Goal: Communication & Community: Answer question/provide support

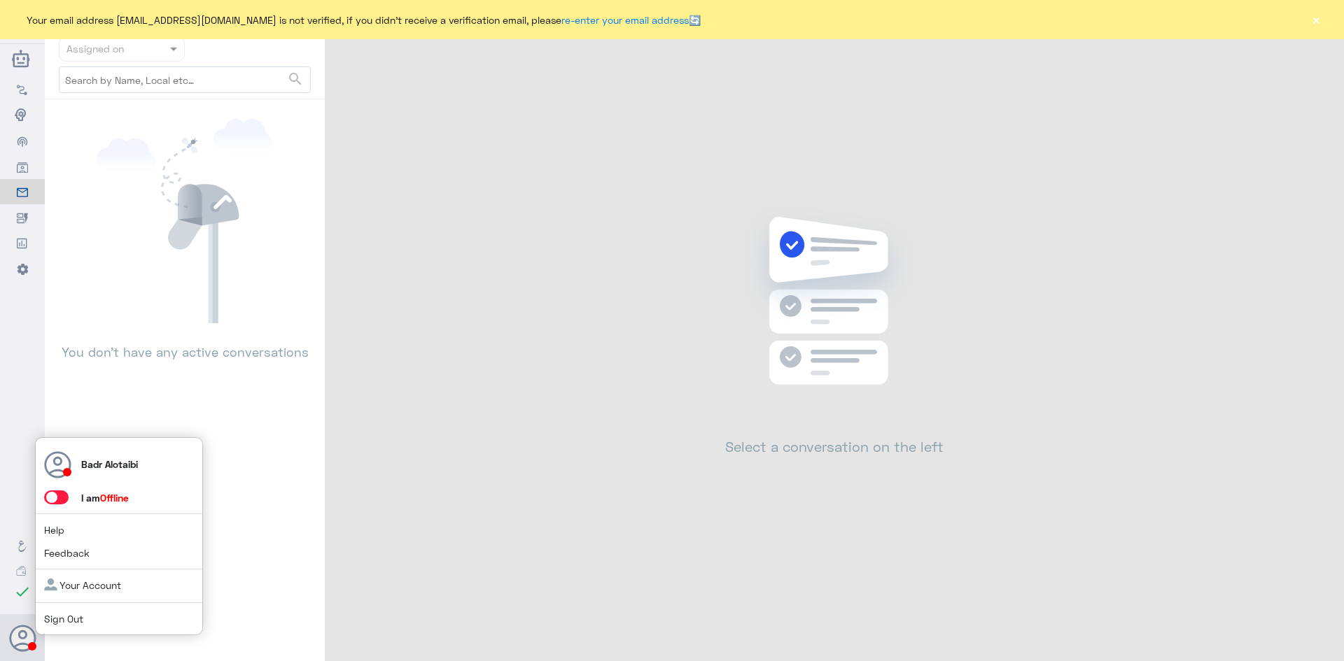
click at [61, 496] on span at bounding box center [56, 498] width 24 height 14
click at [0, 0] on input "checkbox" at bounding box center [0, 0] width 0 height 0
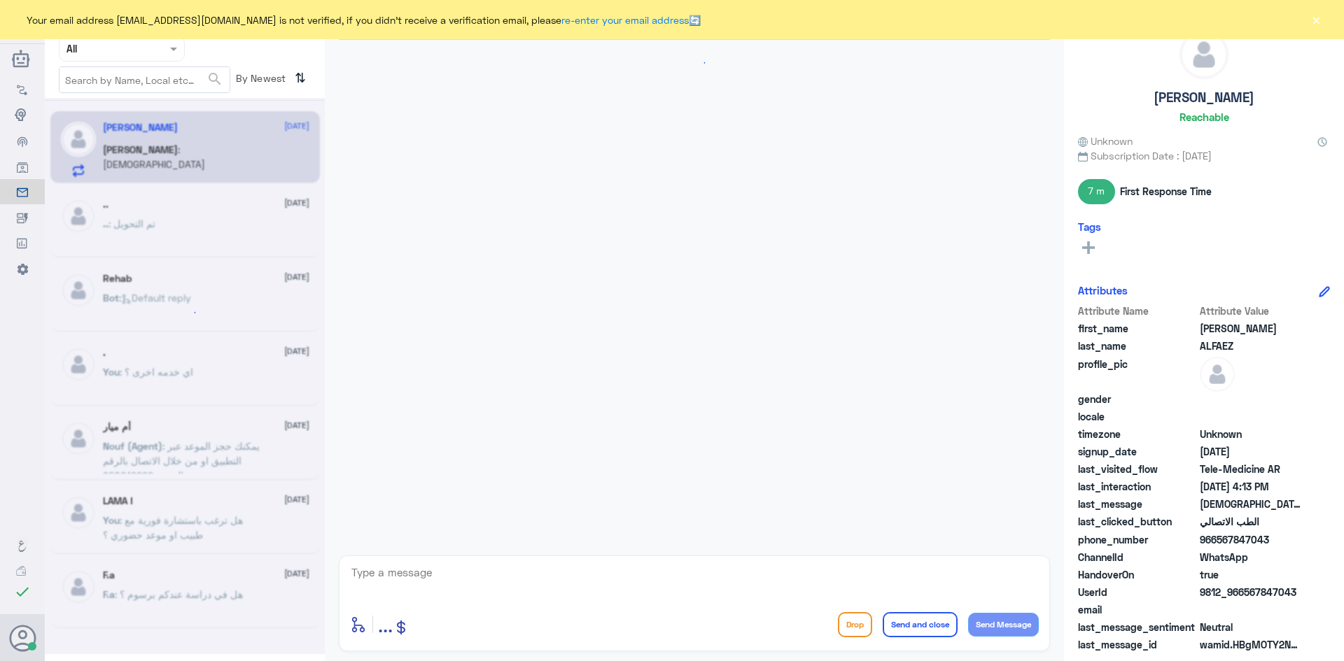
click at [150, 34] on div "Your email address [EMAIL_ADDRESS][DOMAIN_NAME] is not verified, if you didn't …" at bounding box center [672, 19] width 1344 height 39
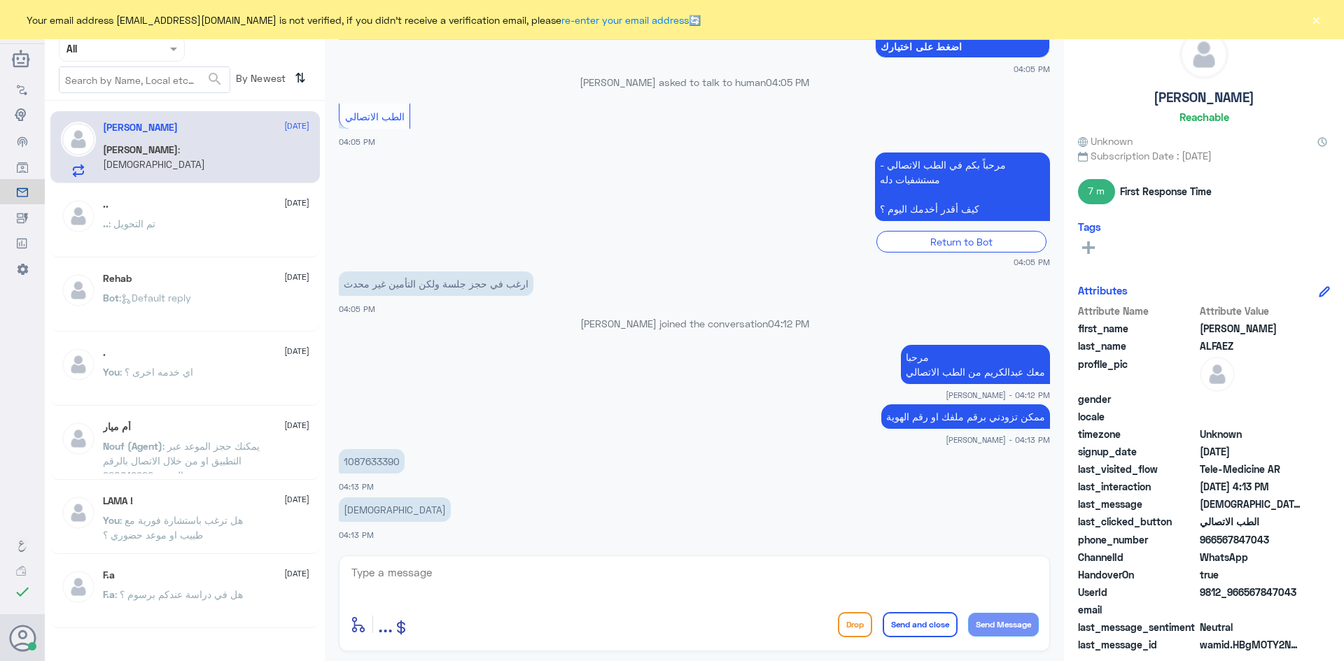
click at [152, 50] on div at bounding box center [121, 49] width 125 height 16
click at [139, 134] on div "Your Inbox" at bounding box center [122, 143] width 126 height 32
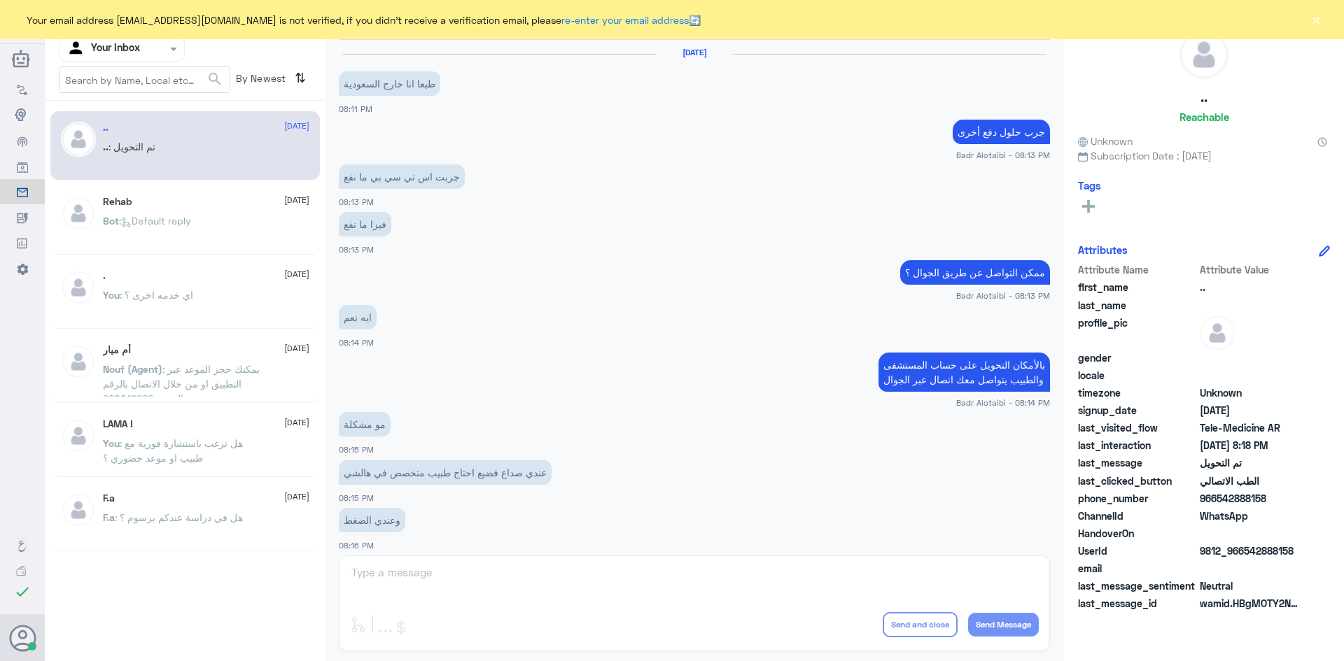
scroll to position [459, 0]
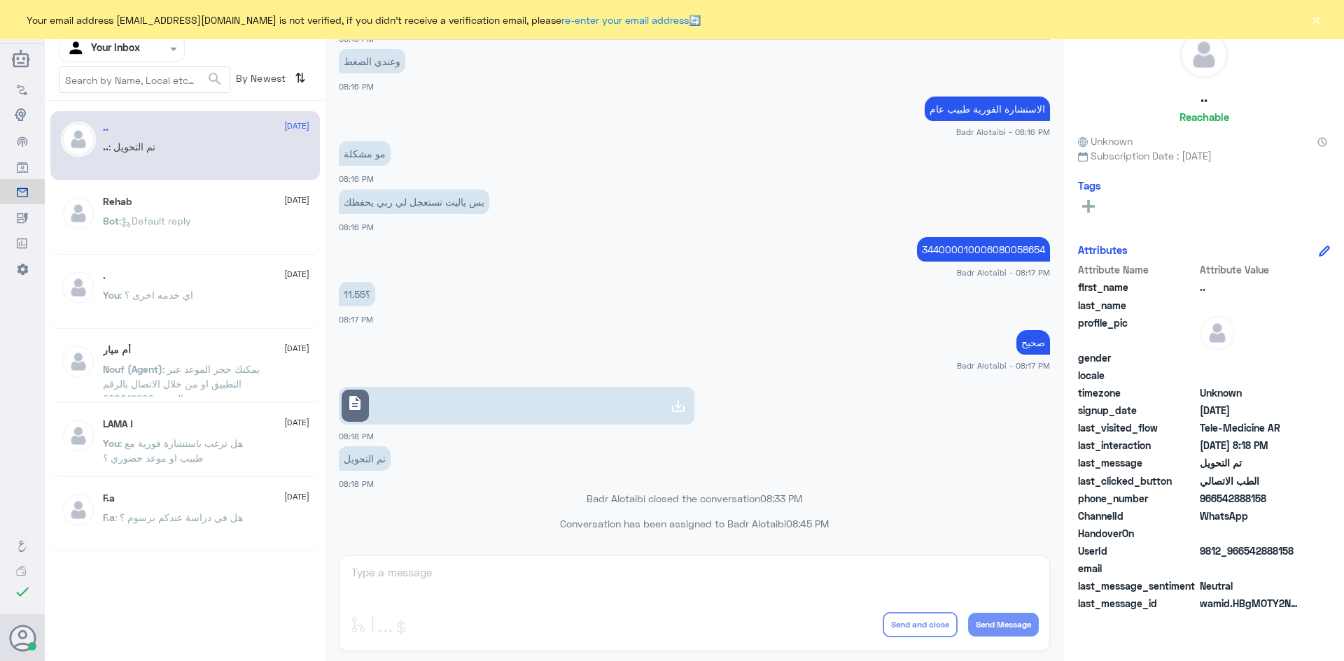
click at [1318, 17] on button "×" at bounding box center [1316, 20] width 14 height 14
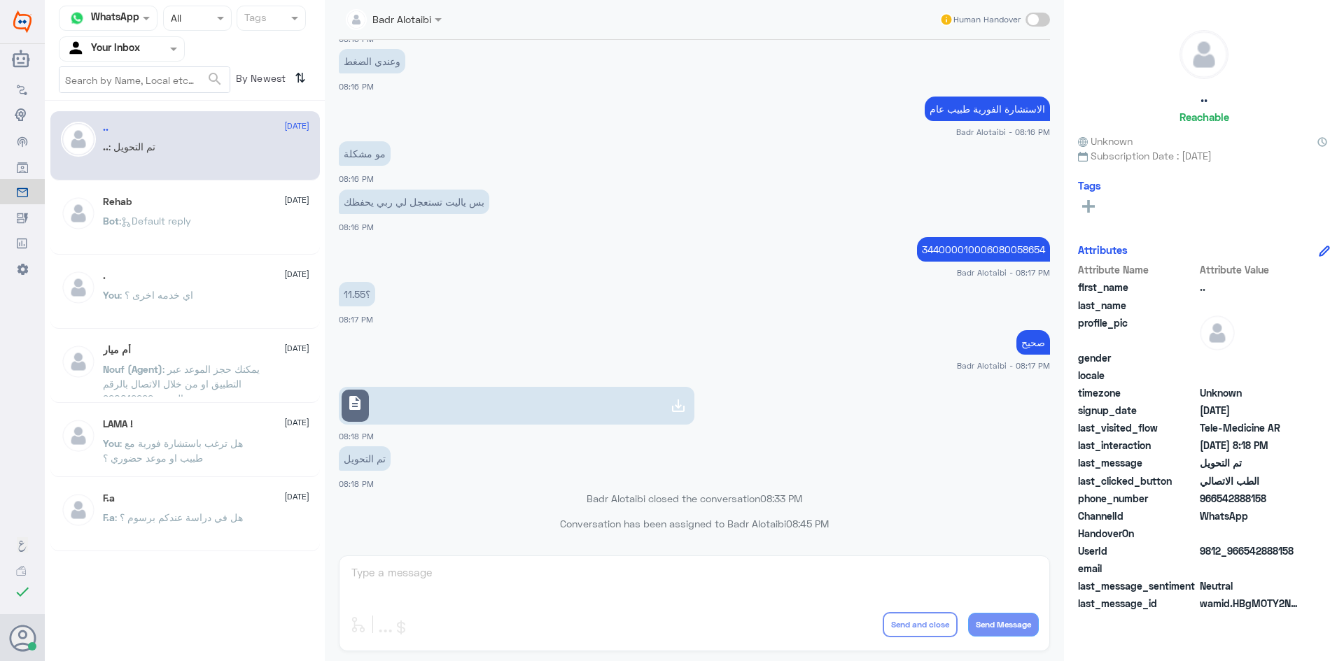
click at [151, 59] on div "Agent Filter Your Inbox" at bounding box center [122, 48] width 126 height 25
click at [136, 87] on b "Unassigned" at bounding box center [116, 91] width 53 height 12
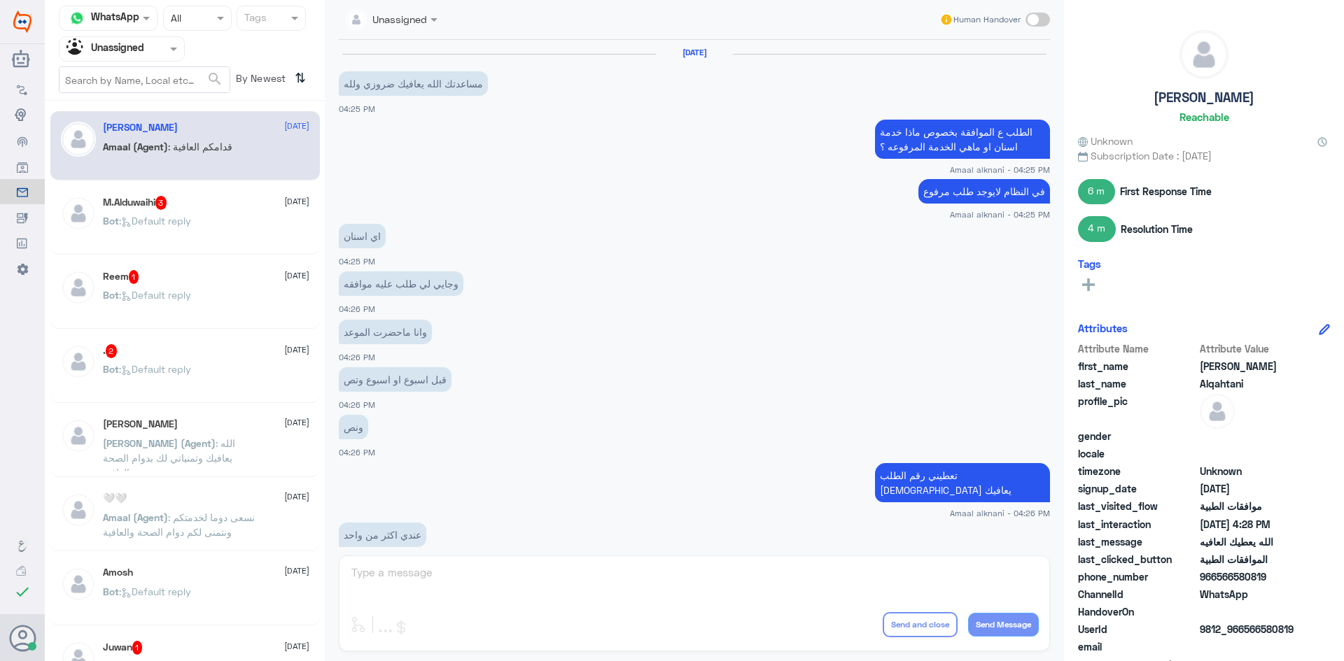
scroll to position [543, 0]
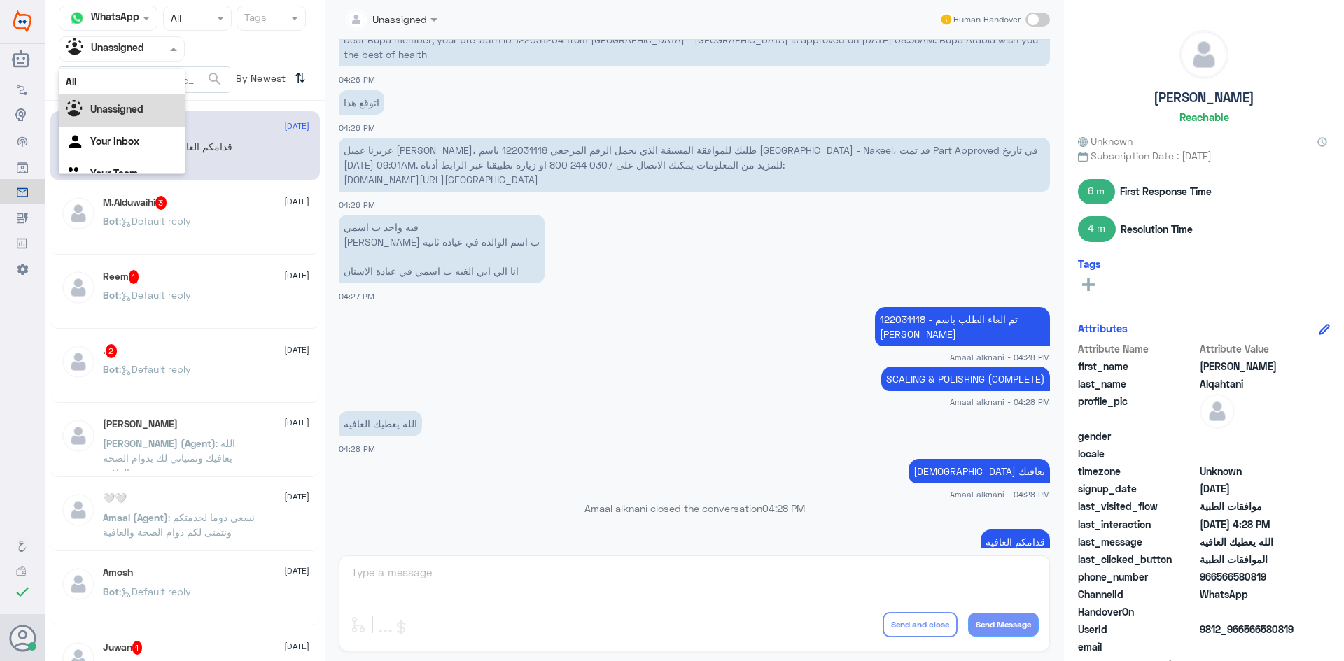
click at [158, 50] on div at bounding box center [121, 49] width 125 height 16
click at [146, 125] on div "Your Inbox" at bounding box center [122, 125] width 126 height 32
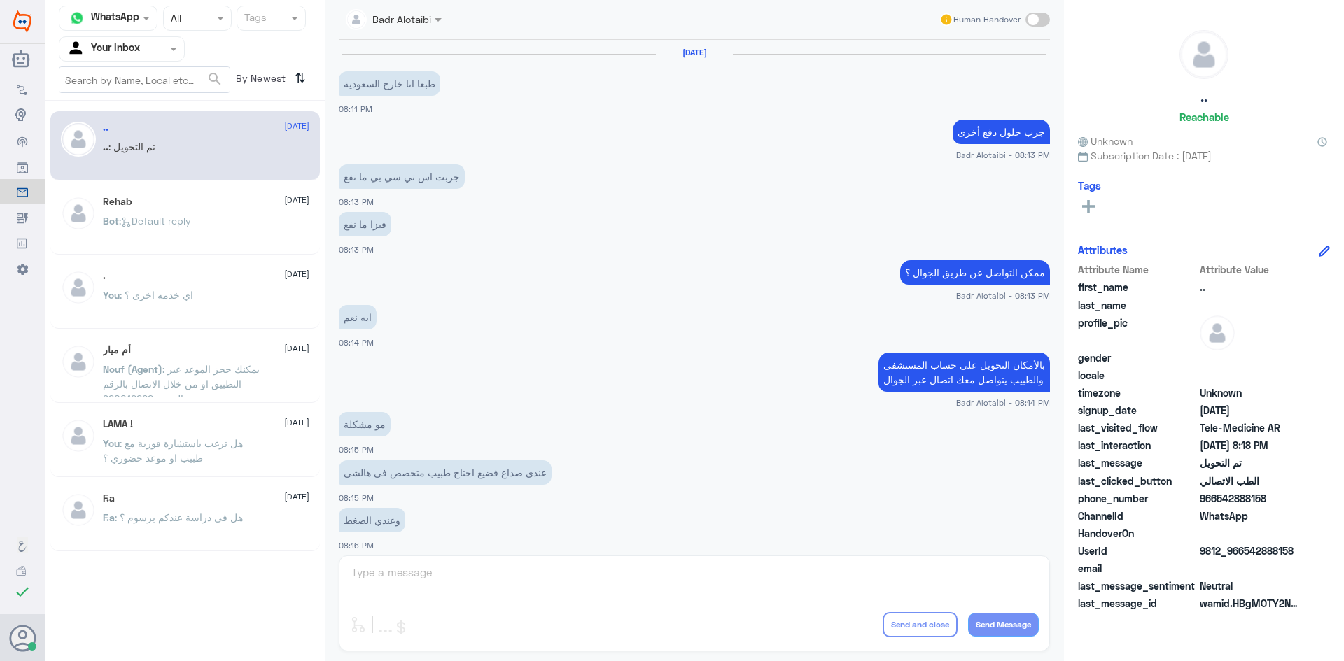
scroll to position [459, 0]
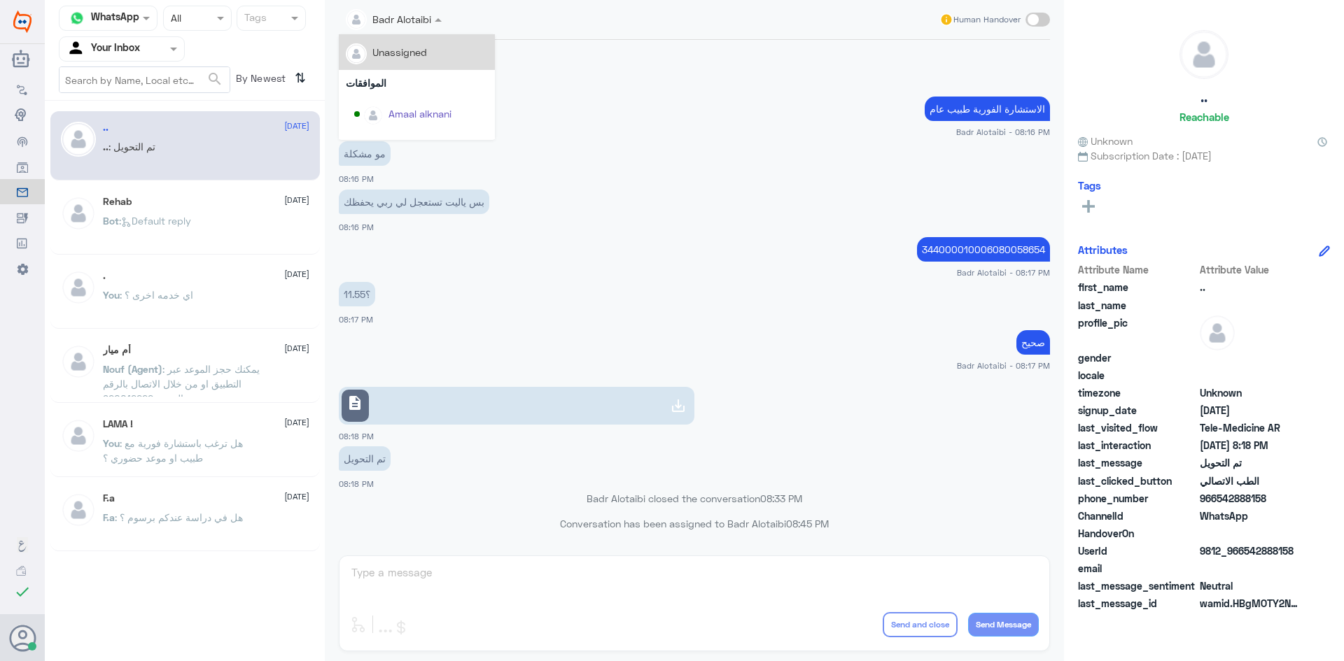
drag, startPoint x: 415, startPoint y: 17, endPoint x: 419, endPoint y: 23, distance: 7.6
click at [416, 17] on div at bounding box center [394, 18] width 110 height 16
click at [582, 105] on app-msgs-text "الاستشارة الفورية طبيب عام" at bounding box center [694, 110] width 711 height 26
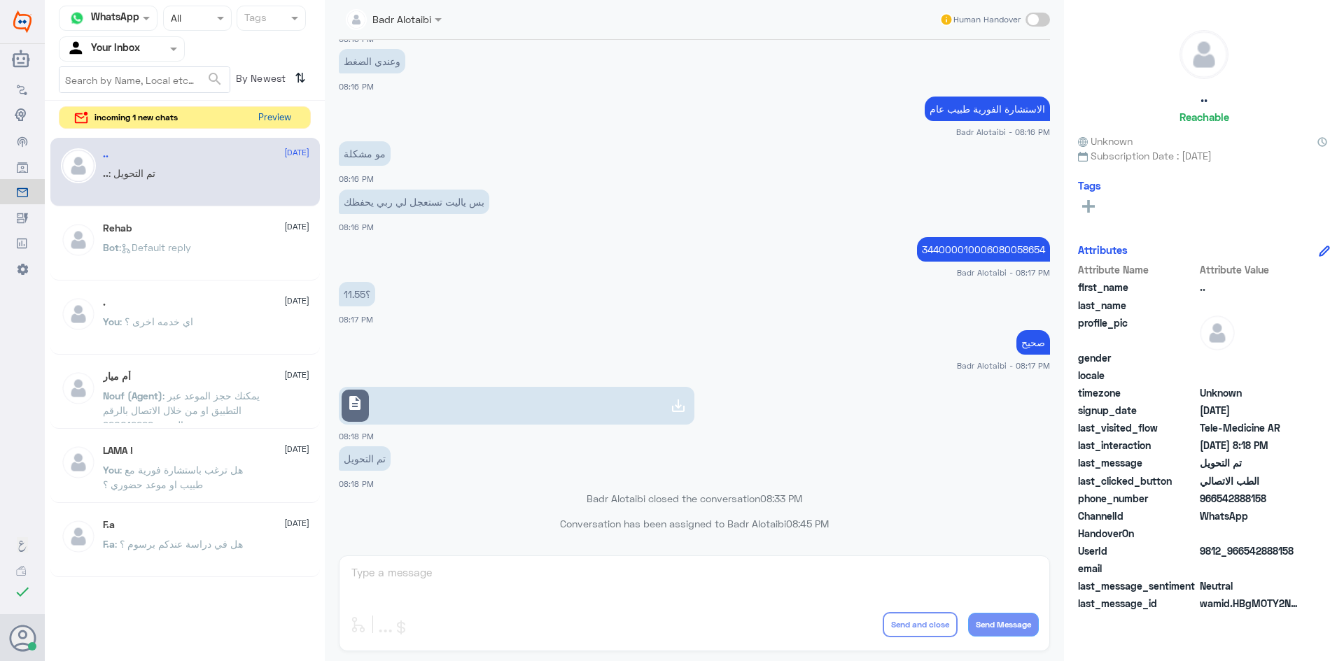
click at [290, 110] on button "Preview" at bounding box center [274, 118] width 43 height 22
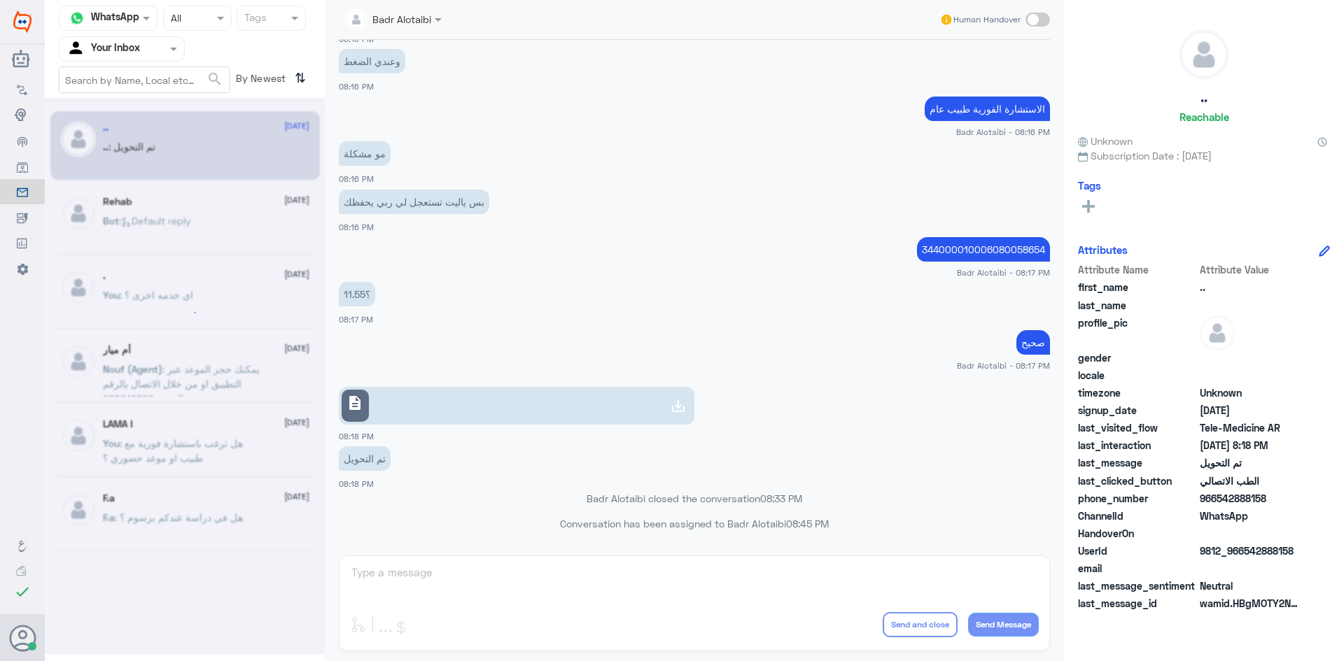
scroll to position [0, 0]
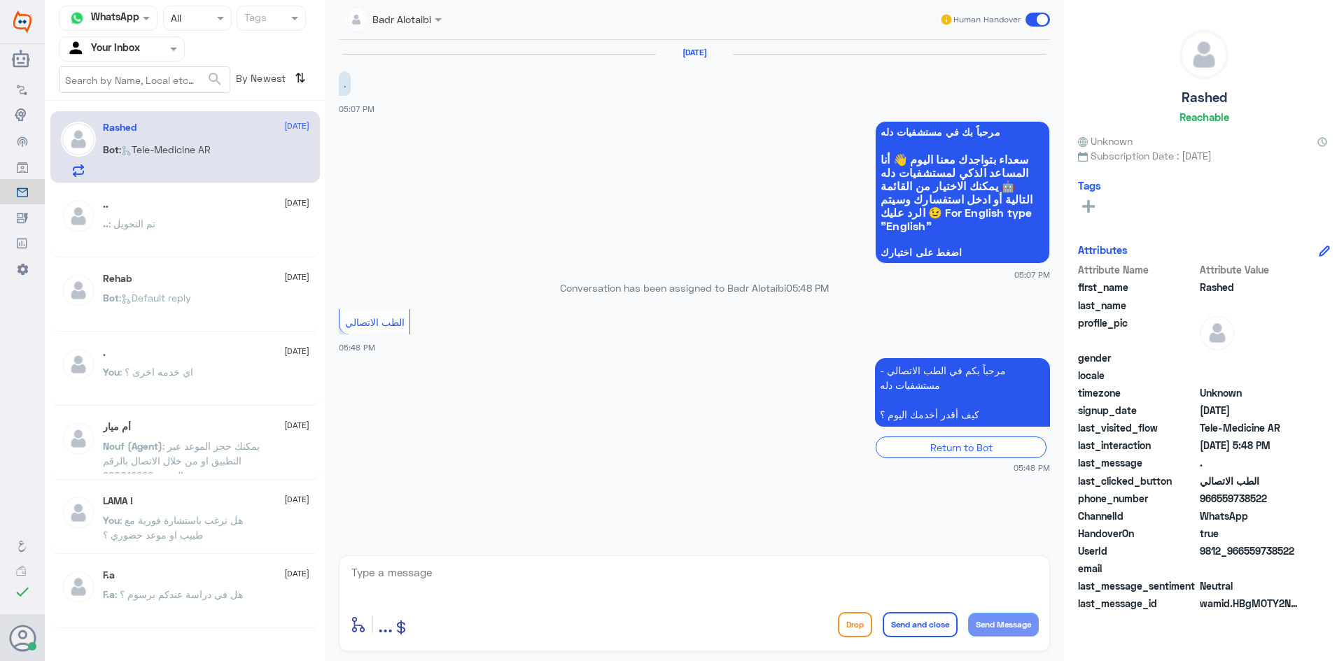
drag, startPoint x: 1298, startPoint y: 552, endPoint x: 1247, endPoint y: 551, distance: 51.1
click at [1247, 551] on span "9812_966559738522" at bounding box center [1250, 551] width 101 height 15
copy span "559738522"
click at [775, 395] on app-msgs-text "مرحباً بكم في الطب الاتصالي - مستشفيات دله كيف أقدر أخدمك اليوم ؟" at bounding box center [694, 393] width 711 height 70
click at [609, 582] on textarea at bounding box center [694, 580] width 689 height 34
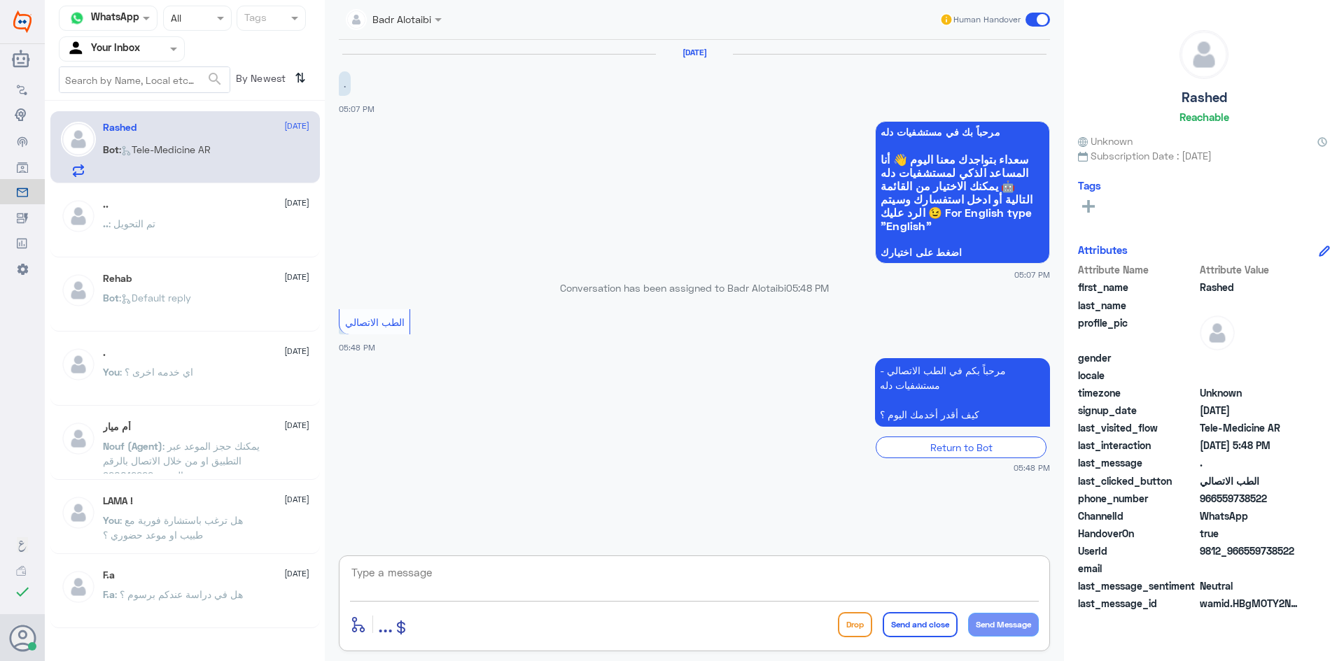
paste textarea "مرحبا معك بدر من الطب الاتصالي كيف اقدر اخدمك ؟"
type textarea "مرحبا معك بدر من الطب الاتصالي كيف اقدر اخدمك ؟"
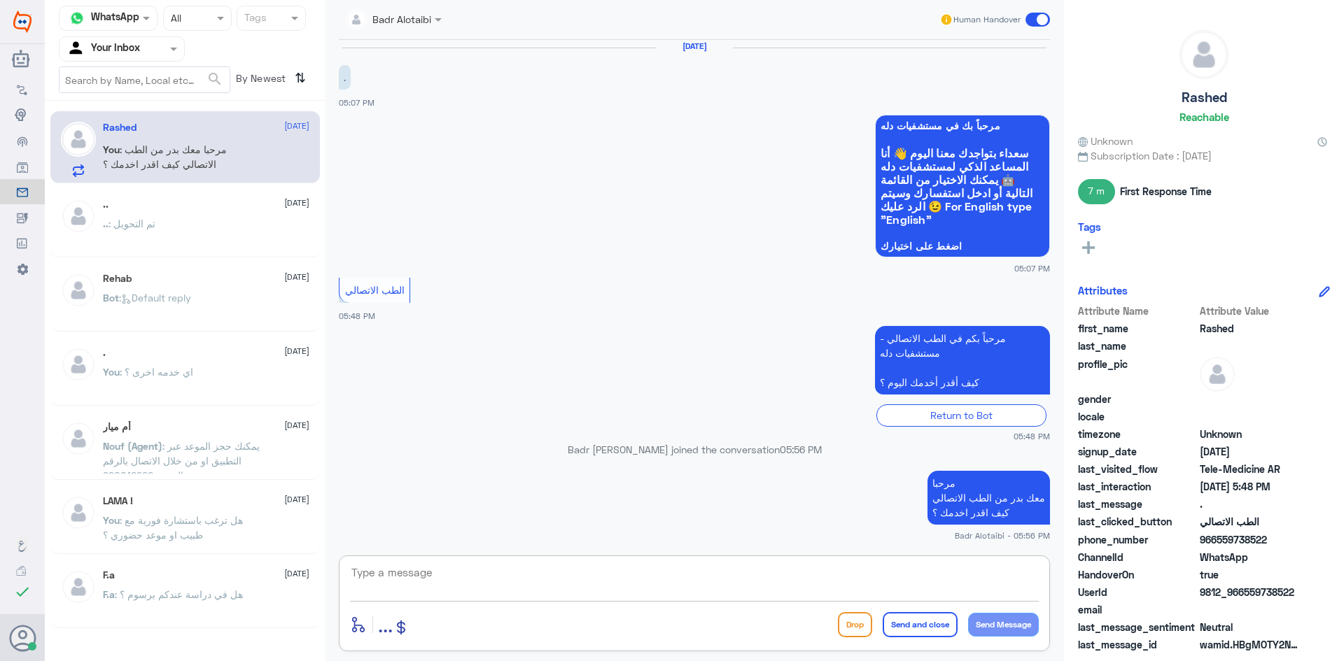
click at [891, 288] on app-msgs-text "الطب الاتصالي" at bounding box center [694, 291] width 711 height 27
click at [1030, 17] on span at bounding box center [1037, 20] width 24 height 14
click at [0, 0] on input "checkbox" at bounding box center [0, 0] width 0 height 0
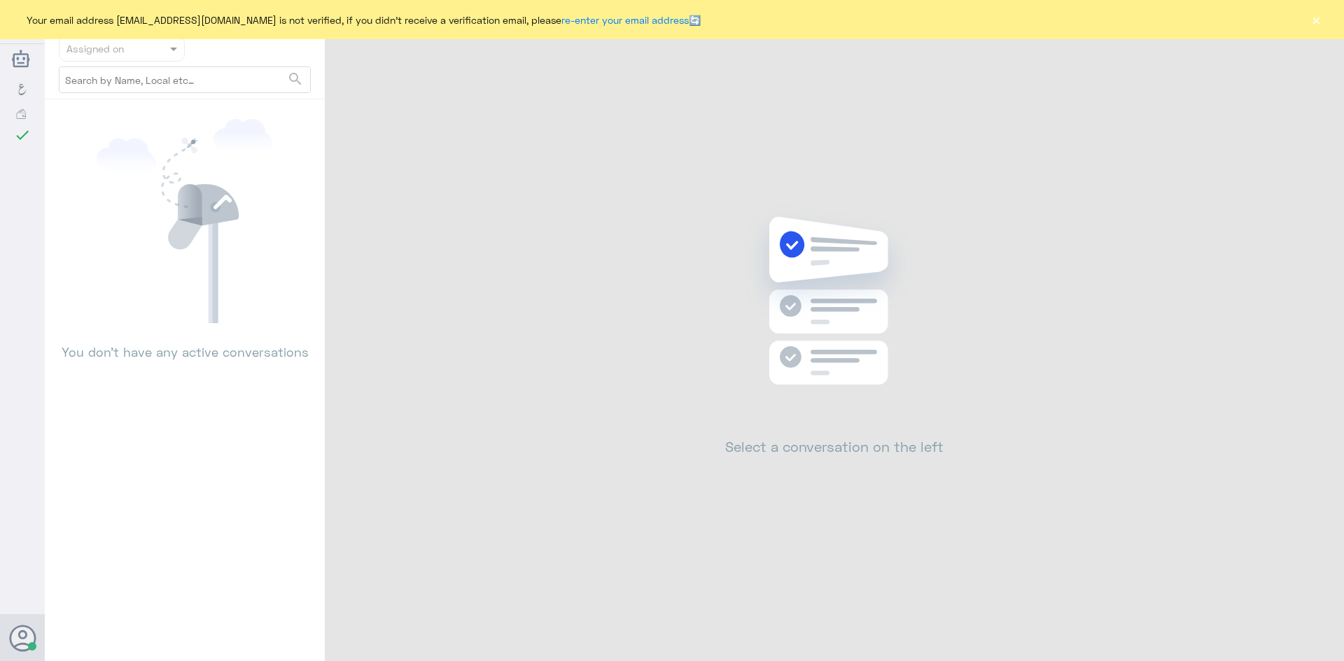
click at [1310, 22] on button "×" at bounding box center [1316, 20] width 14 height 14
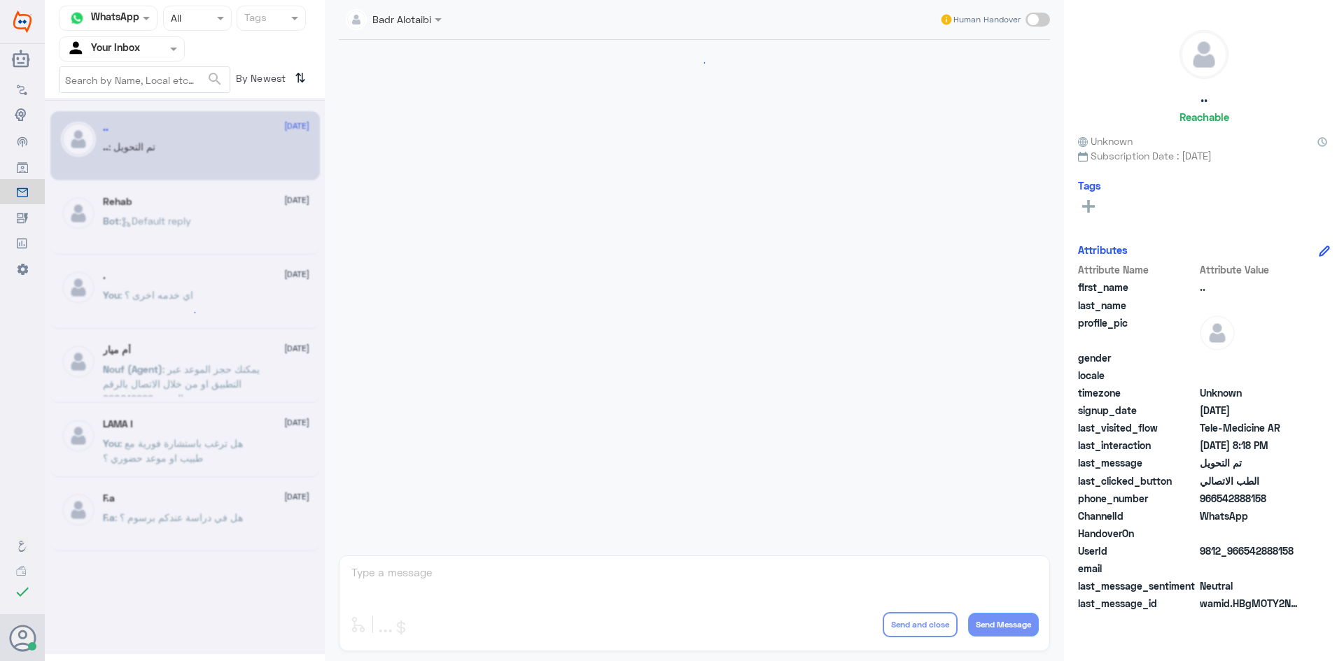
scroll to position [459, 0]
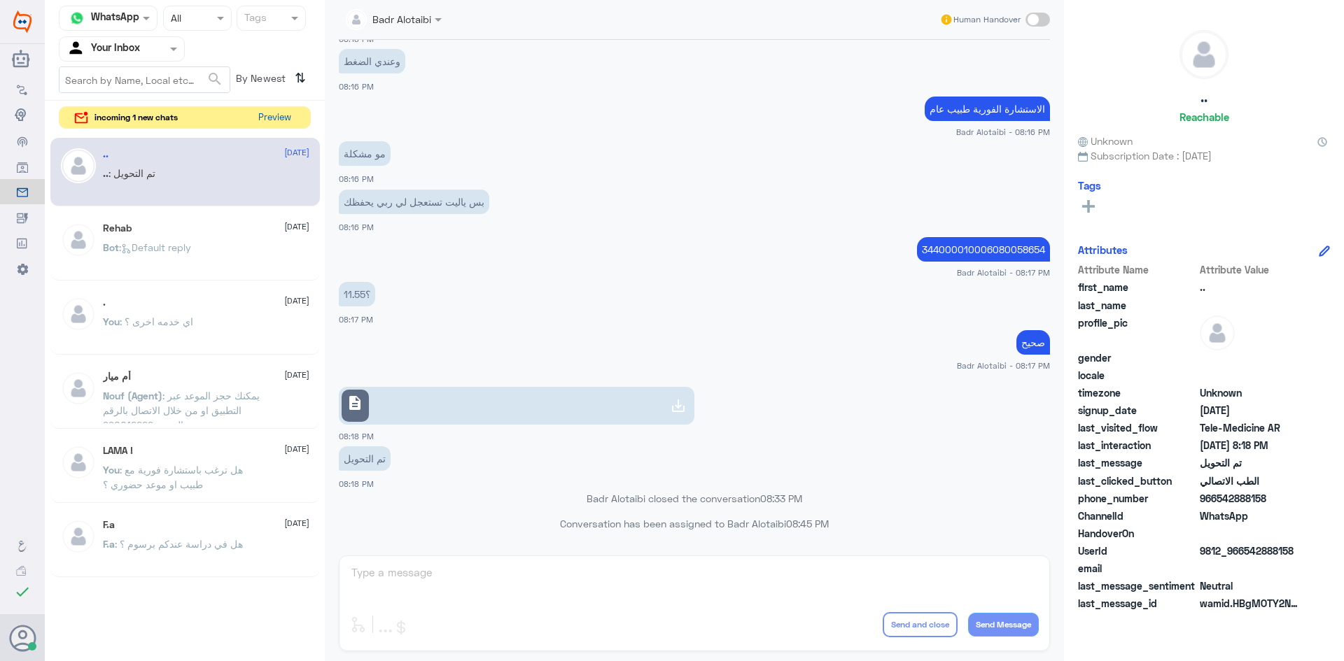
click at [273, 122] on button "Preview" at bounding box center [274, 118] width 43 height 22
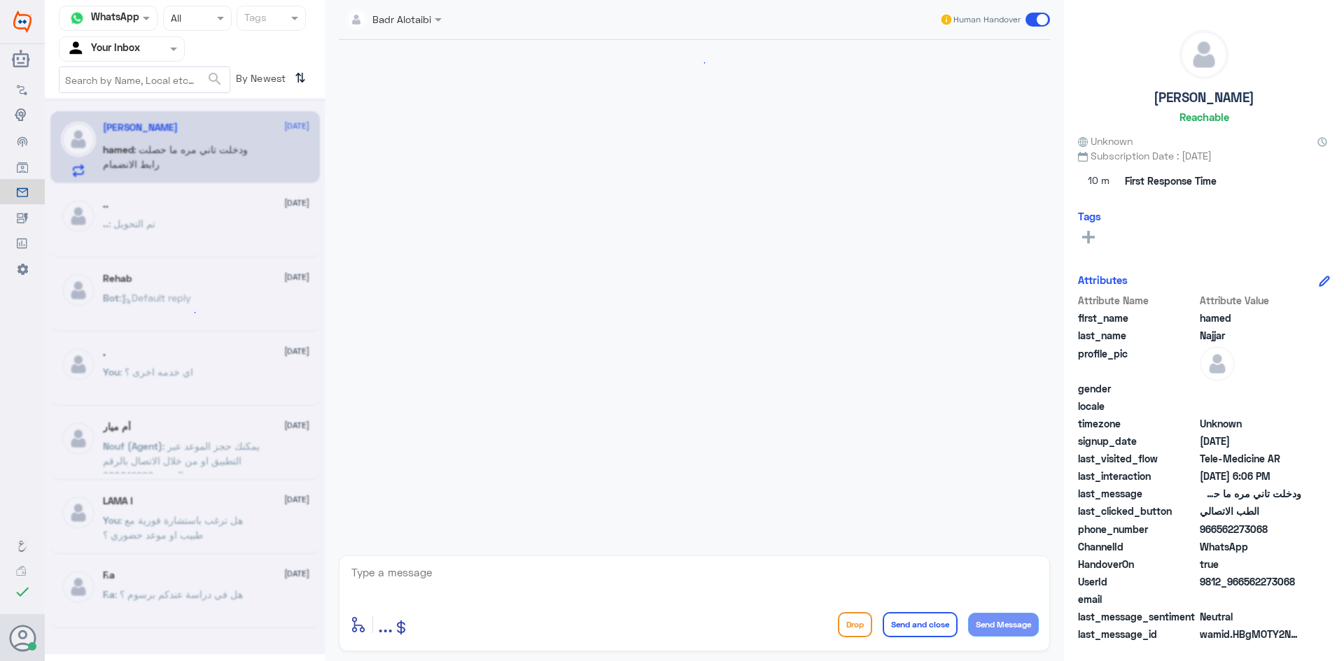
scroll to position [1277, 0]
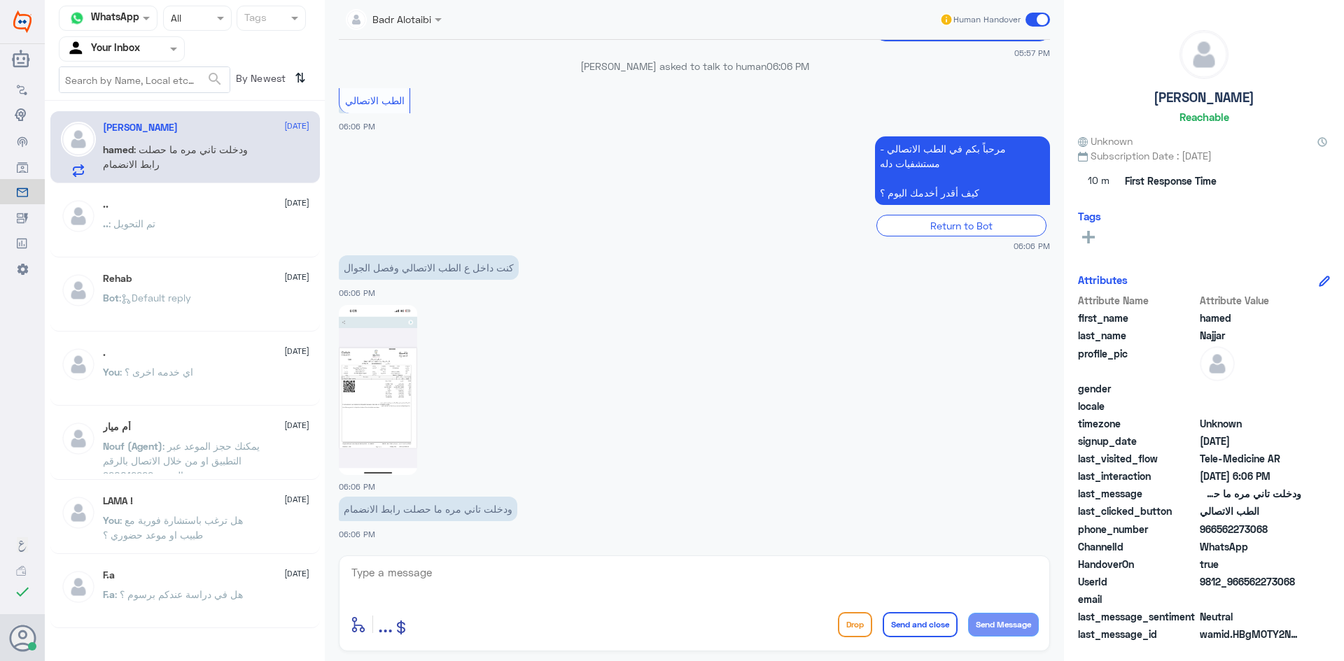
click at [373, 375] on img at bounding box center [378, 390] width 78 height 170
click at [537, 572] on textarea at bounding box center [694, 580] width 689 height 34
paste textarea "مرحبا معك بدر من الطب الاتصالي كيف اقدر اخدمك ؟"
type textarea "مرحبا معك بدر من الطب الاتصالي كيف اقدر اخدمك ؟"
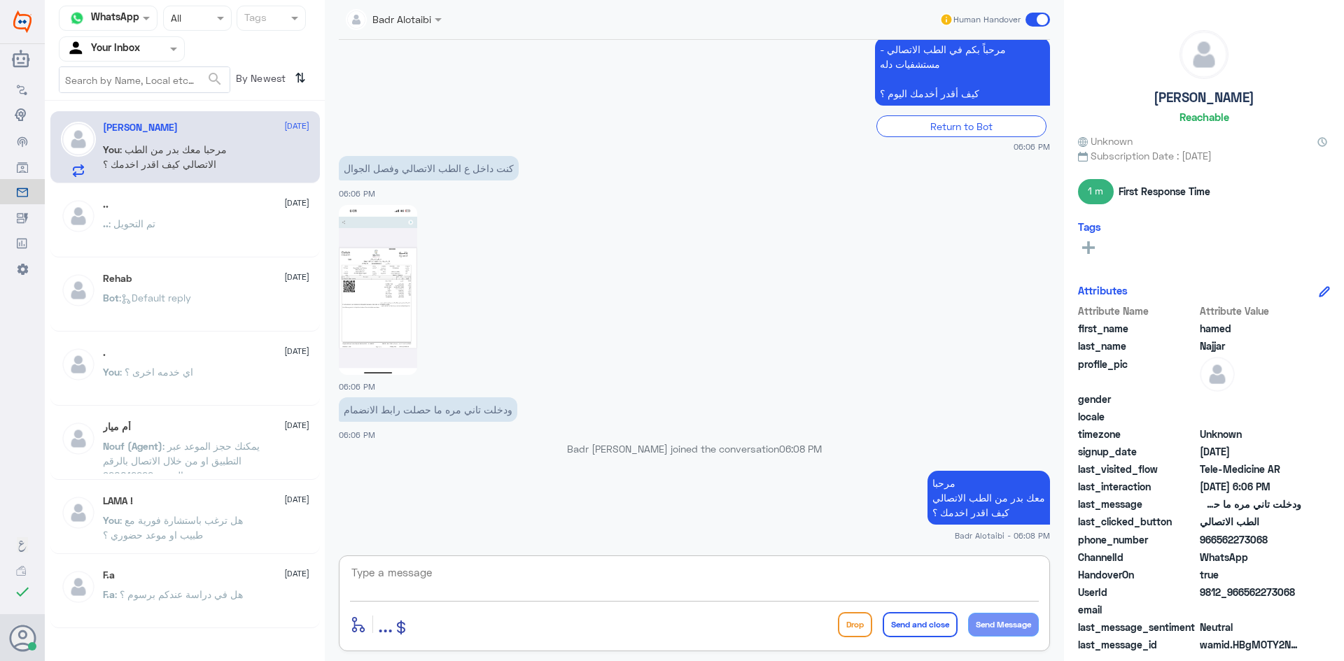
click at [549, 591] on textarea at bounding box center [694, 580] width 689 height 34
click at [546, 587] on textarea at bounding box center [694, 580] width 689 height 34
type textarea "سيتم التواصل معك من قبل الطبيب"
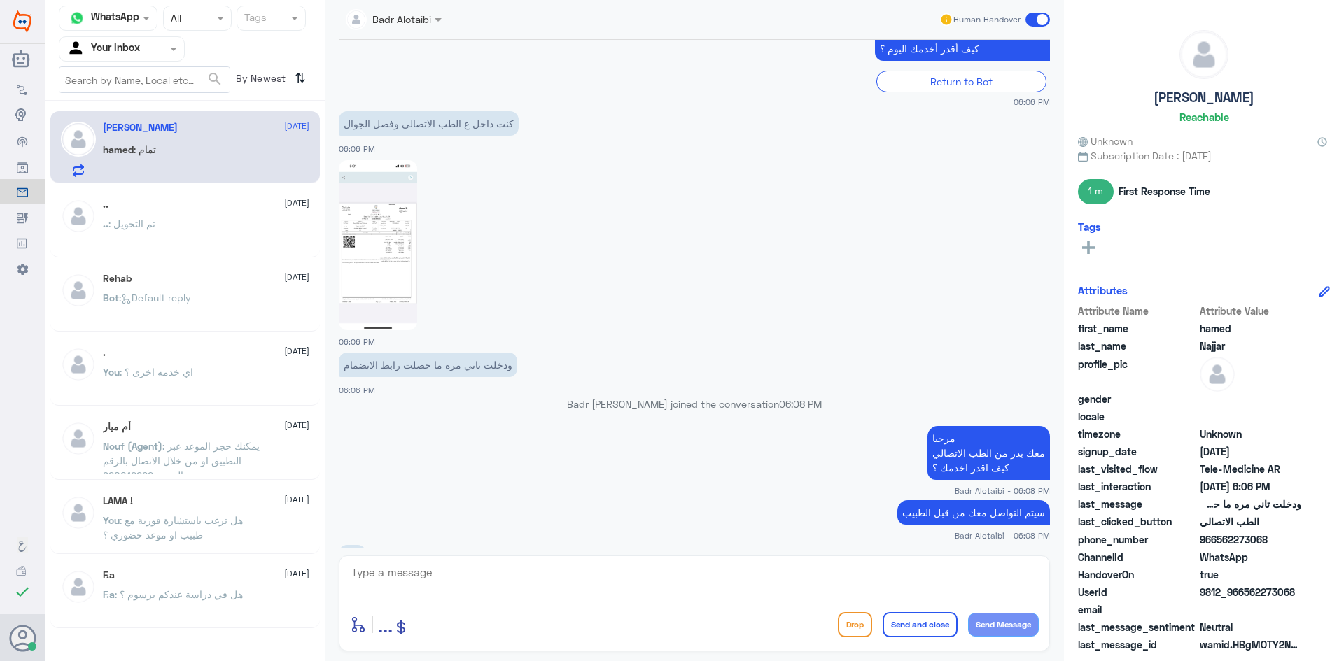
scroll to position [1444, 0]
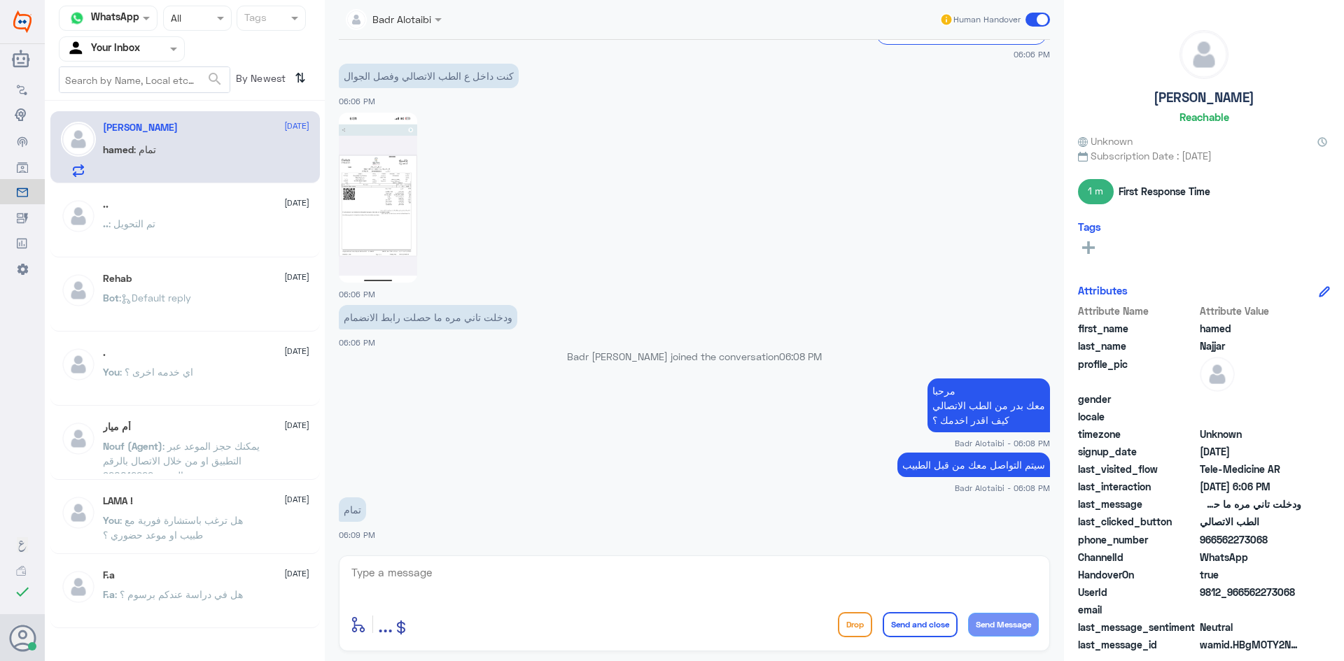
click at [401, 228] on img at bounding box center [378, 198] width 78 height 170
click at [564, 593] on textarea at bounding box center [694, 580] width 689 height 34
type textarea "سعدنا بخدمتك"
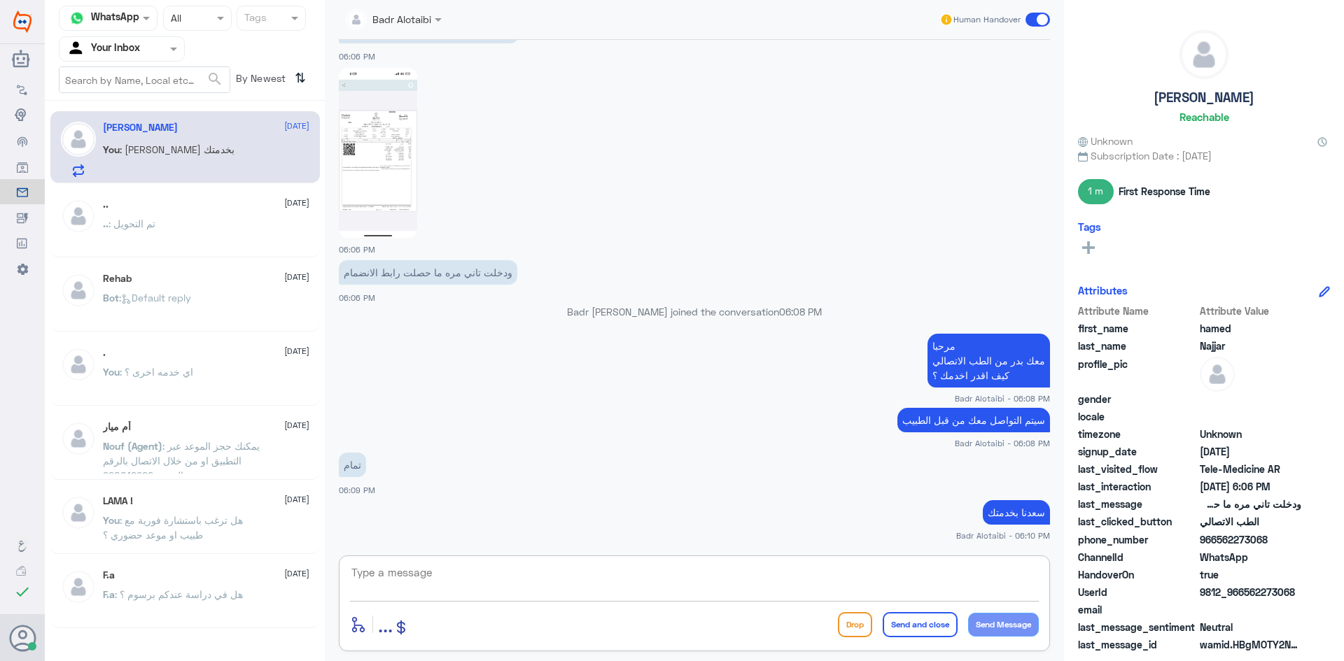
click at [1039, 17] on span at bounding box center [1037, 20] width 24 height 14
click at [0, 0] on input "checkbox" at bounding box center [0, 0] width 0 height 0
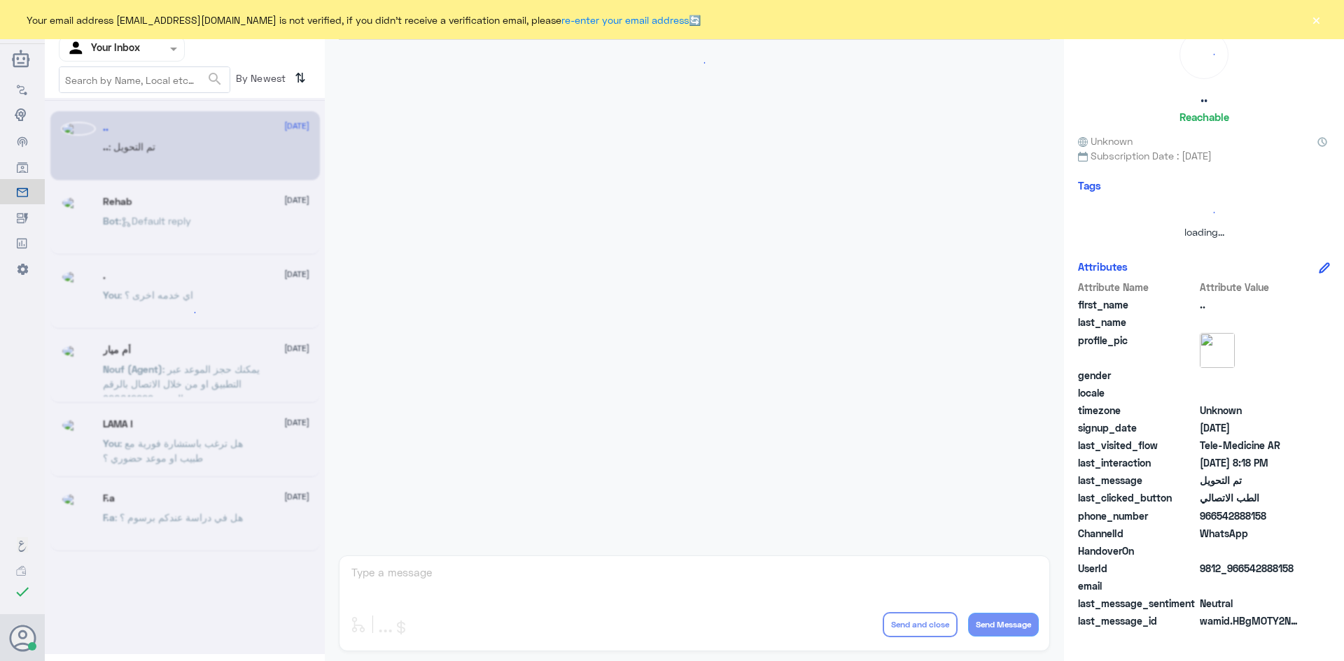
scroll to position [459, 0]
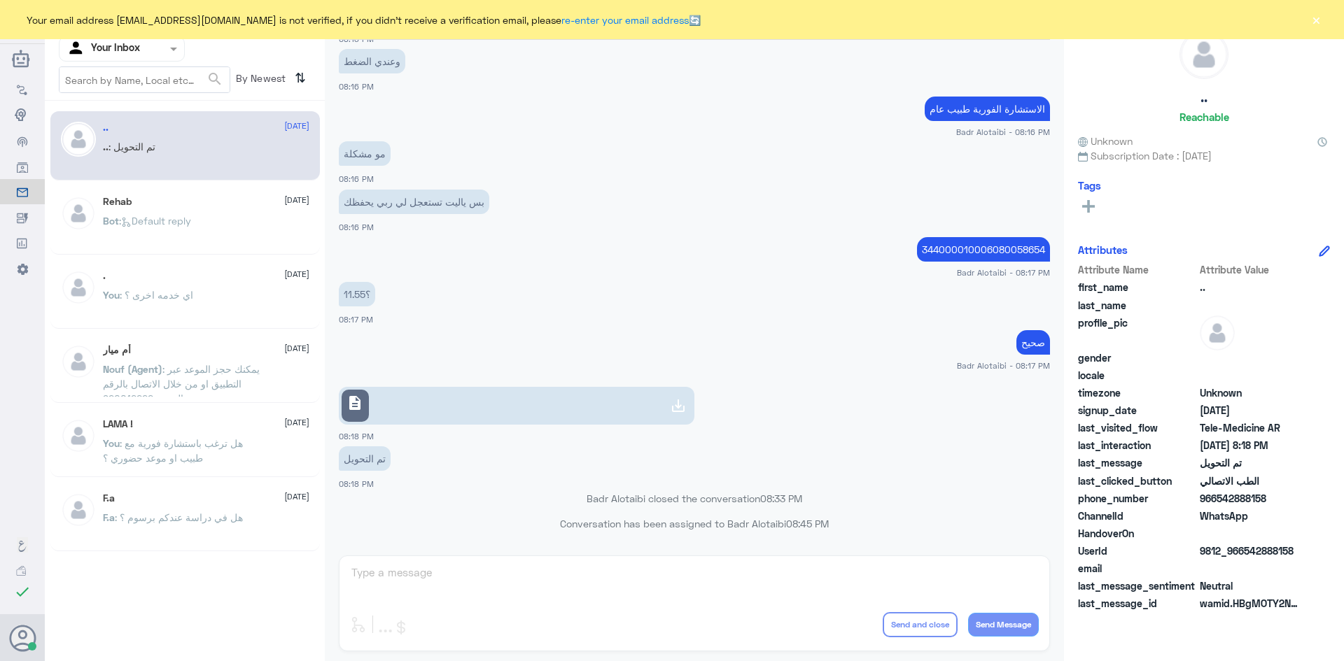
click at [1310, 19] on button "×" at bounding box center [1316, 20] width 14 height 14
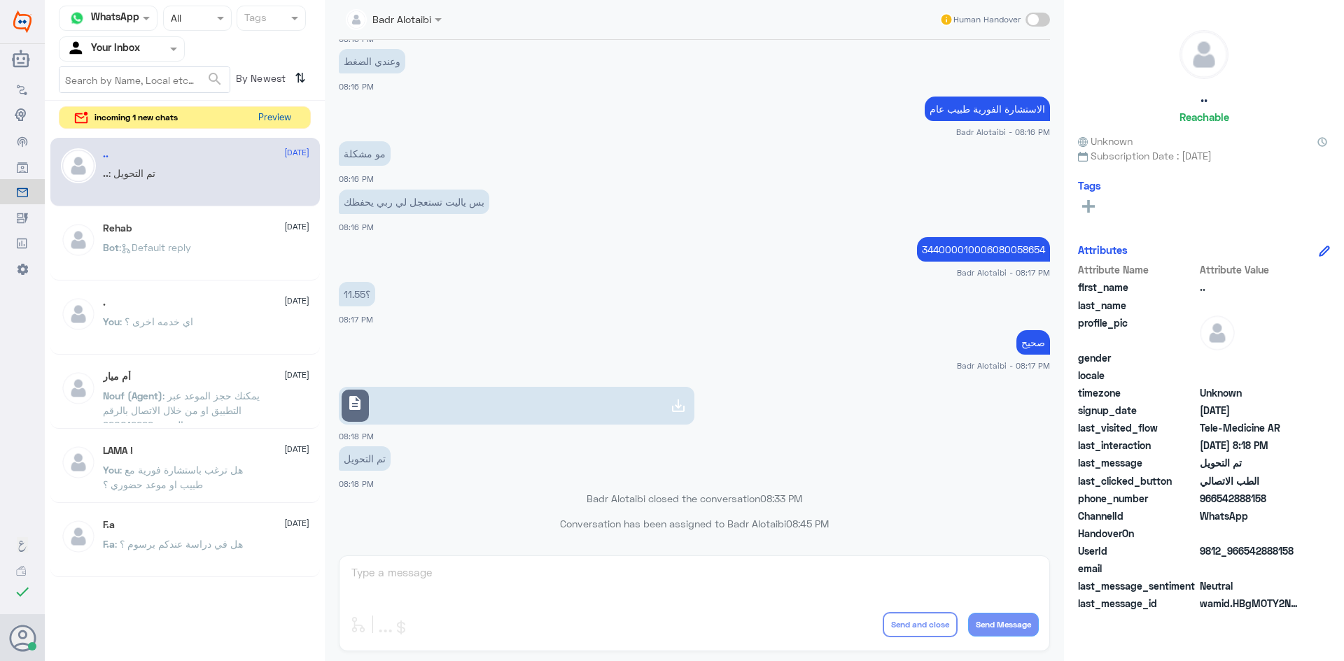
click at [272, 111] on button "Preview" at bounding box center [274, 118] width 43 height 22
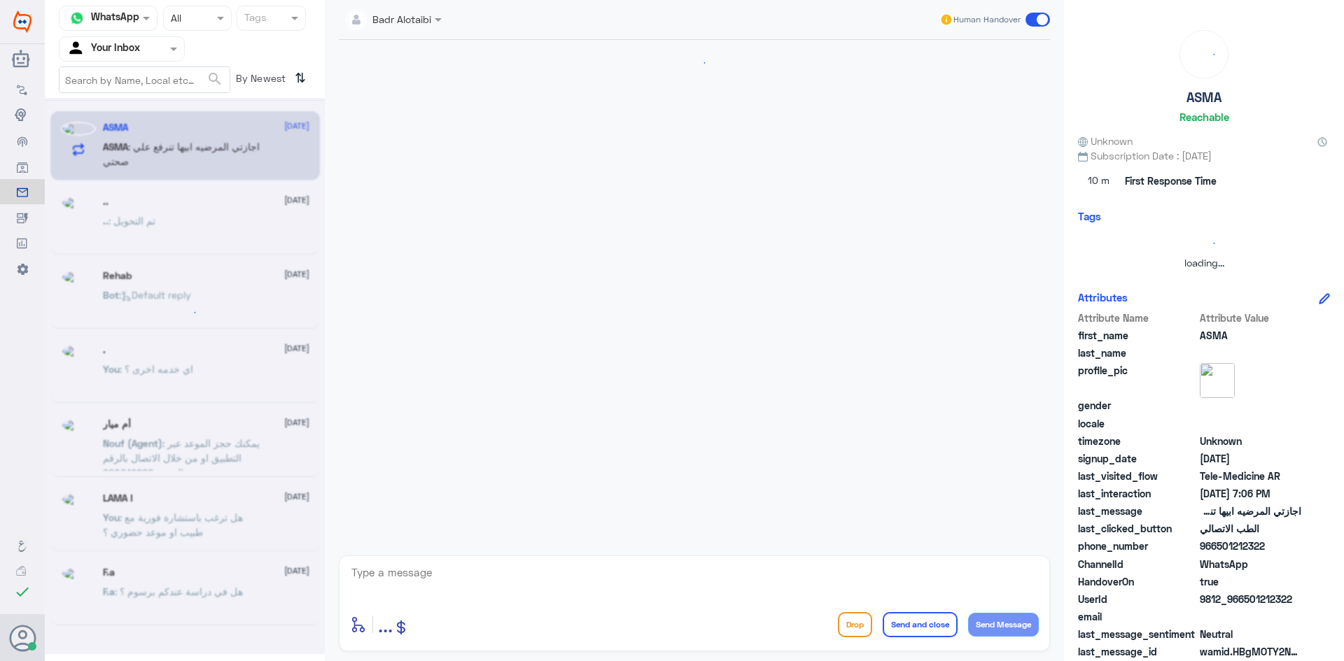
scroll to position [886, 0]
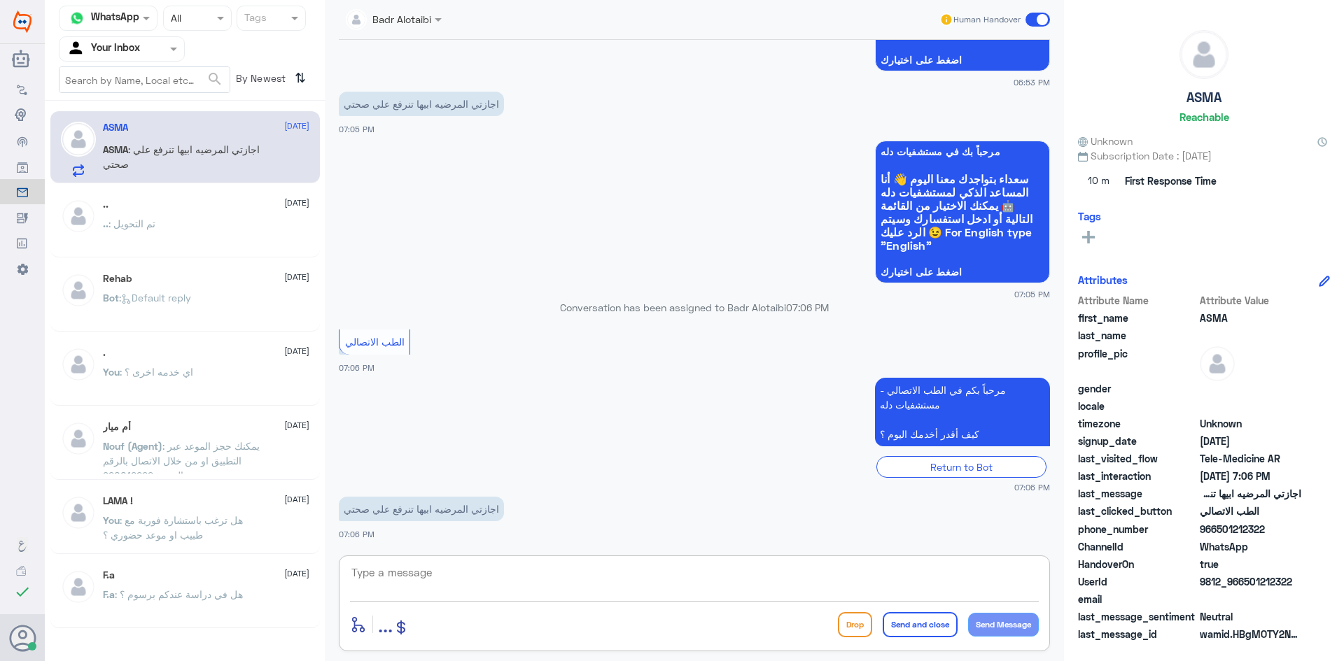
click at [538, 582] on textarea at bounding box center [694, 580] width 689 height 34
paste textarea "مرحبا معك بدر من الطب الاتصالي كيف اقدر اخدمك ؟"
type textarea "مرحبا معك بدر من الطب الاتصالي كيف اقدر اخدمك ؟"
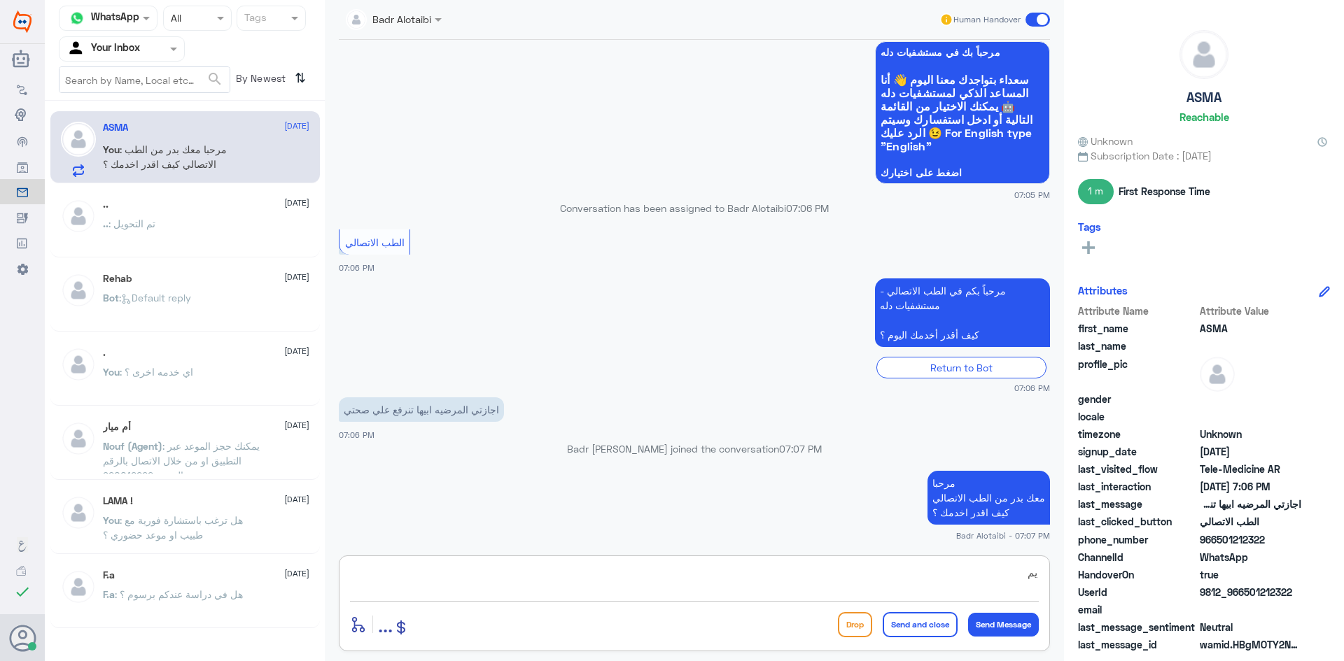
type textarea "ي"
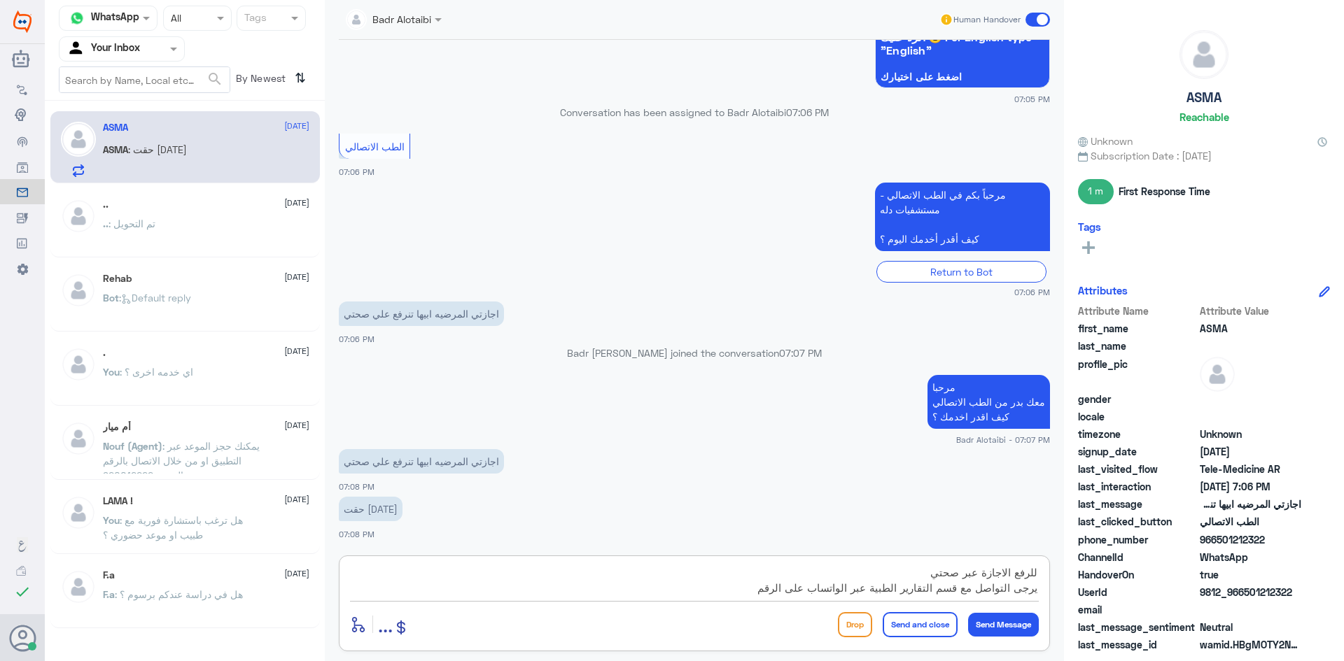
scroll to position [13, 0]
type textarea "للرفع الاجازة عبر صحتي يرجى التواصل مع قسم التقارير الطبية عبر الواتساب على الر…"
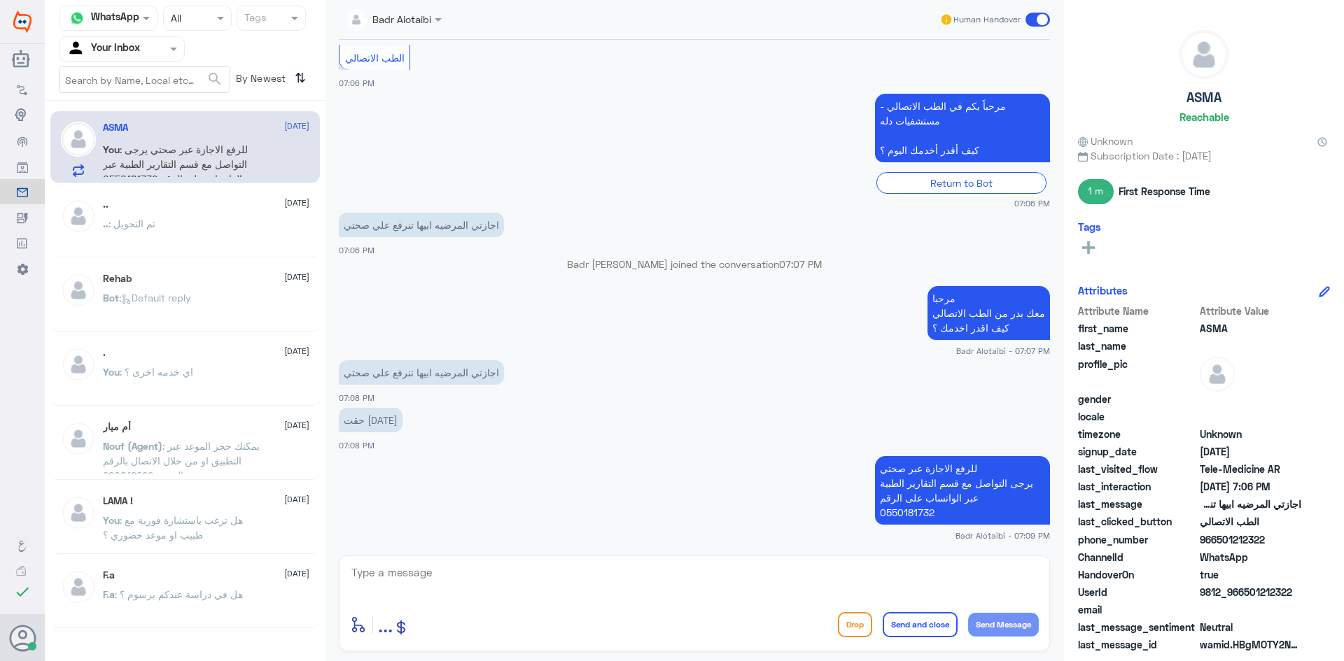
drag, startPoint x: 1294, startPoint y: 591, endPoint x: 1245, endPoint y: 596, distance: 49.2
click at [1245, 596] on span "9812_966501212322" at bounding box center [1250, 592] width 101 height 15
copy span "501212322"
click at [609, 601] on div at bounding box center [694, 582] width 689 height 38
click at [591, 588] on textarea at bounding box center [694, 580] width 689 height 34
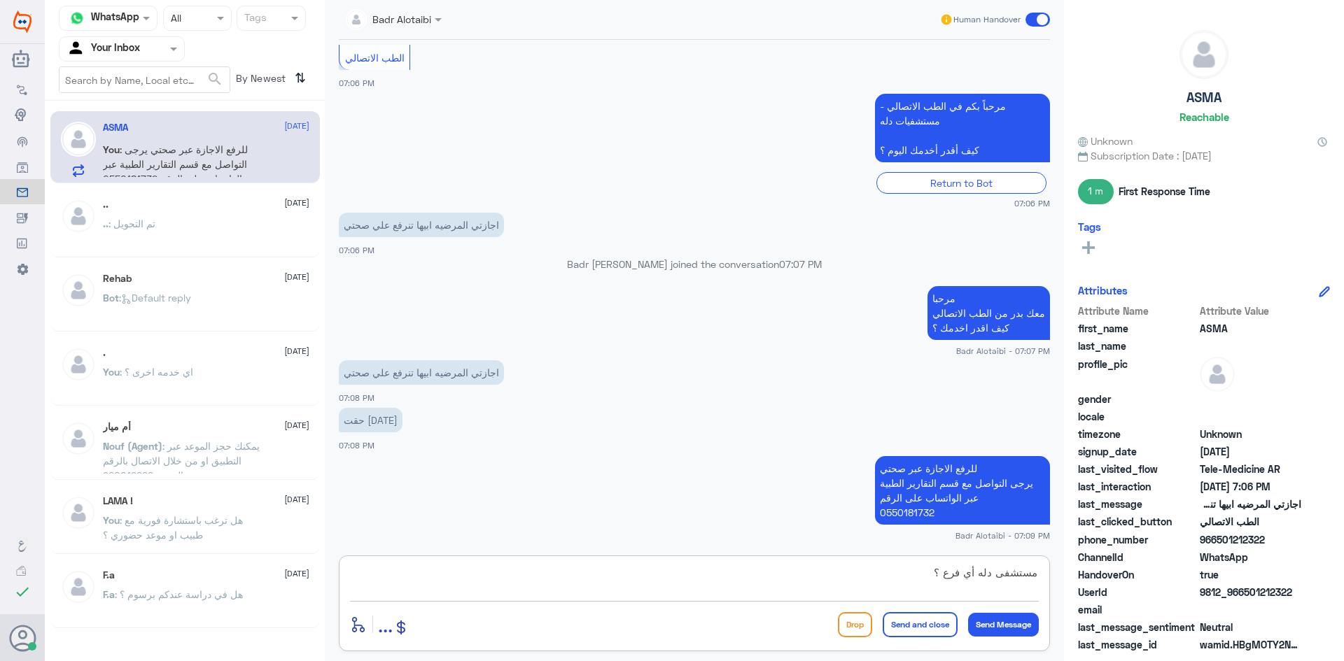
type textarea "مستشفى دله أي فرع ؟"
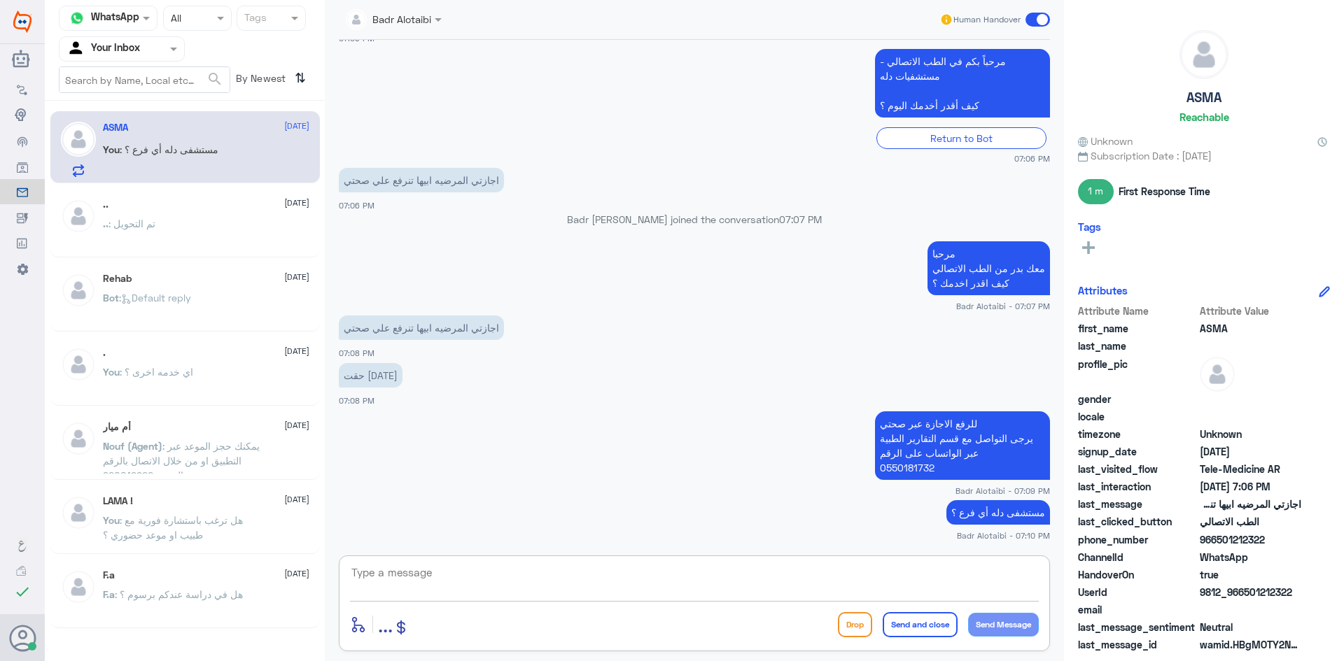
click at [871, 583] on textarea at bounding box center [694, 580] width 689 height 34
click at [608, 577] on textarea at bounding box center [694, 580] width 689 height 34
click at [1037, 27] on div "Human Handover" at bounding box center [994, 19] width 111 height 25
click at [1045, 15] on span at bounding box center [1037, 20] width 24 height 14
click at [0, 0] on input "checkbox" at bounding box center [0, 0] width 0 height 0
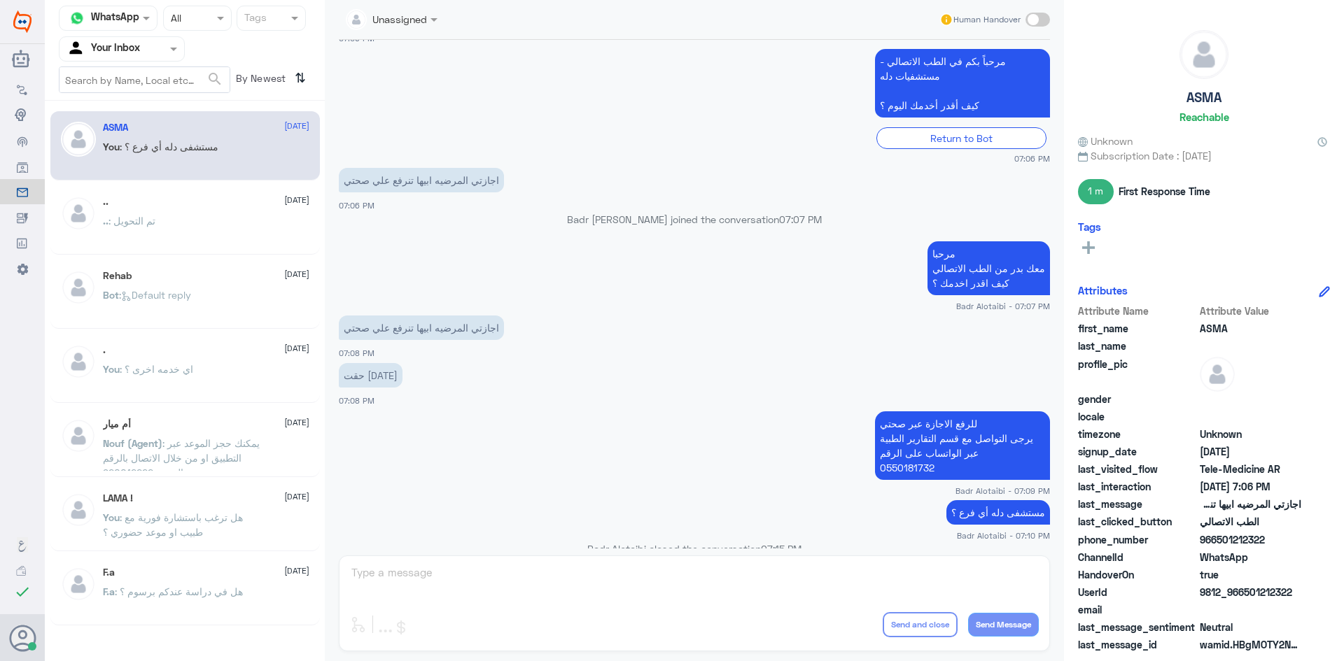
scroll to position [1215, 0]
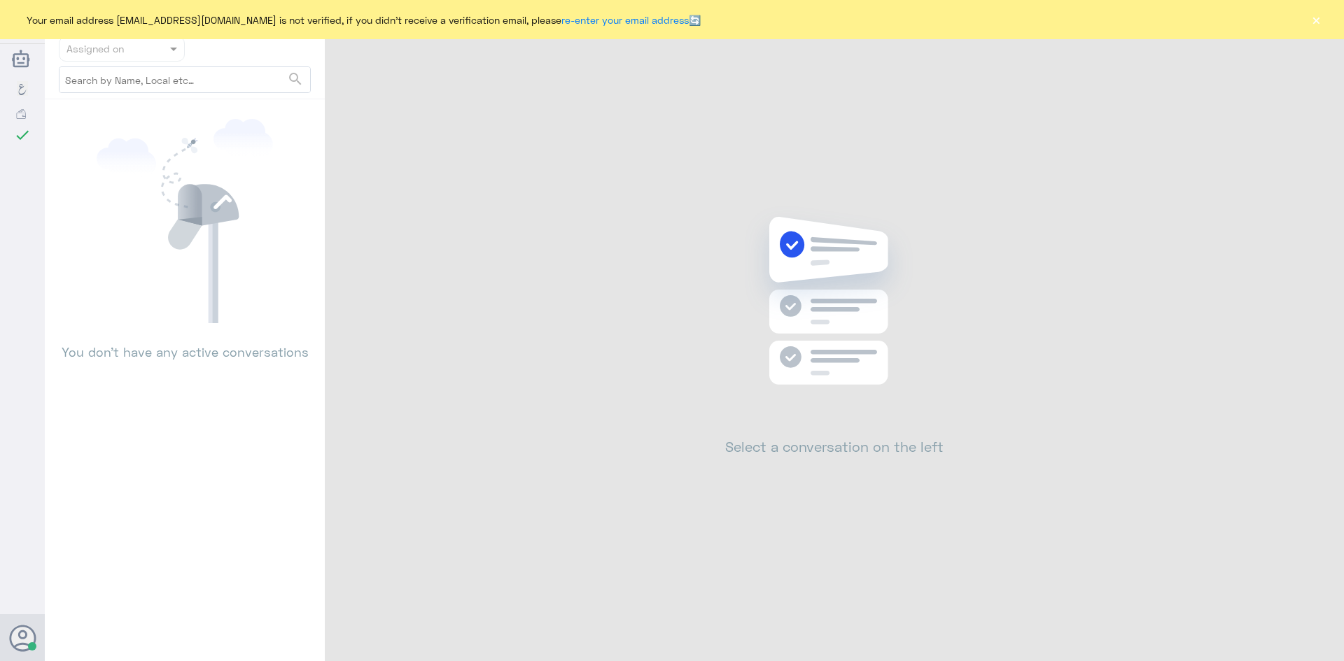
click at [1323, 23] on div "Your email address [EMAIL_ADDRESS][DOMAIN_NAME] is not verified, if you didn't …" at bounding box center [672, 19] width 1344 height 39
click at [1320, 19] on button "×" at bounding box center [1316, 20] width 14 height 14
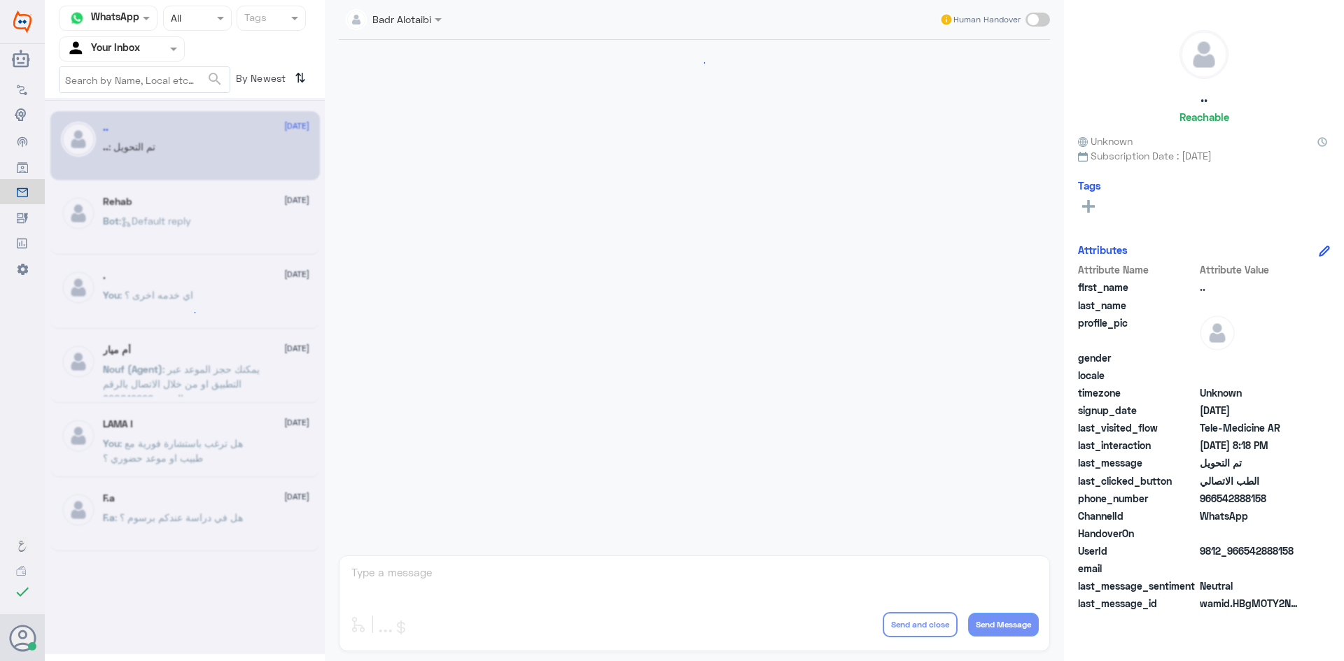
scroll to position [459, 0]
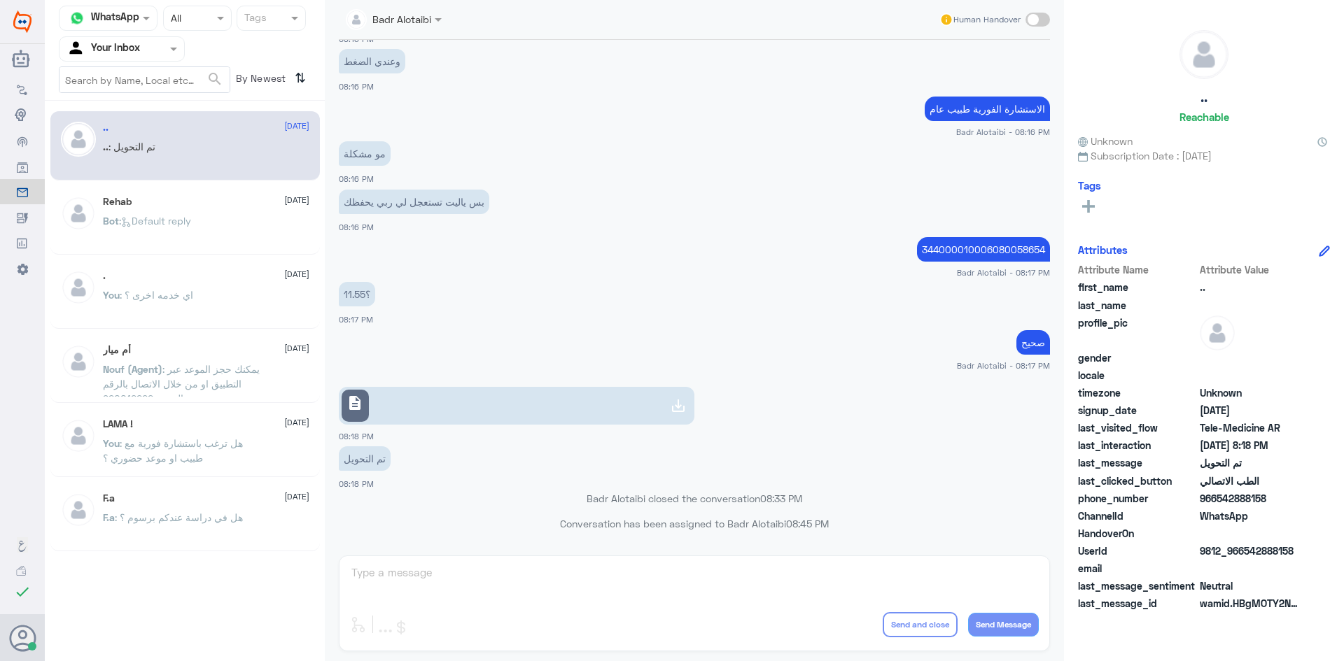
click at [872, 654] on div "Badr Alotaibi Human Handover [DATE] طبعا انا خارج ال[GEOGRAPHIC_DATA] 08:11 PM …" at bounding box center [694, 333] width 739 height 666
click at [126, 60] on div "Agent Filter Your Inbox" at bounding box center [122, 48] width 126 height 25
click at [121, 105] on b "Unassigned" at bounding box center [116, 109] width 53 height 12
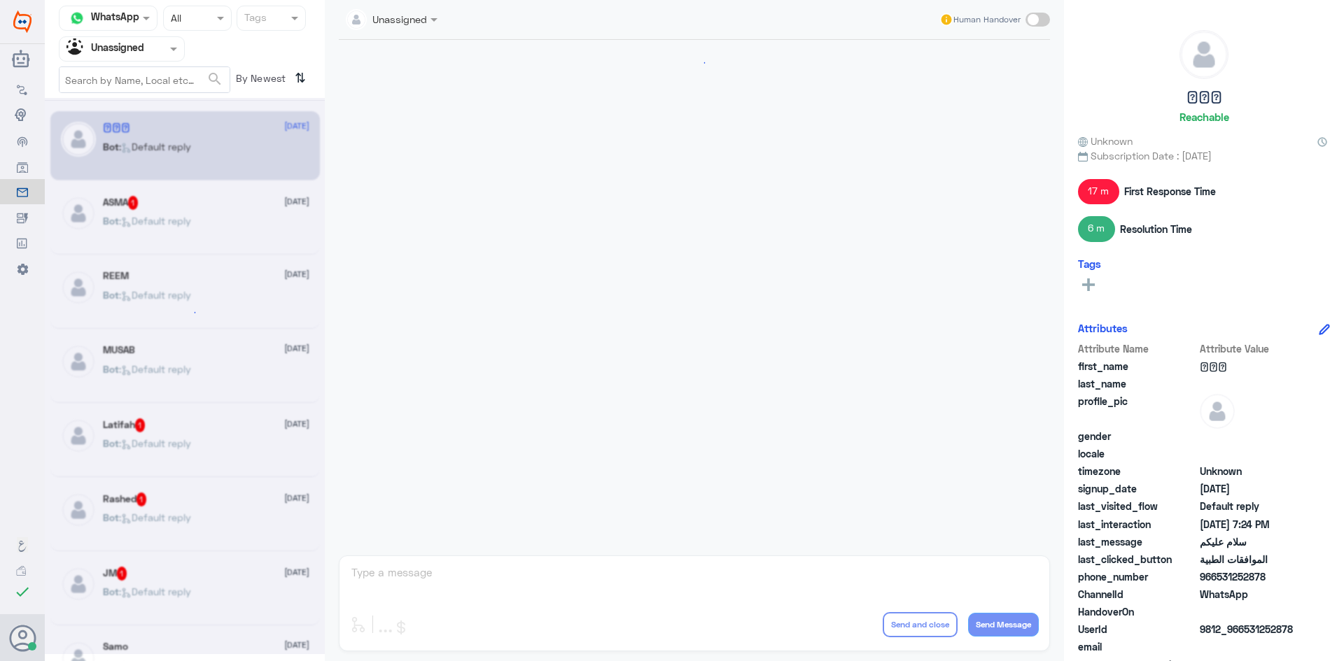
scroll to position [1362, 0]
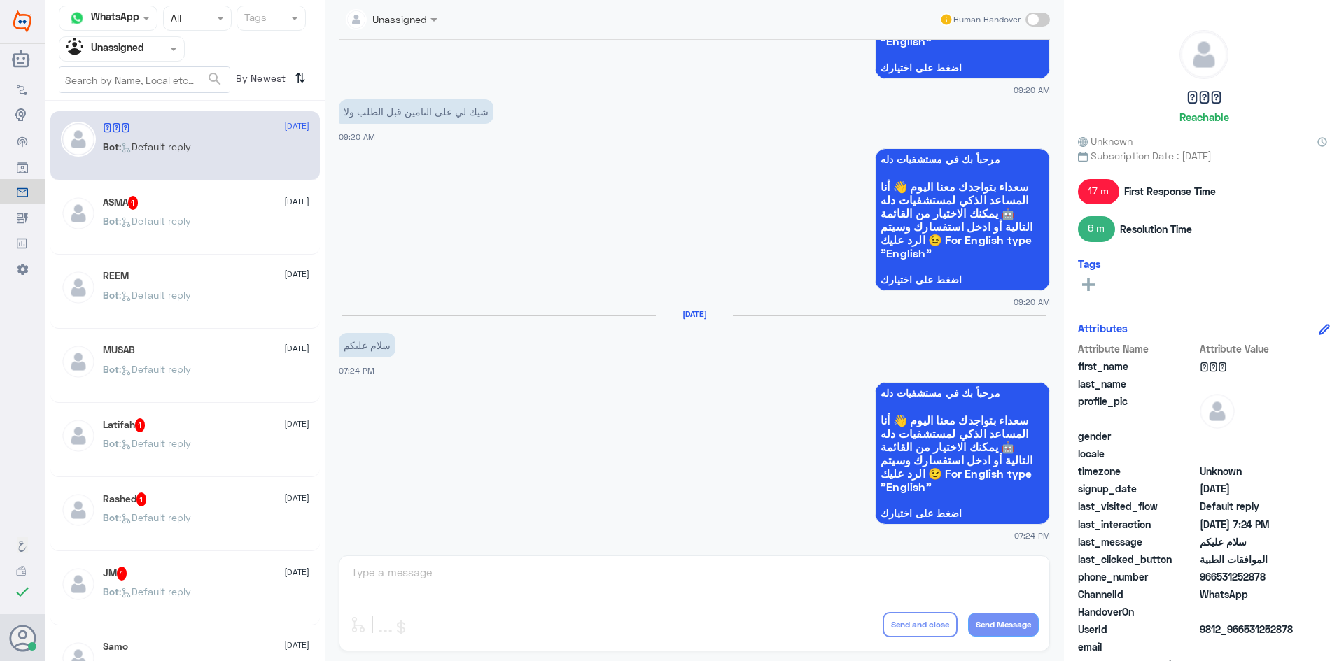
click at [204, 234] on div "Bot : Default reply" at bounding box center [206, 232] width 206 height 31
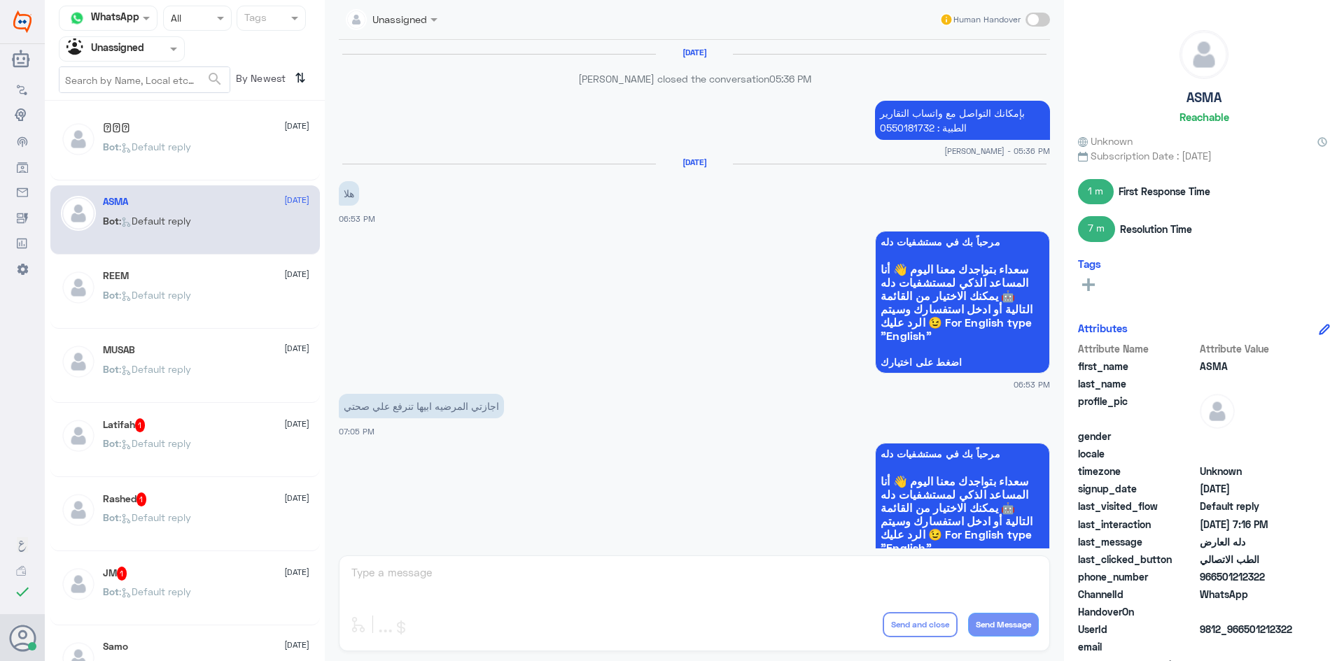
scroll to position [869, 0]
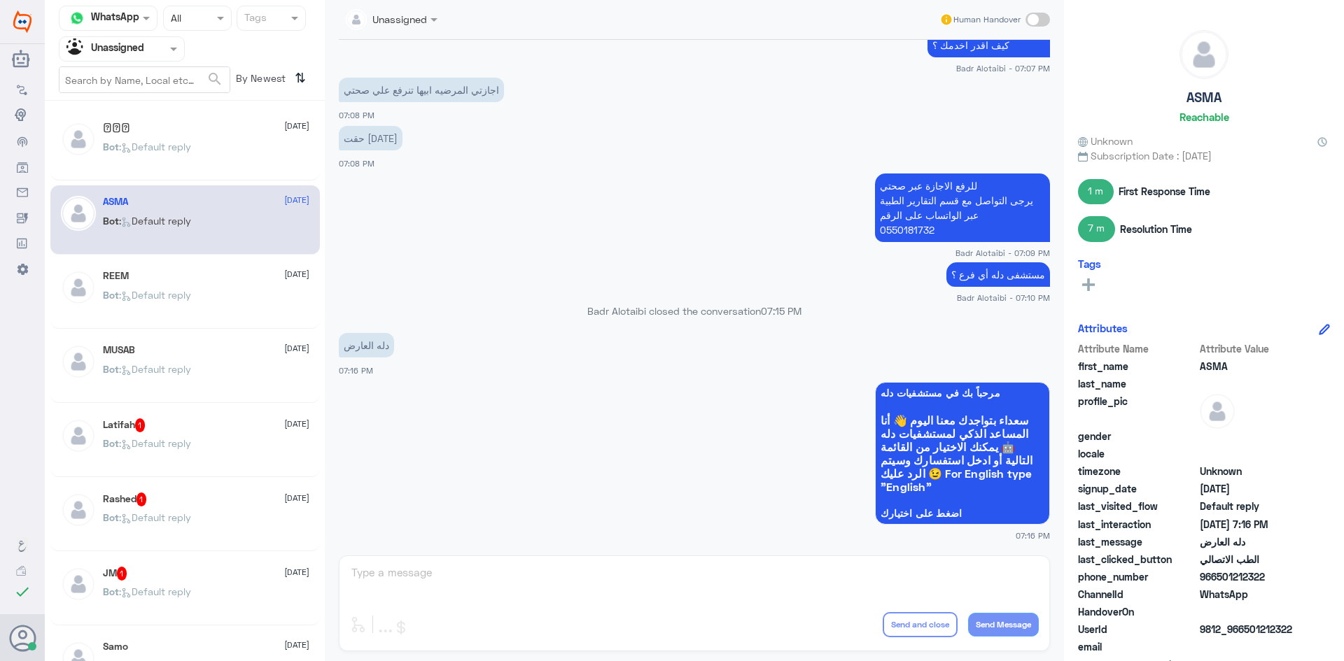
click at [146, 48] on div at bounding box center [121, 49] width 125 height 16
click at [139, 126] on Inbox "Your Inbox" at bounding box center [114, 124] width 49 height 12
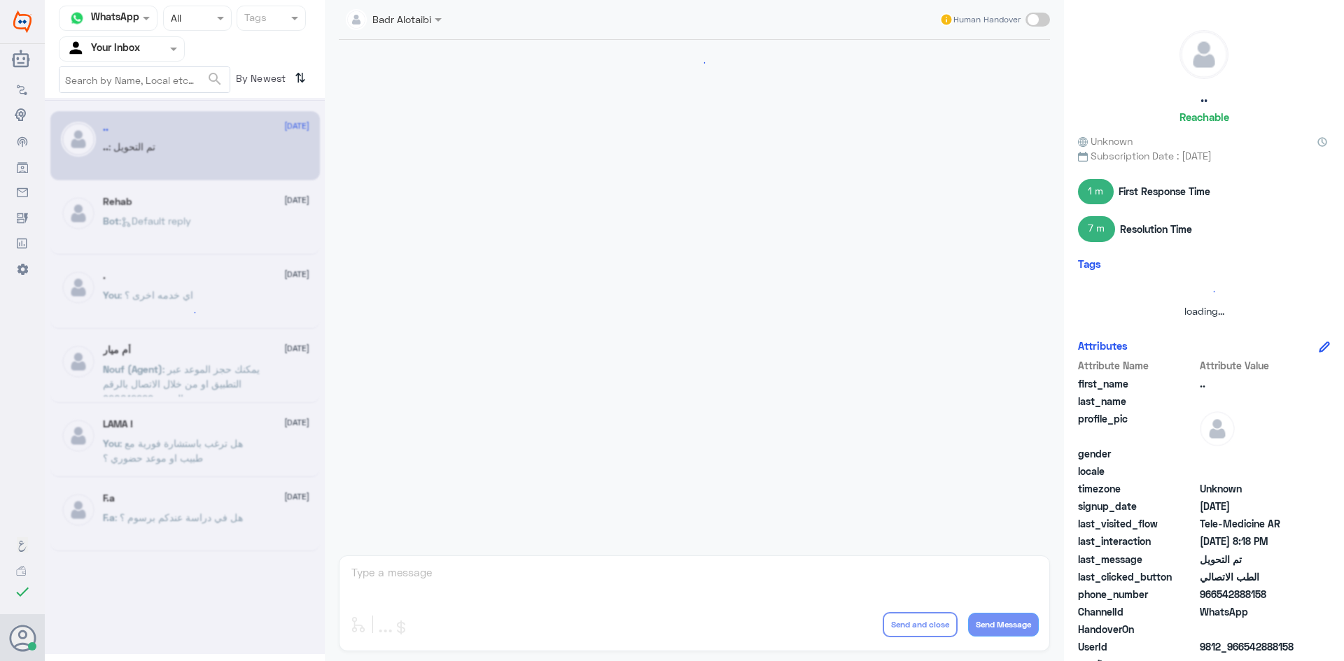
scroll to position [459, 0]
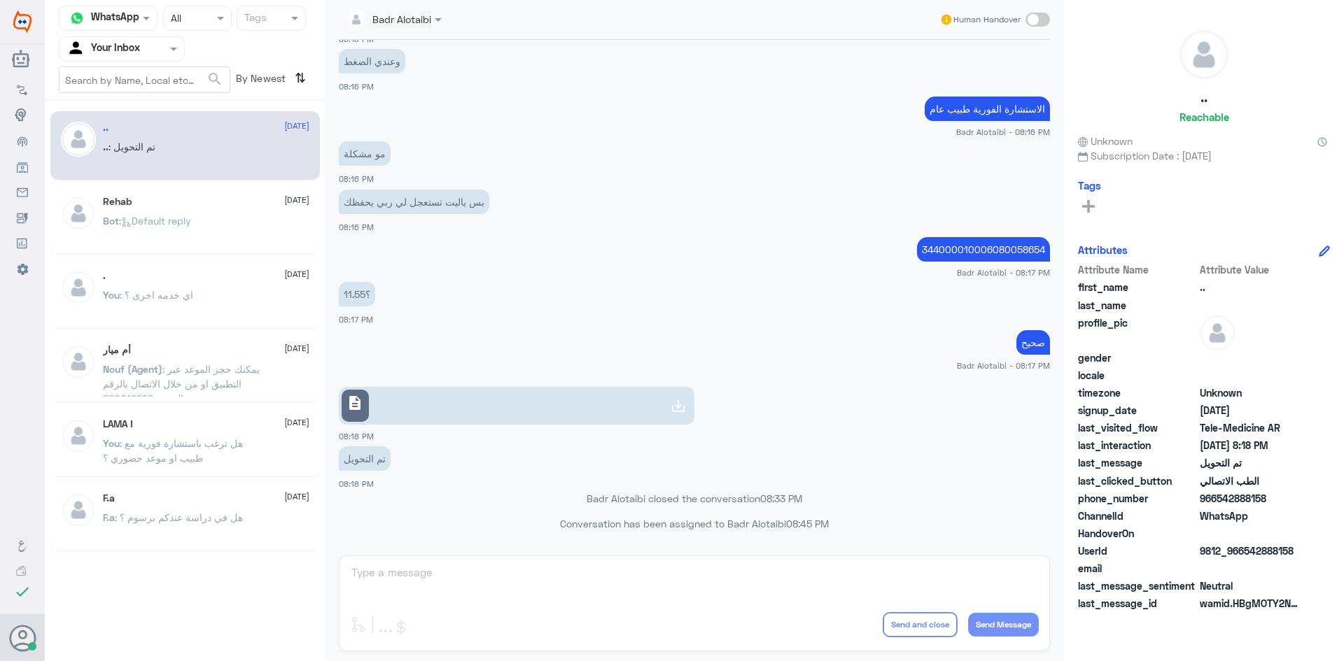
click at [164, 55] on div at bounding box center [121, 49] width 125 height 16
click at [156, 86] on div "Unassigned" at bounding box center [122, 93] width 126 height 32
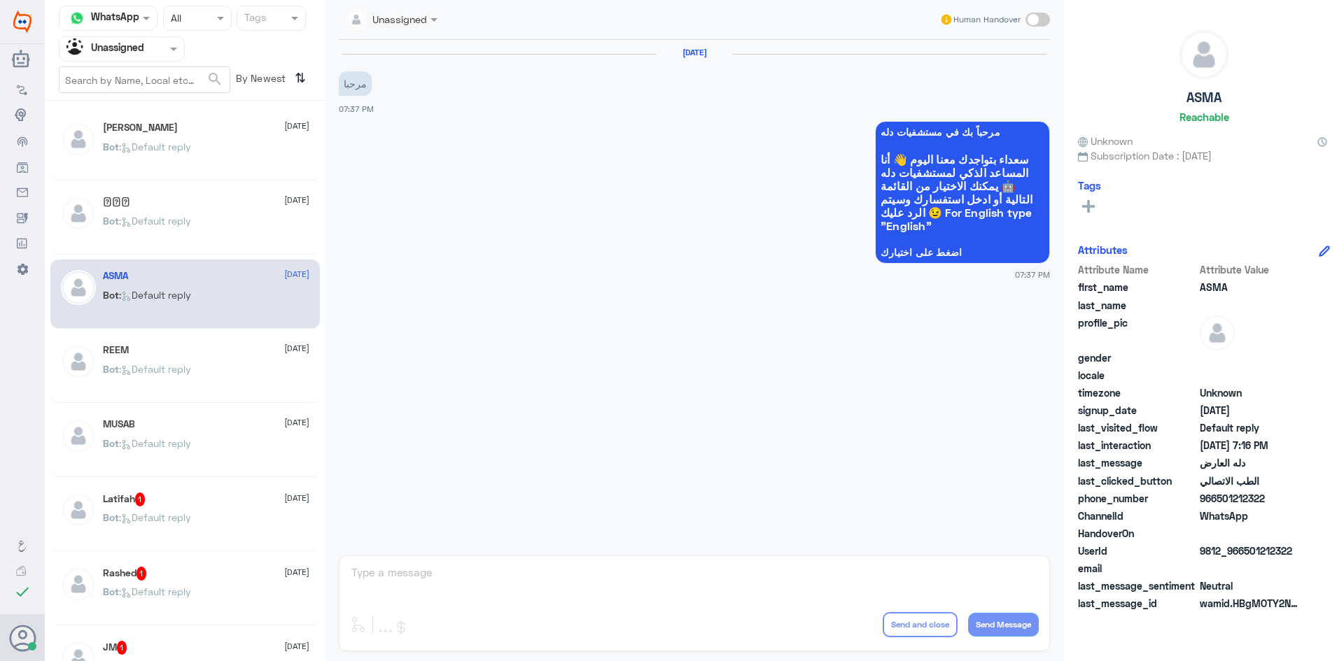
scroll to position [70, 0]
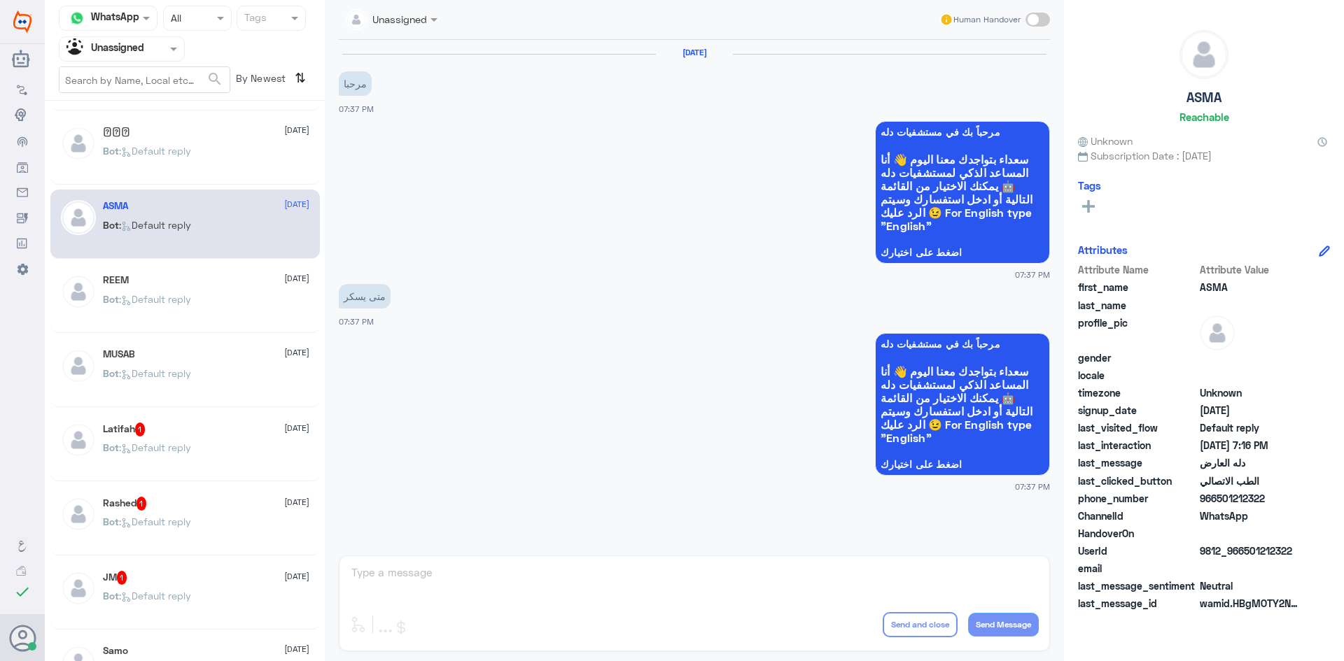
click at [173, 293] on p "Bot : Default reply" at bounding box center [147, 309] width 88 height 35
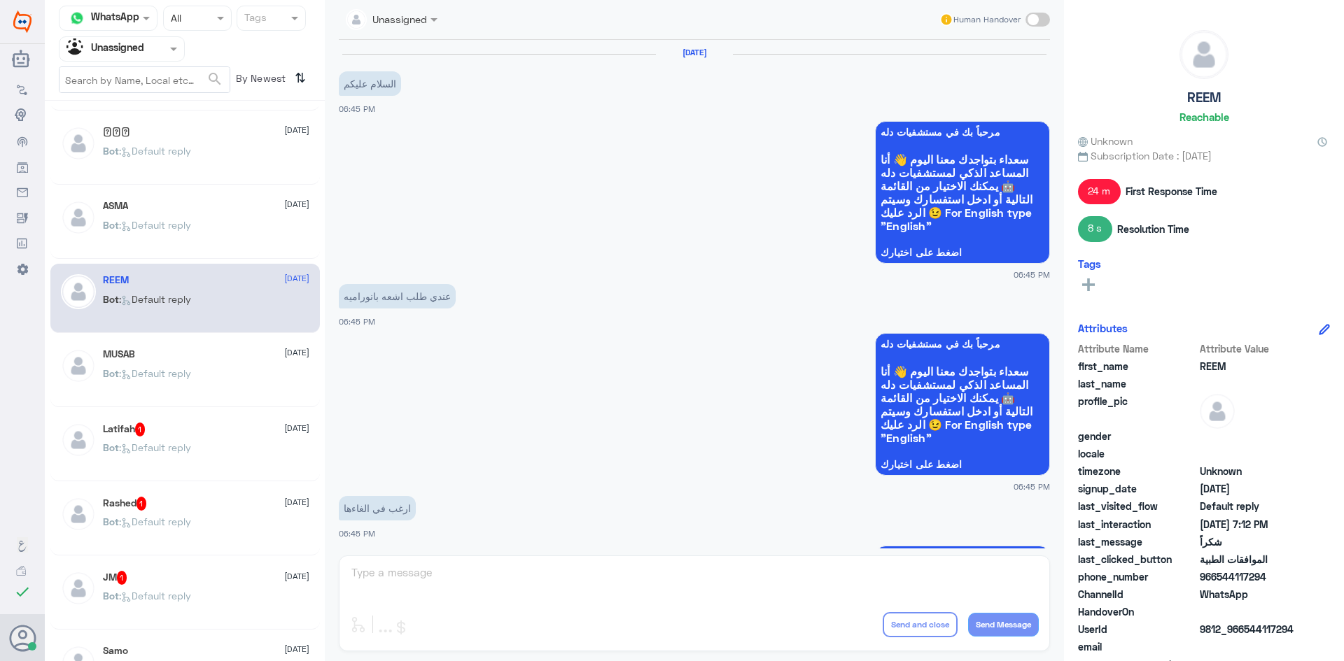
scroll to position [1095, 0]
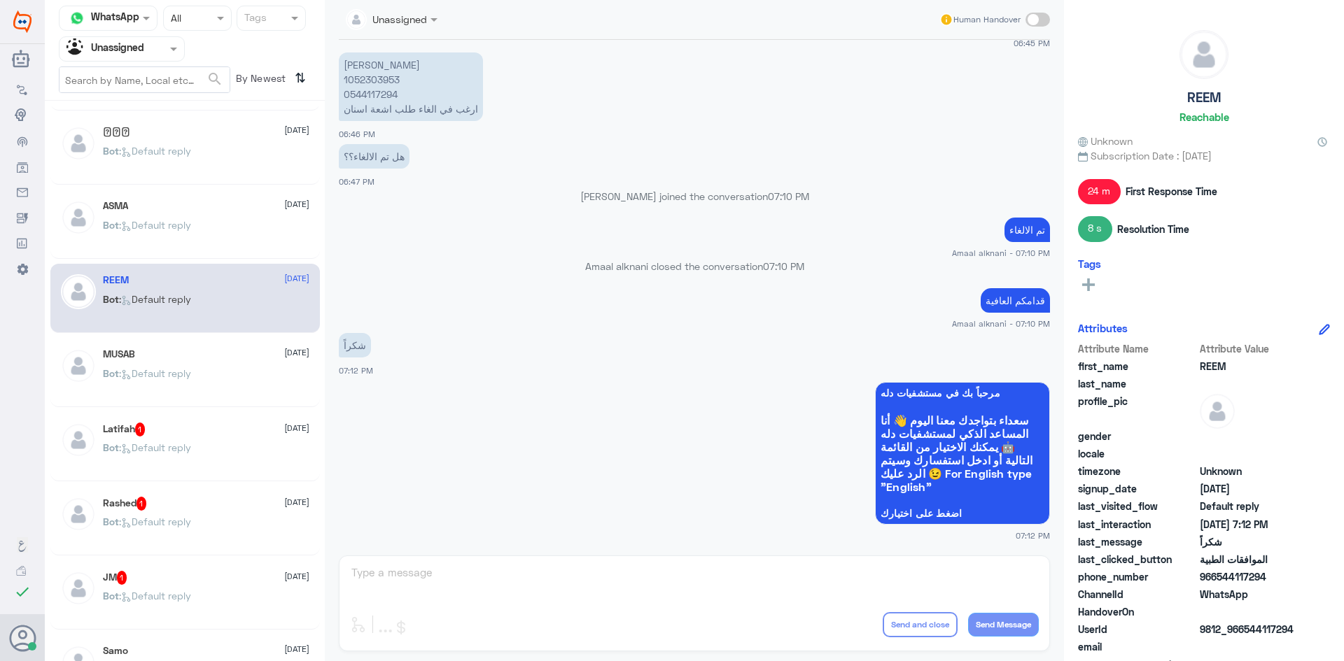
click at [229, 396] on div "Bot : Default reply" at bounding box center [206, 385] width 206 height 31
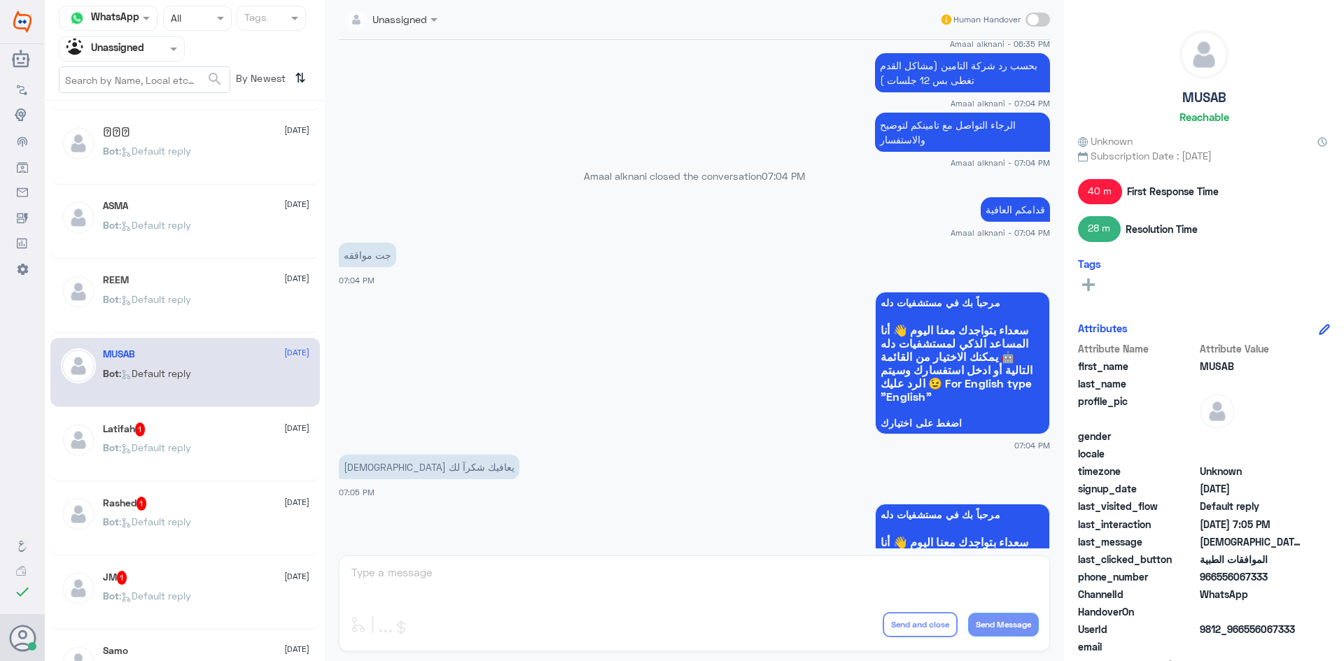
scroll to position [1030, 0]
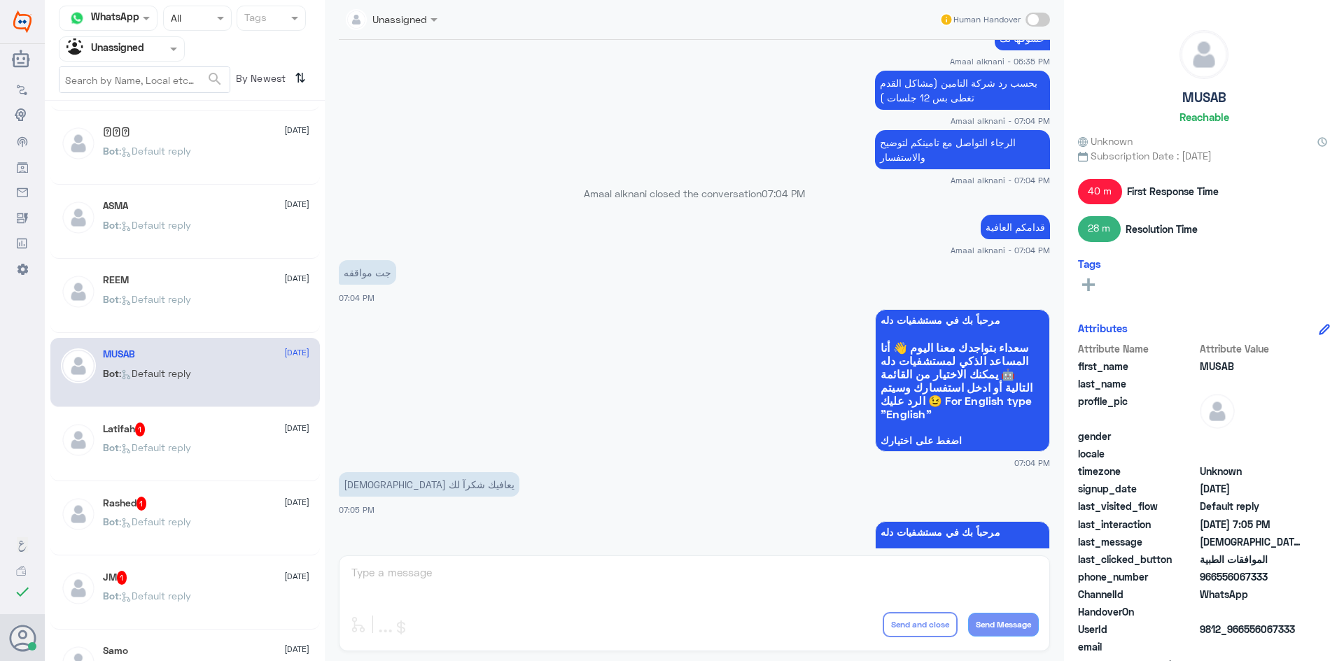
click at [216, 269] on div "REEM [DATE] Bot : Default reply" at bounding box center [184, 298] width 269 height 69
drag, startPoint x: 209, startPoint y: 258, endPoint x: 209, endPoint y: 265, distance: 7.0
click at [209, 262] on div "[PERSON_NAME] [DATE] Bot : Default reply 𓆩𝑯𓆪 [DATE] Bot : Default reply ASMA [D…" at bounding box center [185, 386] width 280 height 560
click at [153, 189] on div "[PERSON_NAME] [DATE] Bot : Default reply 𓆩𝑯𓆪 [DATE] Bot : Default reply ASMA [D…" at bounding box center [185, 386] width 280 height 560
click at [122, 192] on div "ASMA [DATE] Bot : Default reply" at bounding box center [184, 224] width 269 height 69
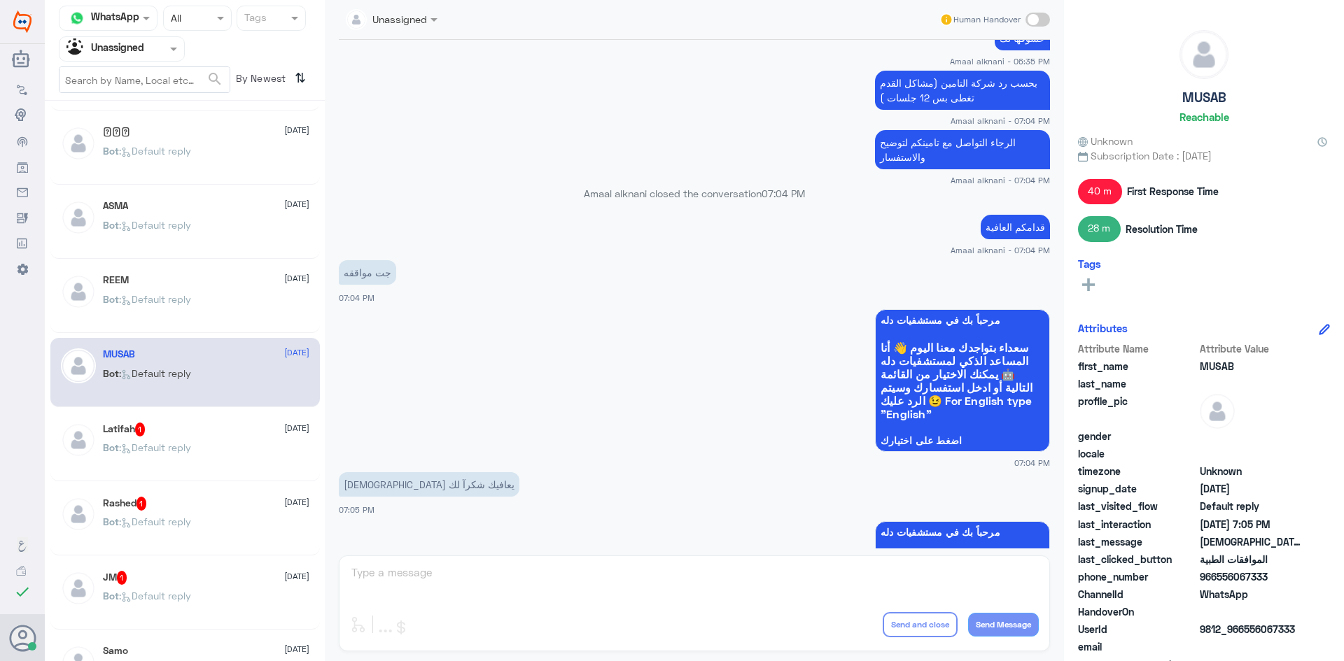
click at [147, 199] on div "ASMA [DATE] Bot : Default reply" at bounding box center [184, 224] width 269 height 69
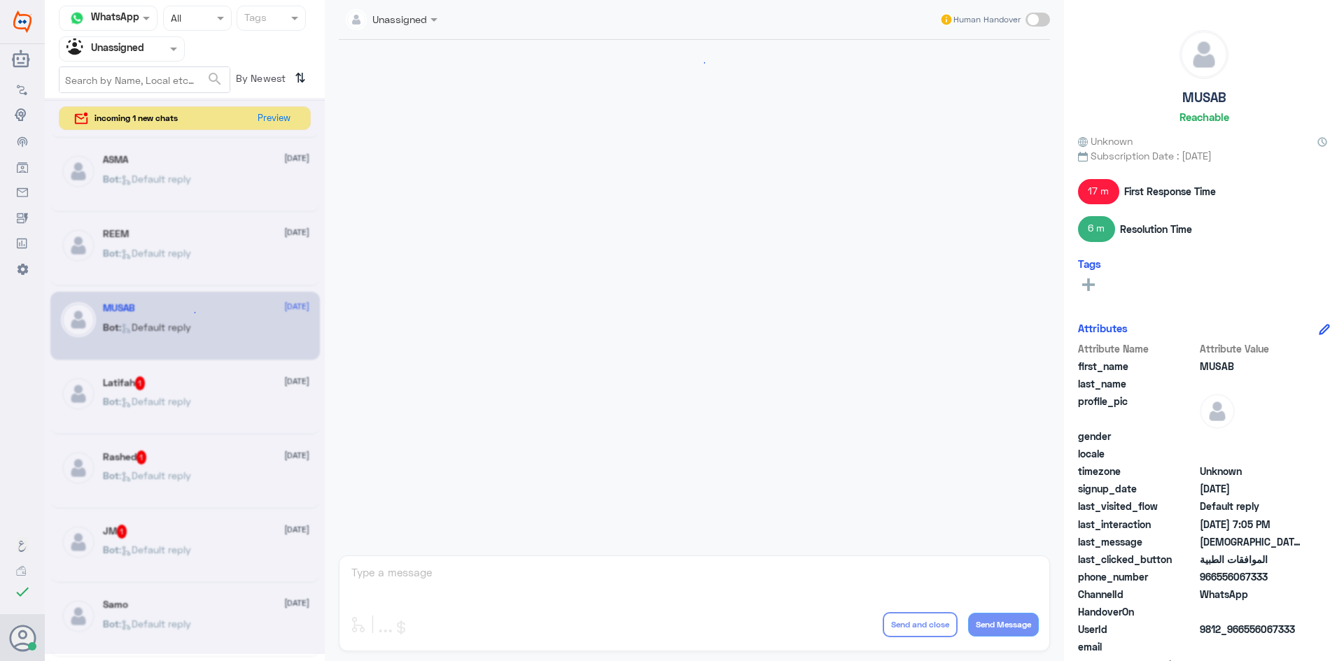
scroll to position [1362, 0]
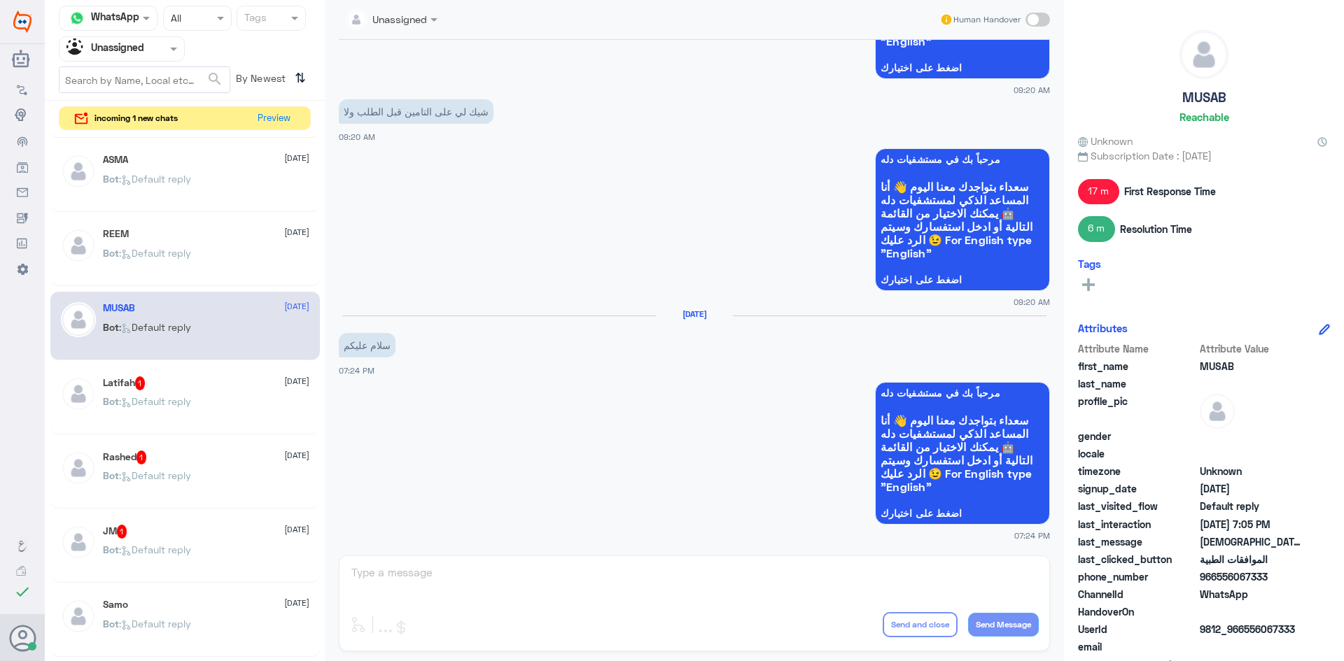
click at [296, 115] on div "incoming 1 new chats Preview" at bounding box center [185, 118] width 252 height 24
click at [287, 115] on button "Preview" at bounding box center [274, 118] width 43 height 22
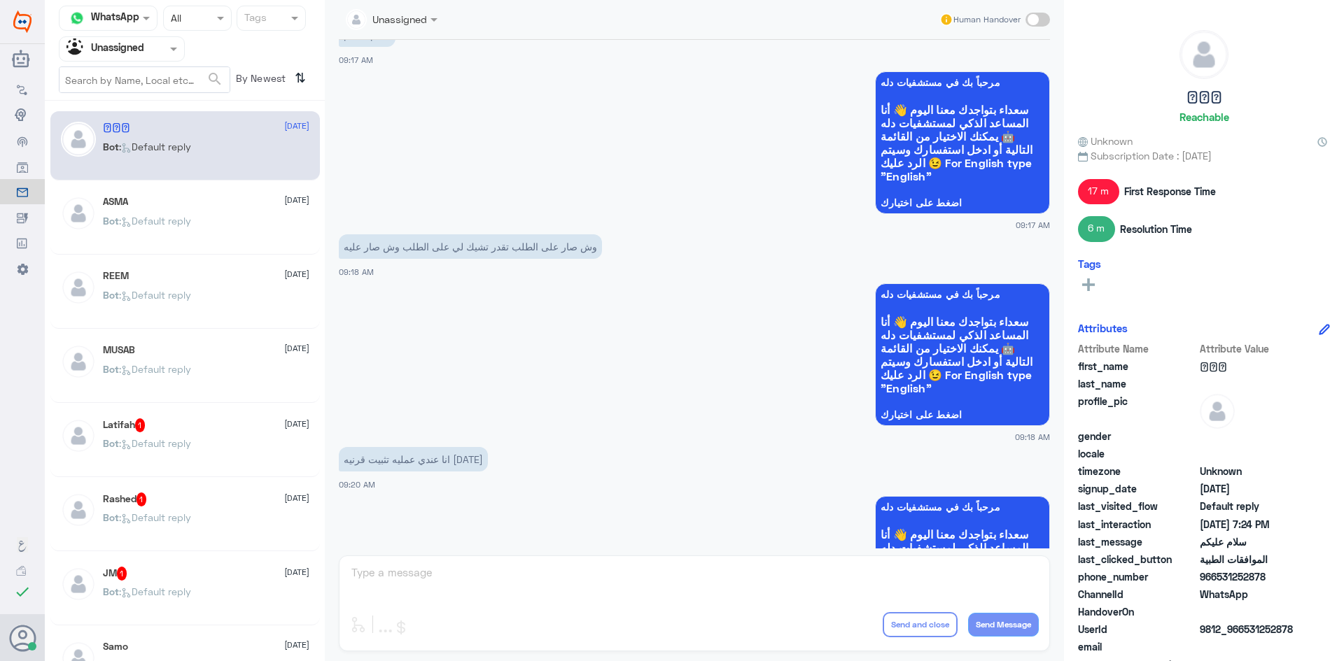
click at [186, 218] on span ": Default reply" at bounding box center [155, 221] width 72 height 12
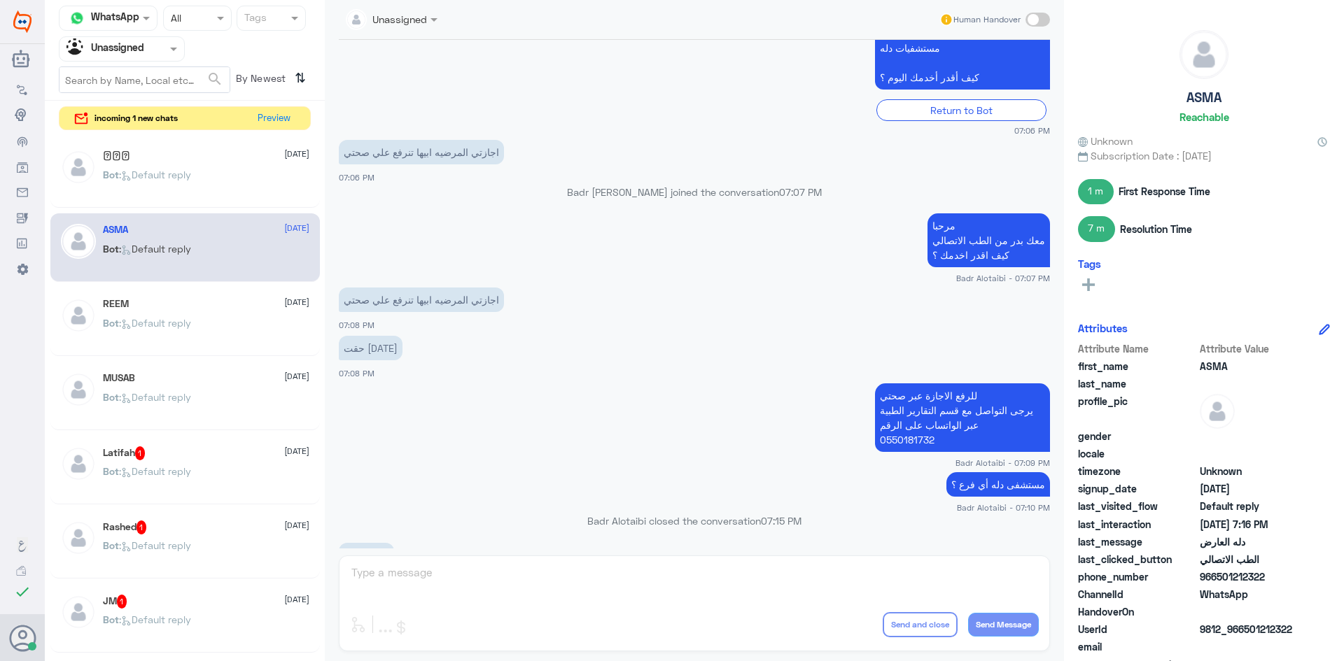
scroll to position [869, 0]
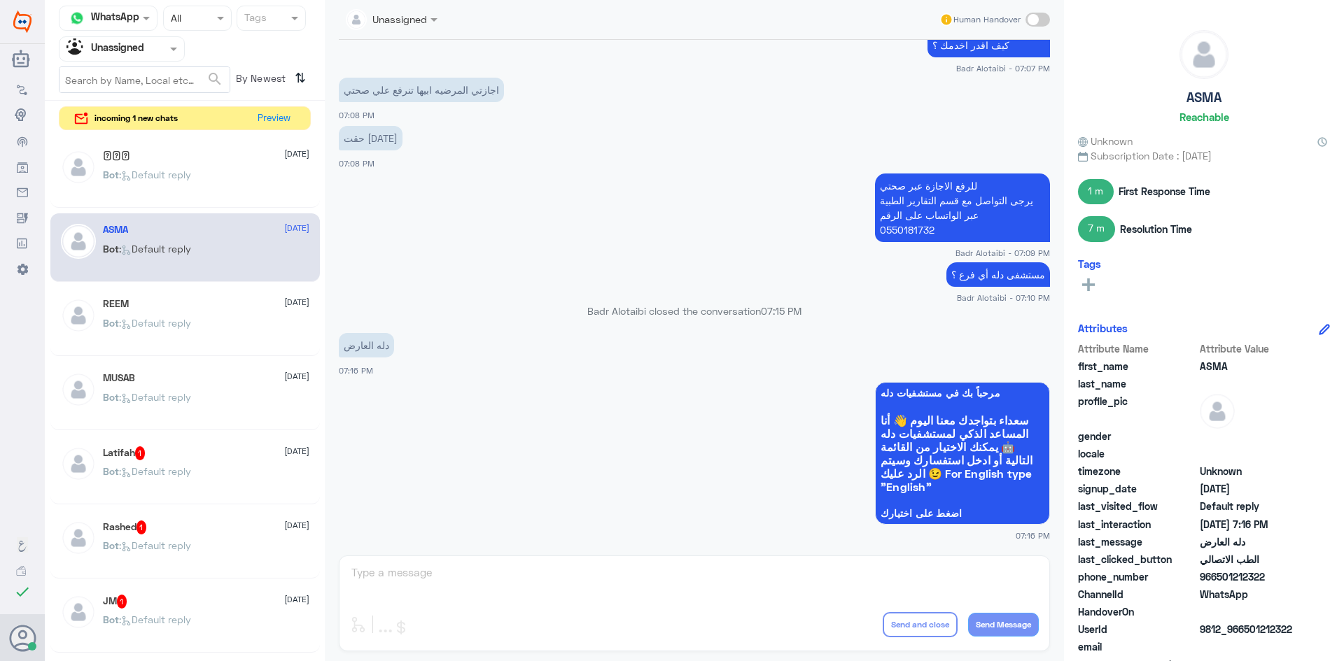
click at [373, 347] on p "دله العارض" at bounding box center [366, 345] width 55 height 24
click at [356, 344] on p "دله العارض" at bounding box center [366, 345] width 55 height 24
click at [142, 61] on div "Agent Filter Unassigned" at bounding box center [122, 48] width 126 height 25
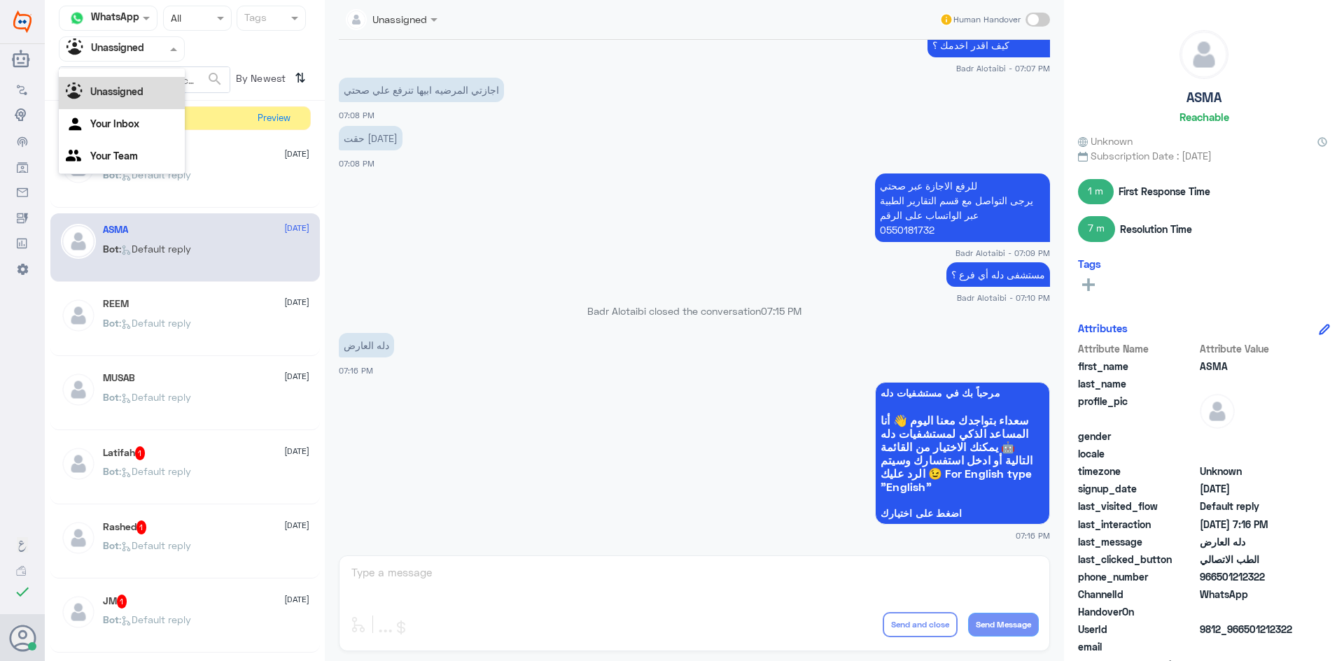
click at [139, 77] on div "Unassigned" at bounding box center [122, 93] width 126 height 32
click at [153, 52] on div at bounding box center [121, 49] width 125 height 16
click at [141, 77] on div "All" at bounding box center [122, 82] width 126 height 26
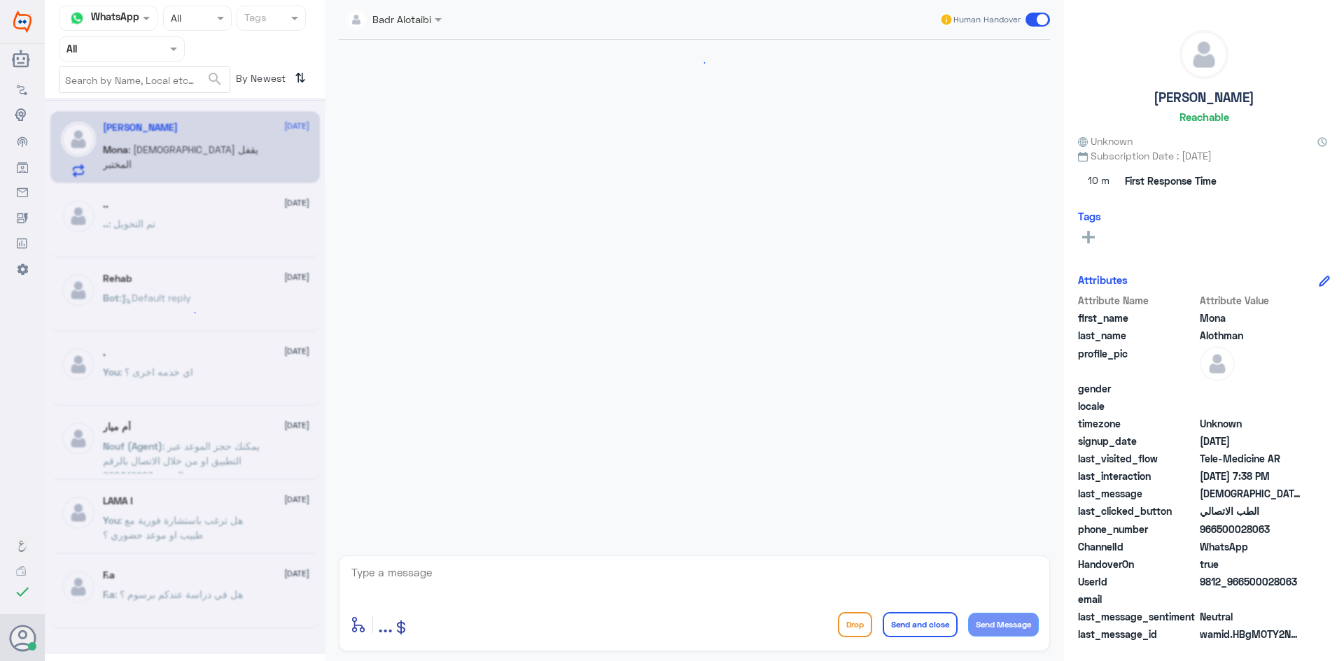
scroll to position [192, 0]
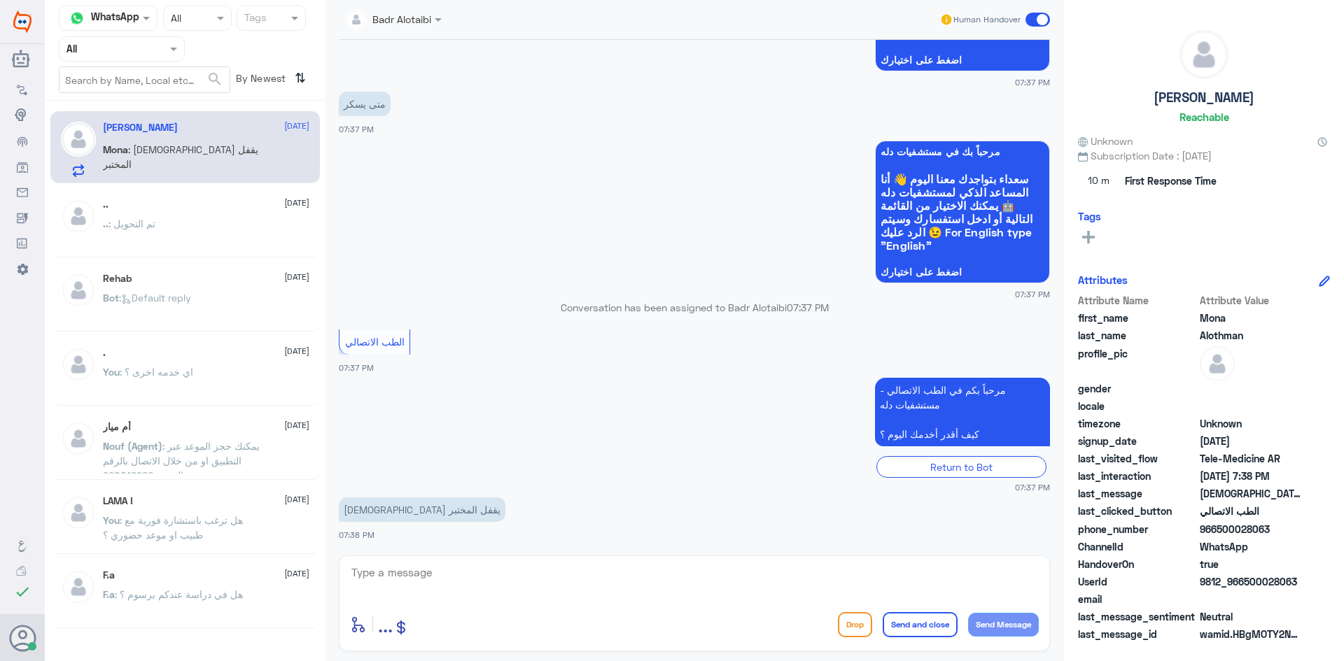
click at [165, 48] on div at bounding box center [121, 49] width 125 height 16
click at [109, 115] on div "Unassigned" at bounding box center [122, 110] width 126 height 32
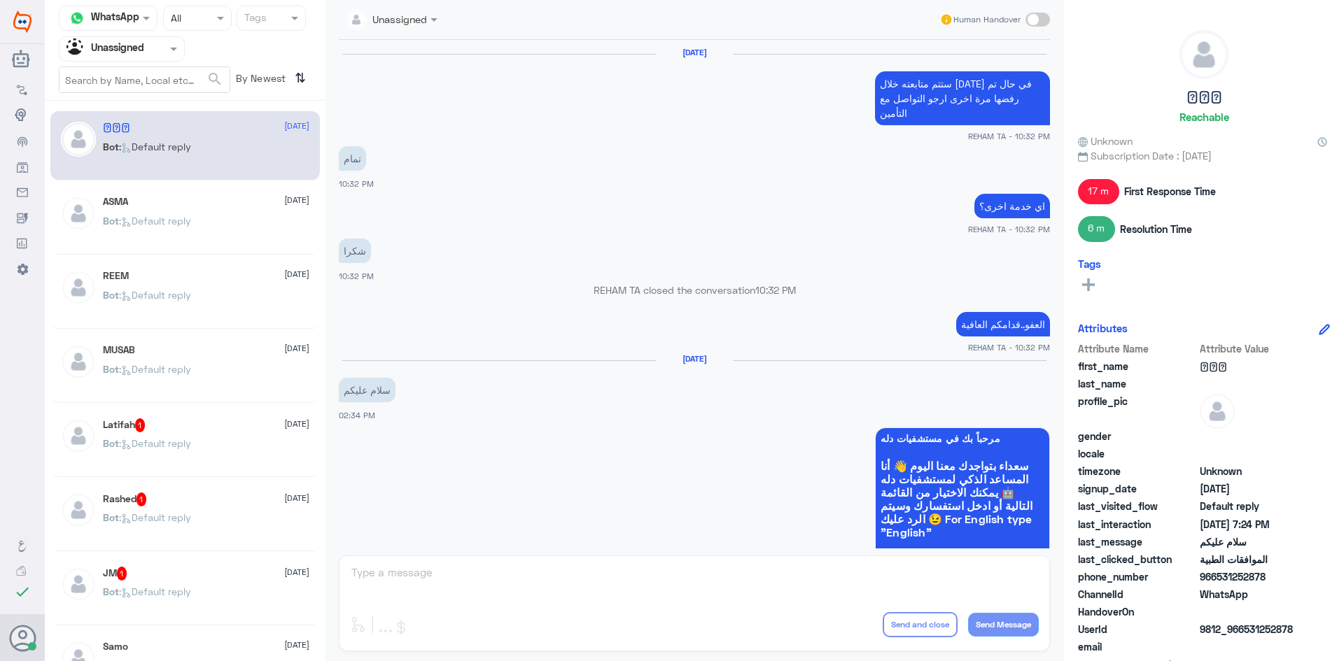
scroll to position [1362, 0]
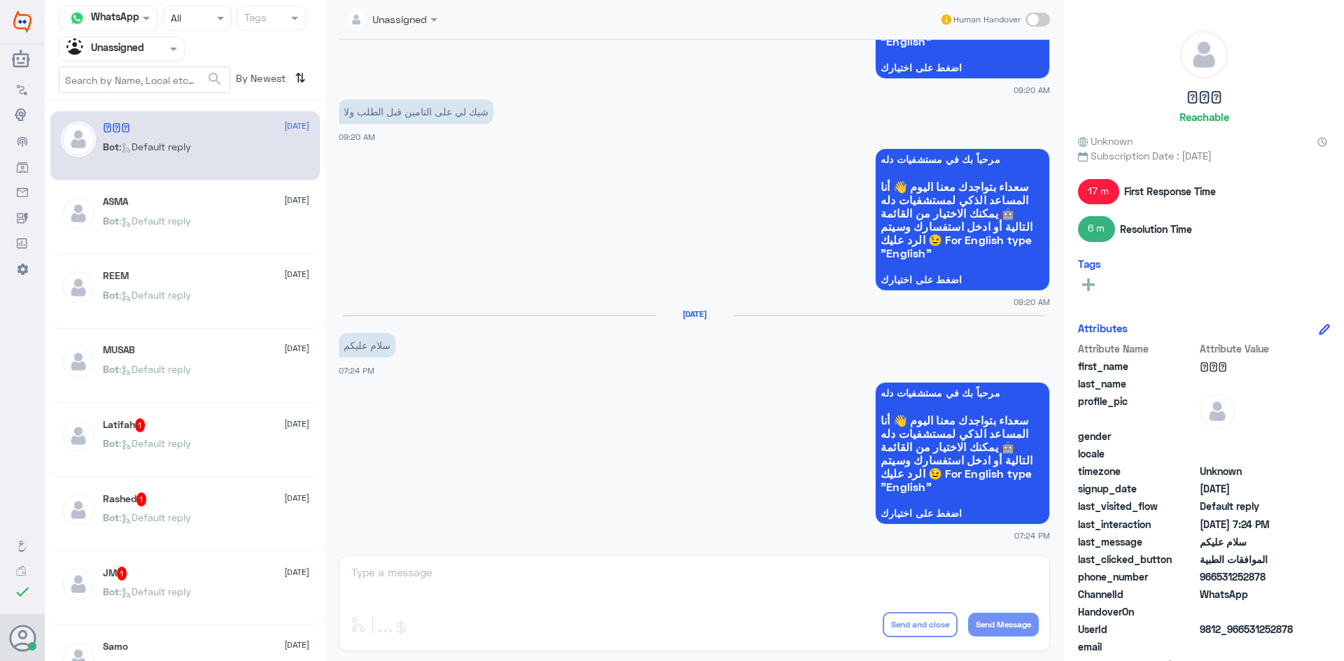
click at [191, 229] on p "Bot : Default reply" at bounding box center [147, 230] width 88 height 35
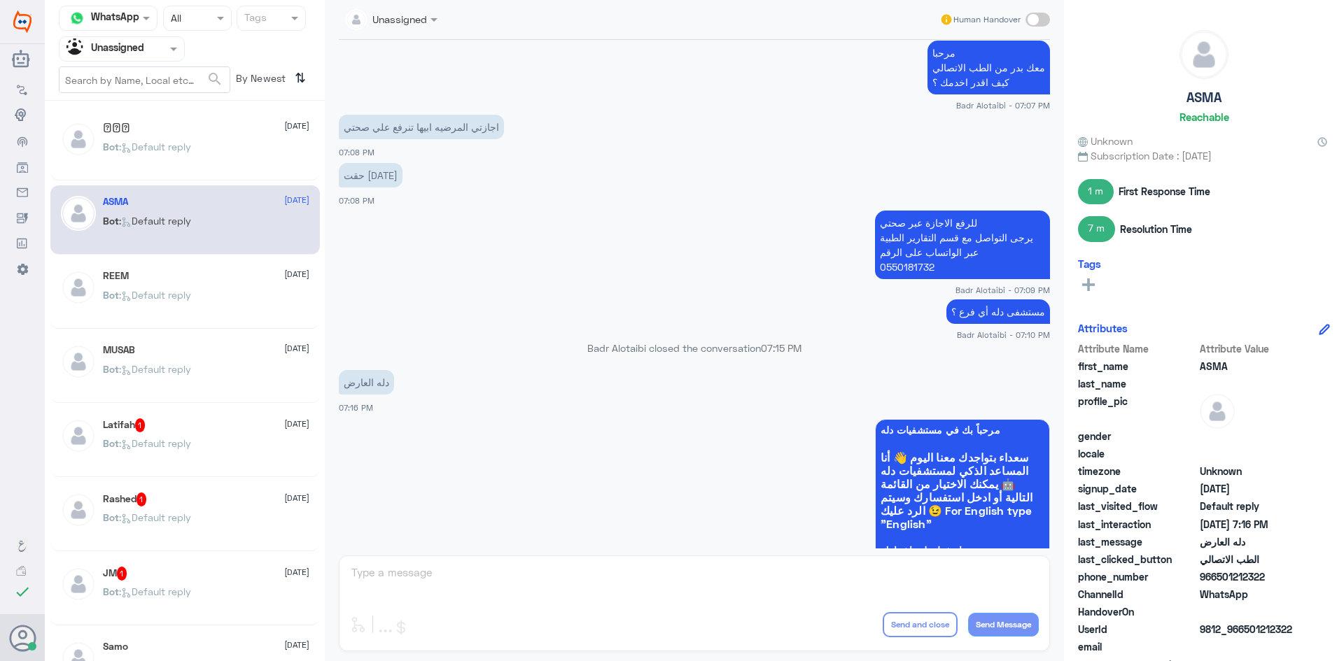
scroll to position [869, 0]
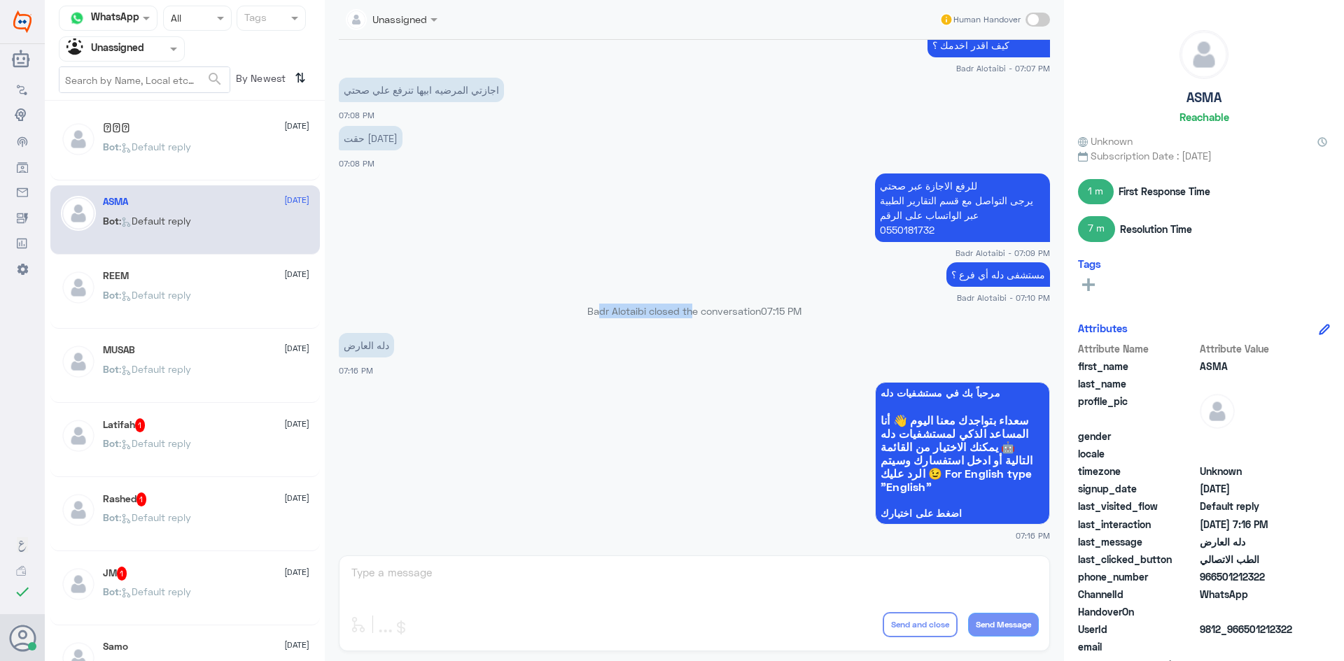
drag, startPoint x: 683, startPoint y: 310, endPoint x: 586, endPoint y: 306, distance: 97.4
click at [586, 306] on p "Badr Alotaibi closed the conversation 07:15 PM" at bounding box center [694, 311] width 711 height 15
click at [580, 307] on p "Badr Alotaibi closed the conversation 07:15 PM" at bounding box center [694, 311] width 711 height 15
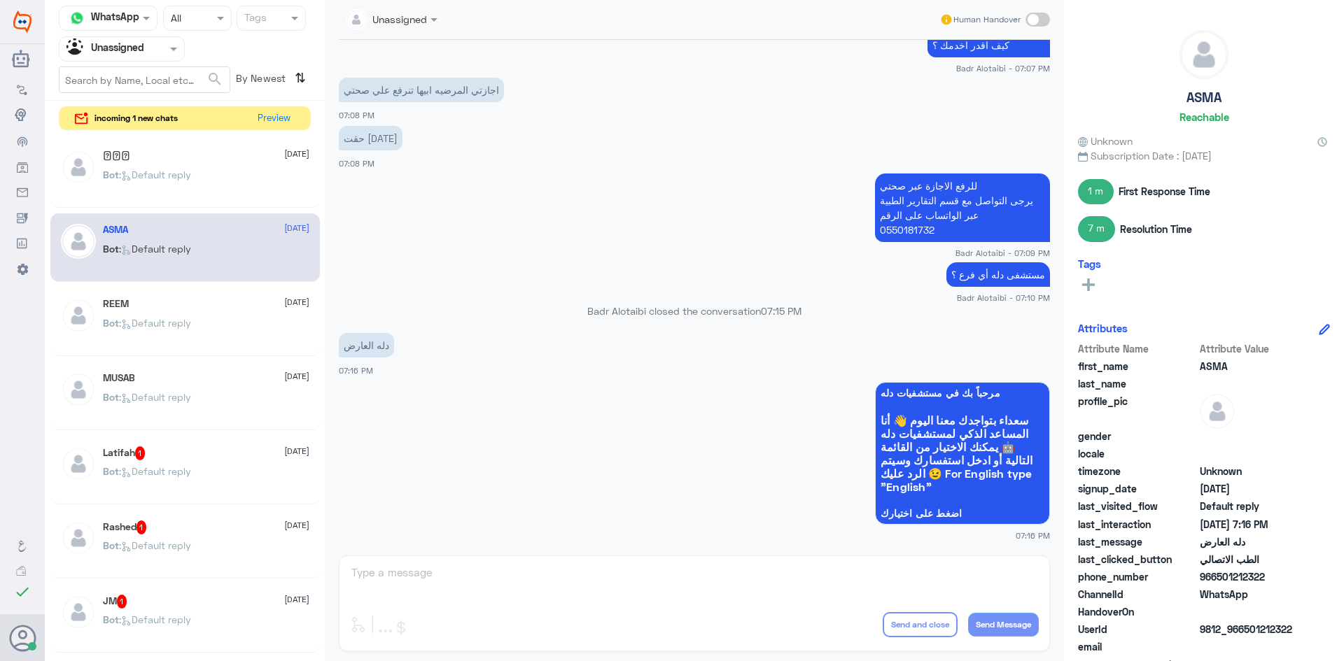
drag, startPoint x: 576, startPoint y: 309, endPoint x: 803, endPoint y: 312, distance: 226.8
click at [803, 312] on p "Badr Alotaibi closed the conversation 07:15 PM" at bounding box center [694, 311] width 711 height 15
click at [647, 314] on p "Badr Alotaibi closed the conversation 07:15 PM" at bounding box center [694, 311] width 711 height 15
click at [631, 313] on p "Badr Alotaibi closed the conversation 07:15 PM" at bounding box center [694, 311] width 711 height 15
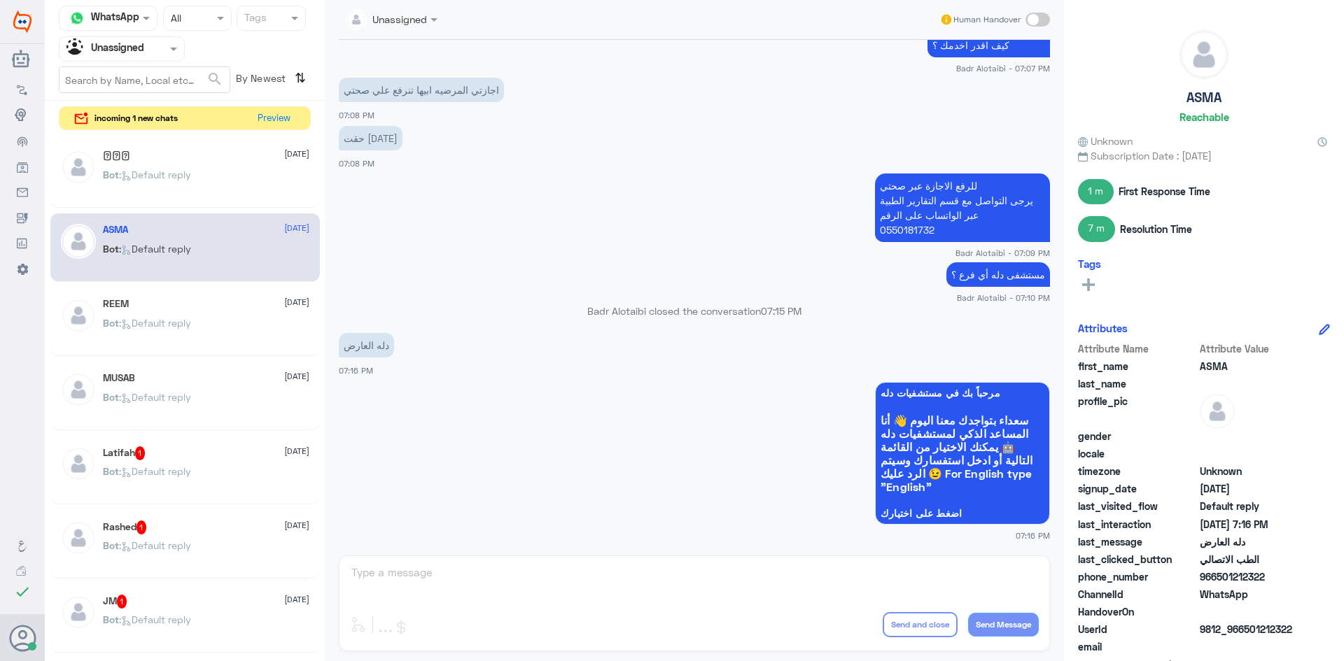
click at [598, 307] on p "Badr Alotaibi closed the conversation 07:15 PM" at bounding box center [694, 311] width 711 height 15
click at [630, 307] on p "Badr Alotaibi closed the conversation 07:15 PM" at bounding box center [694, 311] width 711 height 15
click at [659, 308] on p "Badr Alotaibi closed the conversation 07:15 PM" at bounding box center [694, 311] width 711 height 15
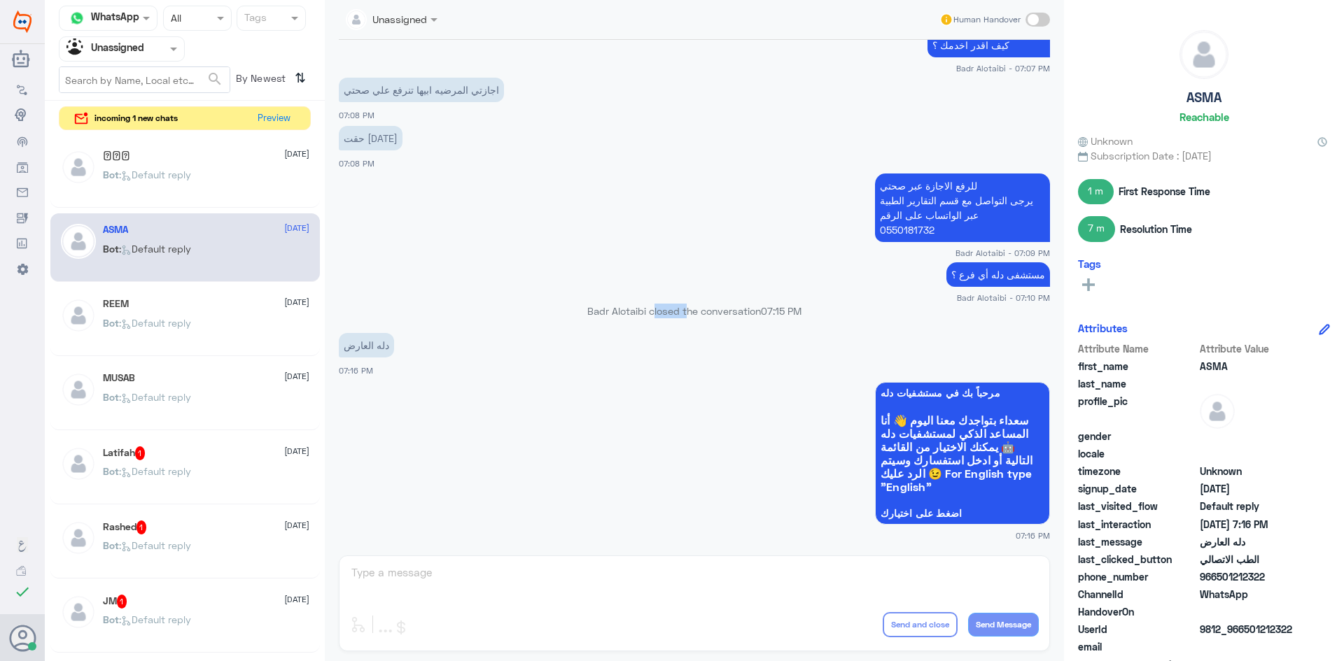
click at [659, 308] on p "Badr Alotaibi closed the conversation 07:15 PM" at bounding box center [694, 311] width 711 height 15
click at [699, 311] on p "Badr Alotaibi closed the conversation 07:15 PM" at bounding box center [694, 311] width 711 height 15
click at [692, 311] on p "Badr Alotaibi closed the conversation 07:15 PM" at bounding box center [694, 311] width 711 height 15
click at [680, 311] on p "Badr Alotaibi closed the conversation 07:15 PM" at bounding box center [694, 311] width 711 height 15
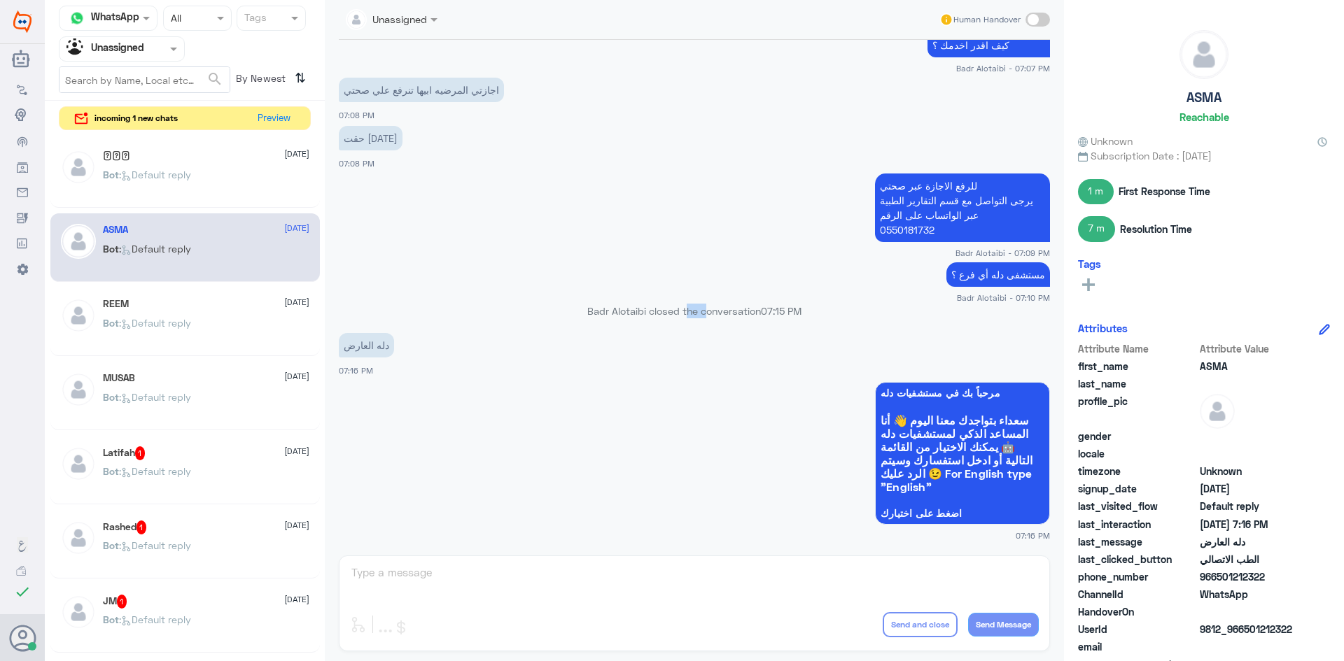
click at [680, 311] on p "Badr Alotaibi closed the conversation 07:15 PM" at bounding box center [694, 311] width 711 height 15
click at [658, 310] on p "Badr Alotaibi closed the conversation 07:15 PM" at bounding box center [694, 311] width 711 height 15
click at [658, 309] on p "Badr Alotaibi closed the conversation 07:15 PM" at bounding box center [694, 311] width 711 height 15
click at [634, 314] on p "Badr Alotaibi closed the conversation 07:15 PM" at bounding box center [694, 311] width 711 height 15
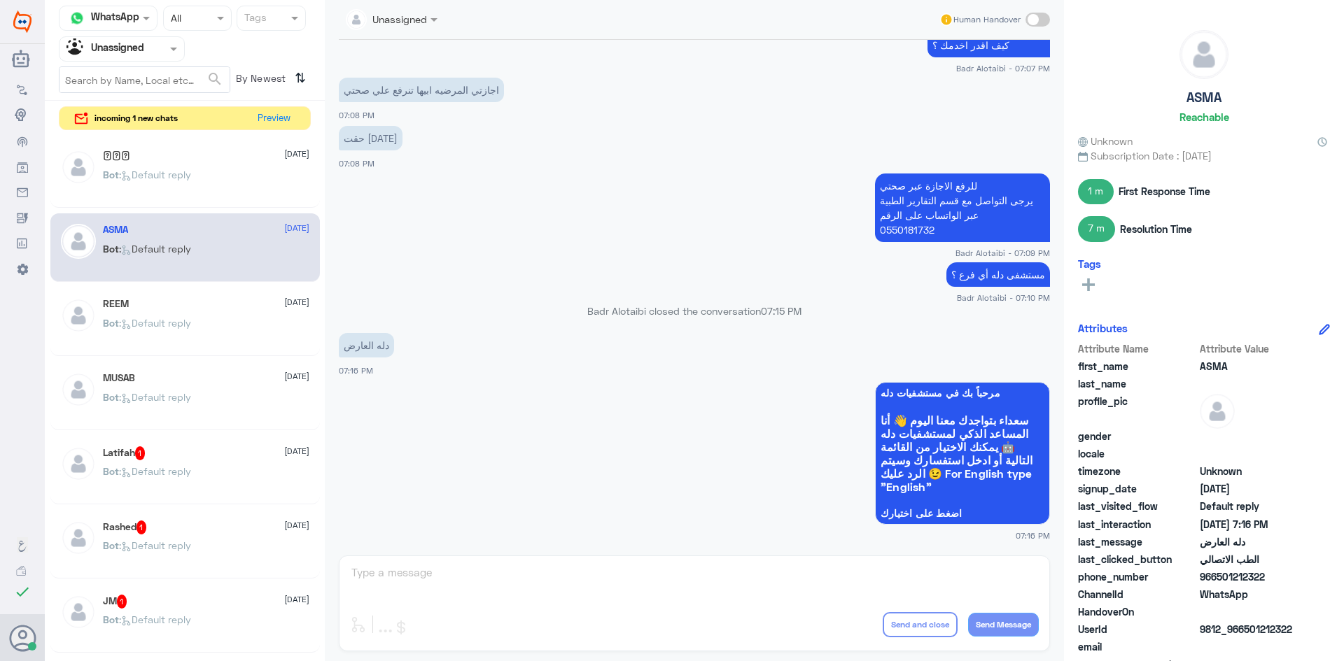
click at [596, 314] on p "Badr Alotaibi closed the conversation 07:15 PM" at bounding box center [694, 311] width 711 height 15
click at [614, 313] on p "Badr Alotaibi closed the conversation 07:15 PM" at bounding box center [694, 311] width 711 height 15
click at [668, 312] on p "Badr Alotaibi closed the conversation 07:15 PM" at bounding box center [694, 311] width 711 height 15
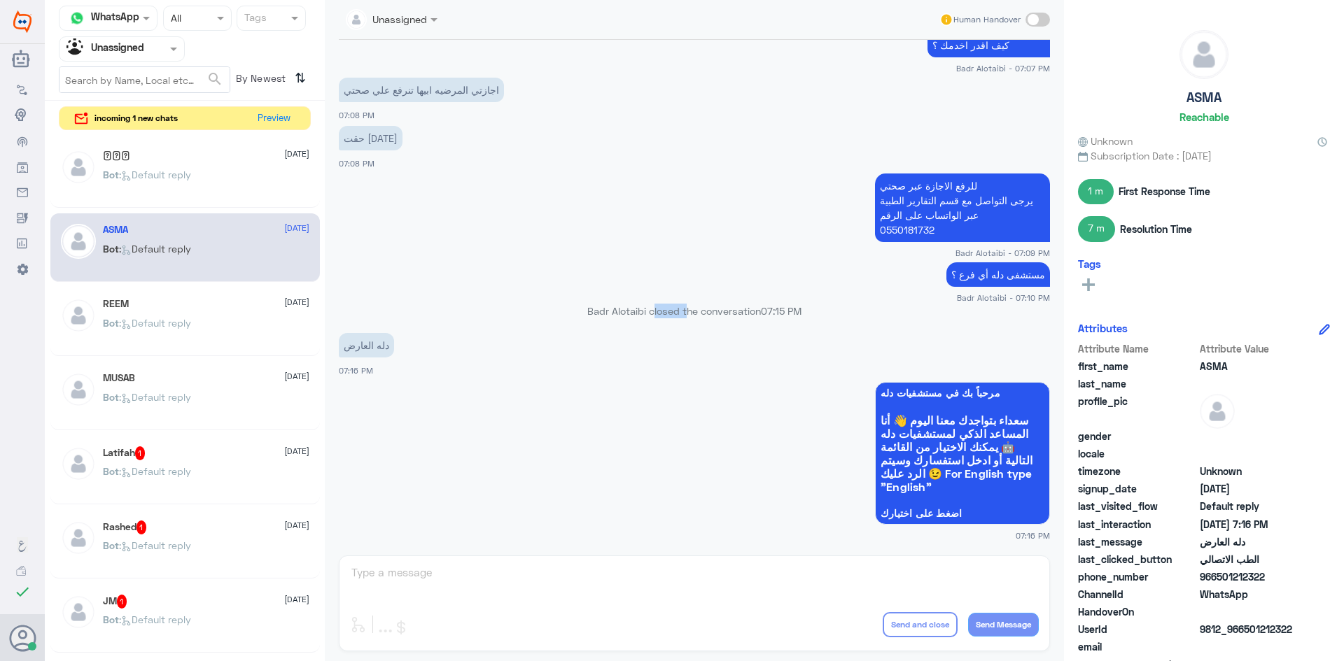
click at [668, 312] on p "Badr Alotaibi closed the conversation 07:15 PM" at bounding box center [694, 311] width 711 height 15
click at [696, 309] on p "Badr Alotaibi closed the conversation 07:15 PM" at bounding box center [694, 311] width 711 height 15
click at [689, 313] on p "Badr Alotaibi closed the conversation 07:15 PM" at bounding box center [694, 311] width 711 height 15
click at [722, 307] on p "Badr Alotaibi closed the conversation 07:15 PM" at bounding box center [694, 311] width 711 height 15
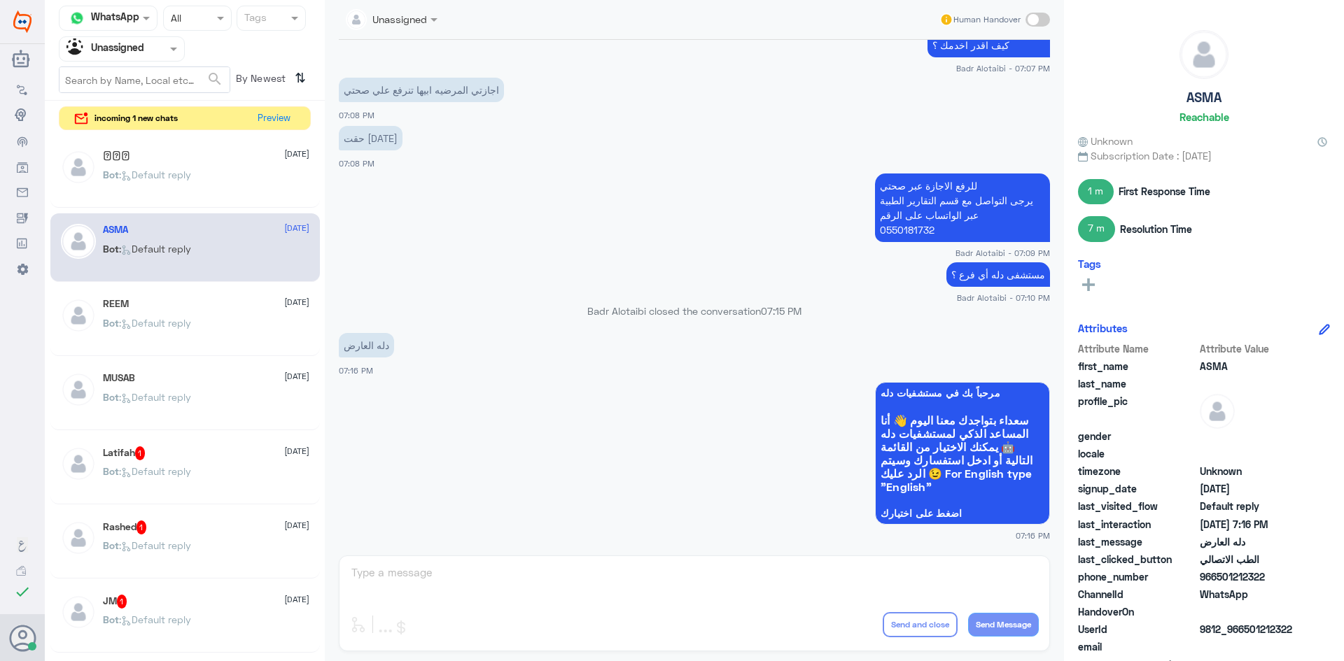
click at [722, 308] on p "Badr Alotaibi closed the conversation 07:15 PM" at bounding box center [694, 311] width 711 height 15
click at [769, 314] on span "07:15 PM" at bounding box center [781, 311] width 41 height 12
click at [780, 311] on span "07:15 PM" at bounding box center [781, 311] width 41 height 12
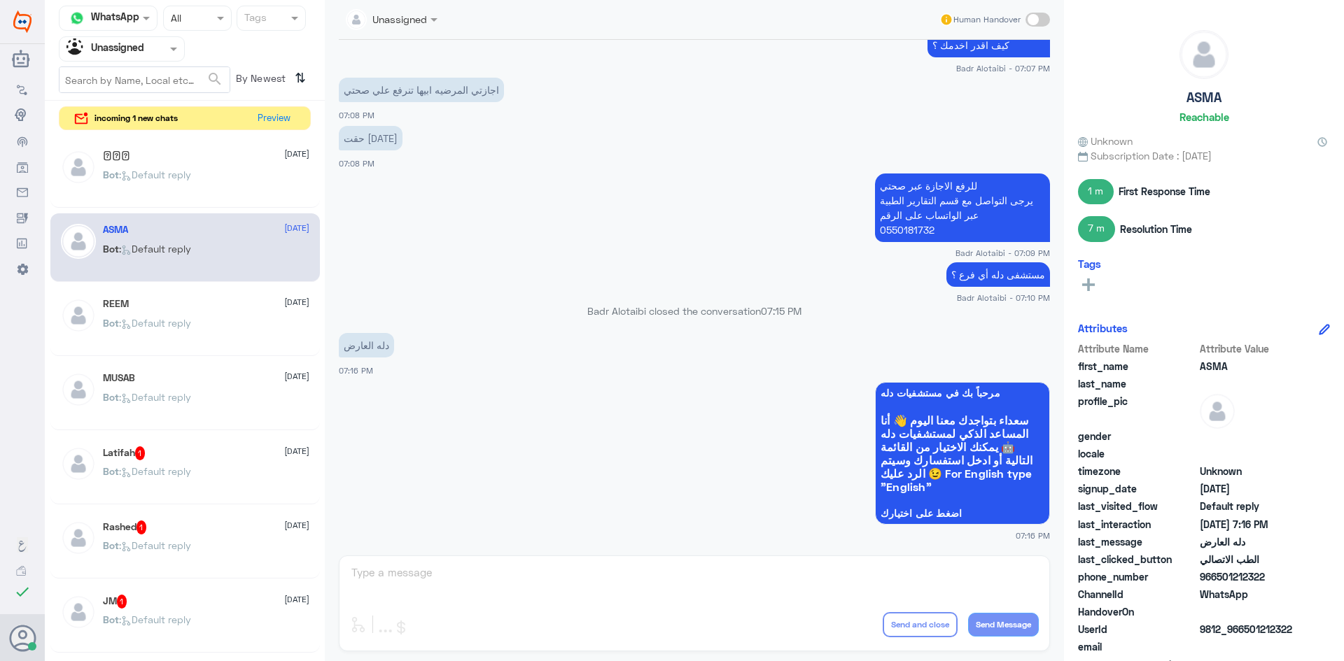
click at [792, 313] on span "07:15 PM" at bounding box center [781, 311] width 41 height 12
click at [758, 313] on p "Badr Alotaibi closed the conversation 07:15 PM" at bounding box center [694, 311] width 711 height 15
click at [765, 313] on span "07:15 PM" at bounding box center [781, 311] width 41 height 12
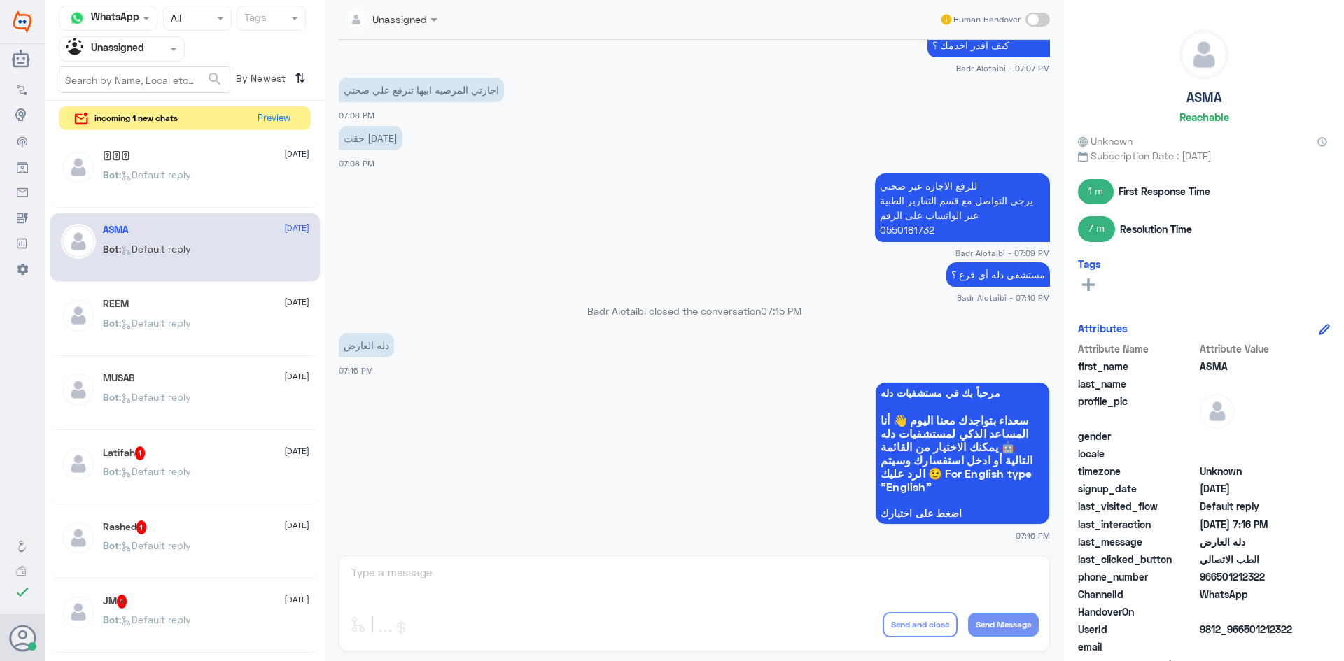
click at [775, 313] on span "07:15 PM" at bounding box center [781, 311] width 41 height 12
click at [747, 312] on p "Badr Alotaibi closed the conversation 07:15 PM" at bounding box center [694, 311] width 711 height 15
click at [675, 309] on p "Badr Alotaibi closed the conversation 07:15 PM" at bounding box center [694, 311] width 711 height 15
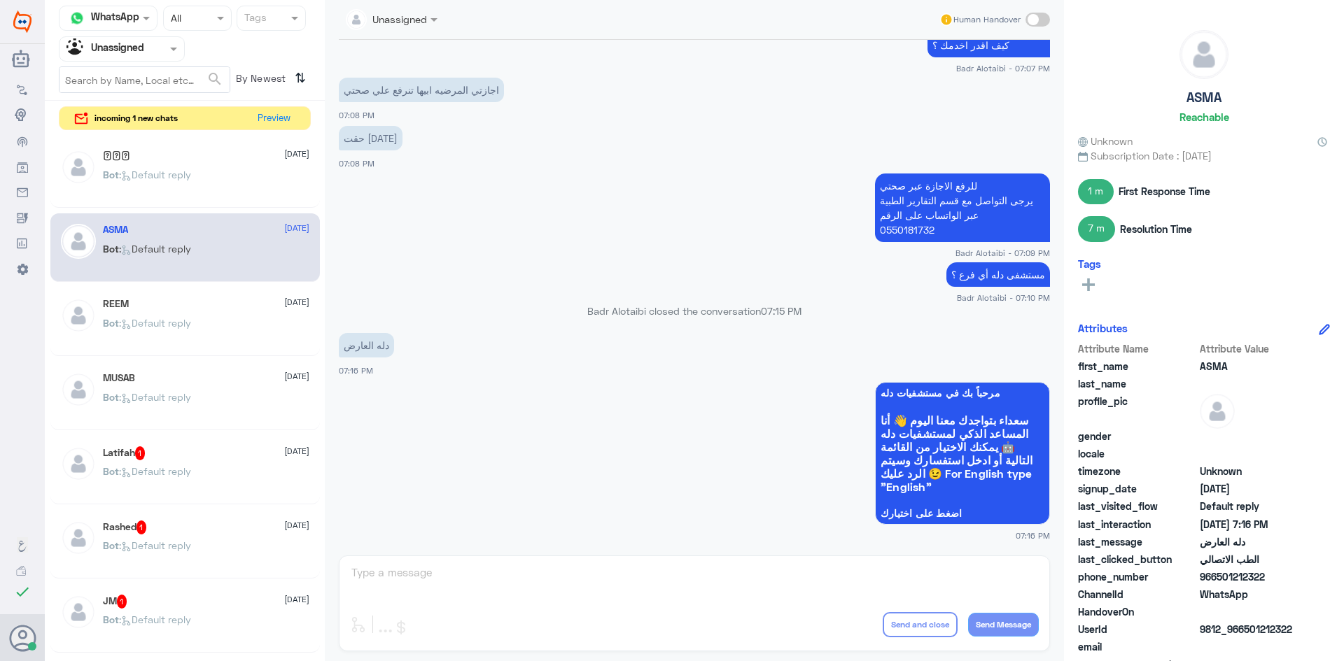
click at [686, 309] on p "Badr Alotaibi closed the conversation 07:15 PM" at bounding box center [694, 311] width 711 height 15
click at [669, 311] on p "Badr Alotaibi closed the conversation 07:15 PM" at bounding box center [694, 311] width 711 height 15
click at [639, 314] on p "Badr Alotaibi closed the conversation 07:15 PM" at bounding box center [694, 311] width 711 height 15
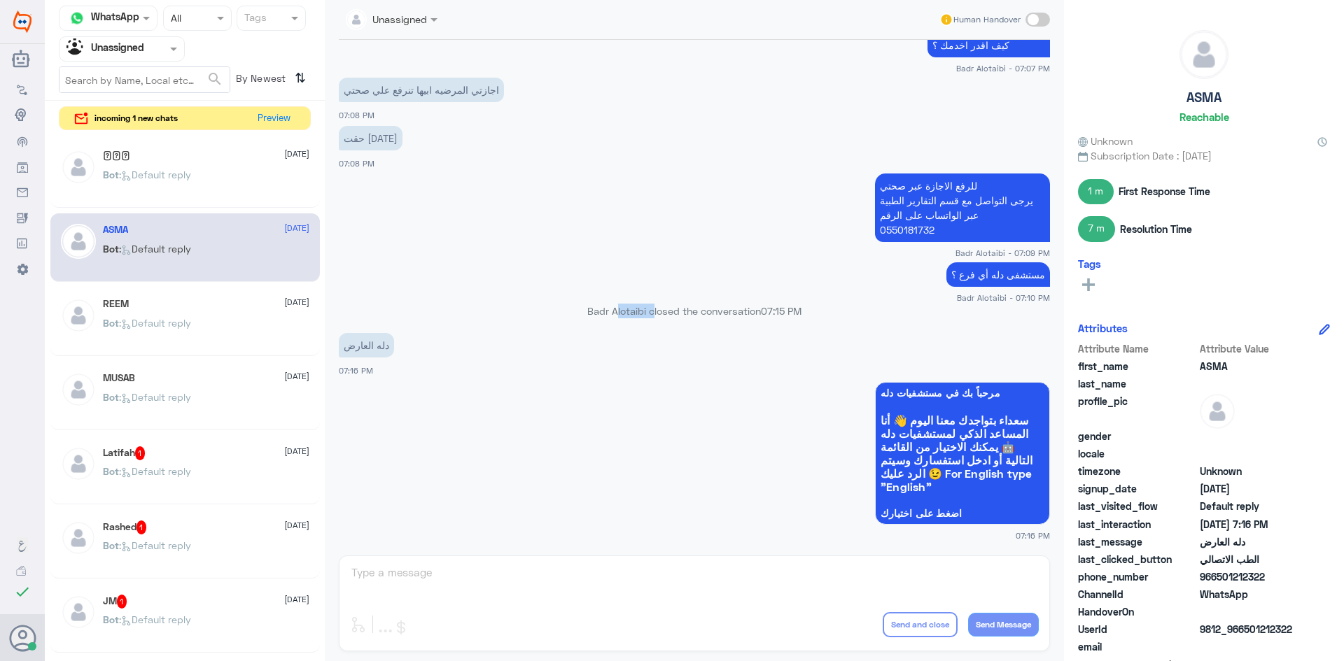
click at [639, 314] on p "Badr Alotaibi closed the conversation 07:15 PM" at bounding box center [694, 311] width 711 height 15
click at [599, 314] on p "Badr Alotaibi closed the conversation 07:15 PM" at bounding box center [694, 311] width 711 height 15
click at [580, 314] on p "Badr Alotaibi closed the conversation 07:15 PM" at bounding box center [694, 311] width 711 height 15
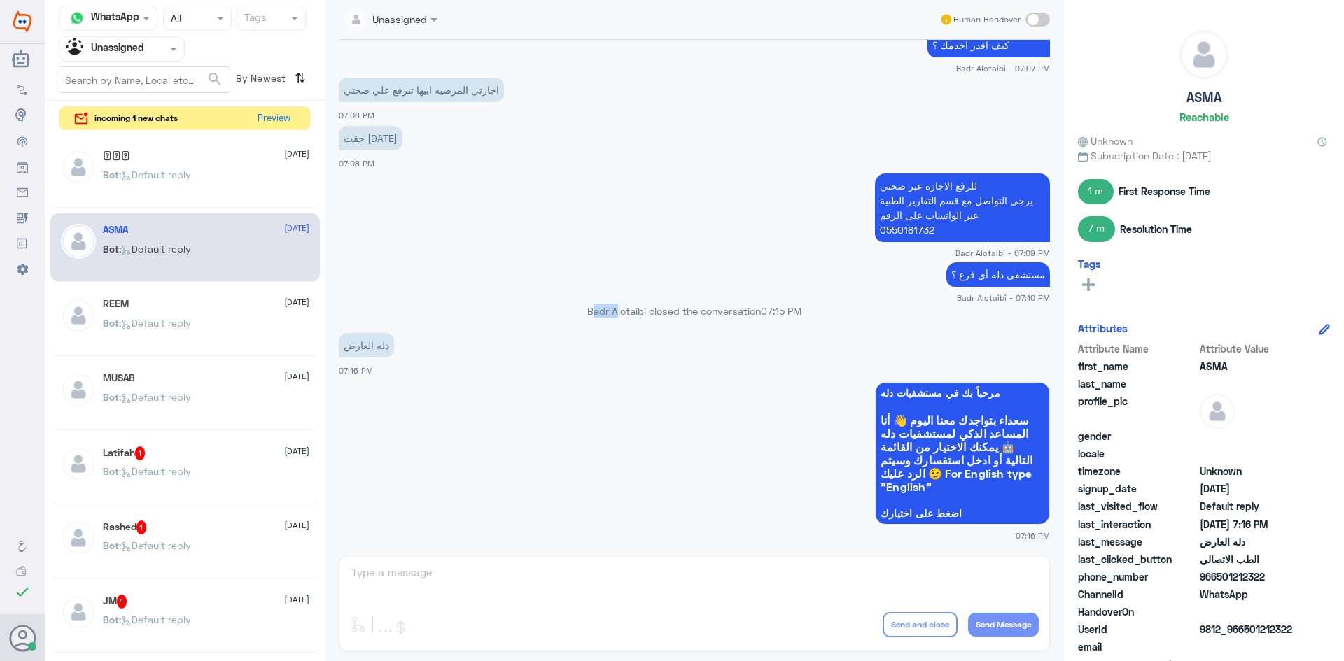
click at [588, 309] on p "Badr Alotaibi closed the conversation 07:15 PM" at bounding box center [694, 311] width 711 height 15
click at [536, 289] on div "مستشفى دله أي فرع ؟ Badr Alotaibi - 07:10 PM" at bounding box center [694, 281] width 711 height 45
click at [578, 309] on p "Badr Alotaibi closed the conversation 07:15 PM" at bounding box center [694, 311] width 711 height 15
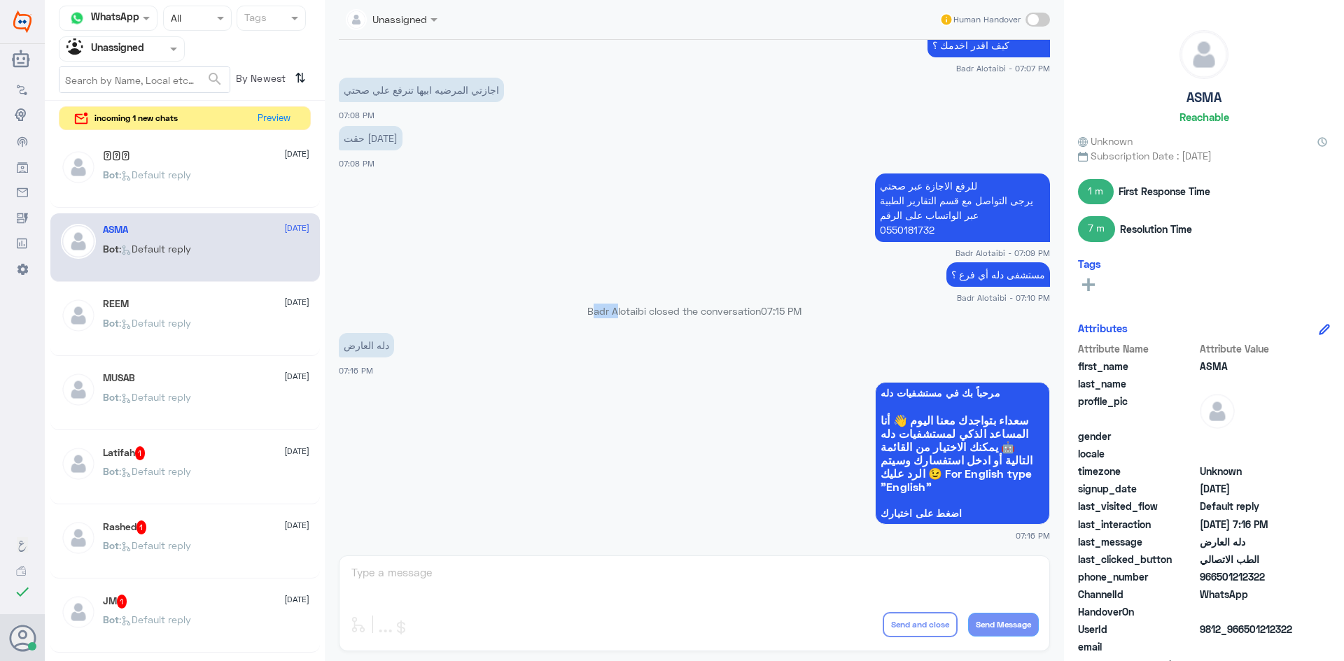
click at [576, 314] on p "Badr Alotaibi closed the conversation 07:15 PM" at bounding box center [694, 311] width 711 height 15
drag, startPoint x: 583, startPoint y: 307, endPoint x: 758, endPoint y: 316, distance: 175.2
click at [758, 316] on p "Badr Alotaibi closed the conversation 07:15 PM" at bounding box center [694, 311] width 711 height 15
click at [372, 356] on p "دله العارض" at bounding box center [366, 345] width 55 height 24
click at [379, 343] on p "دله العارض" at bounding box center [366, 345] width 55 height 24
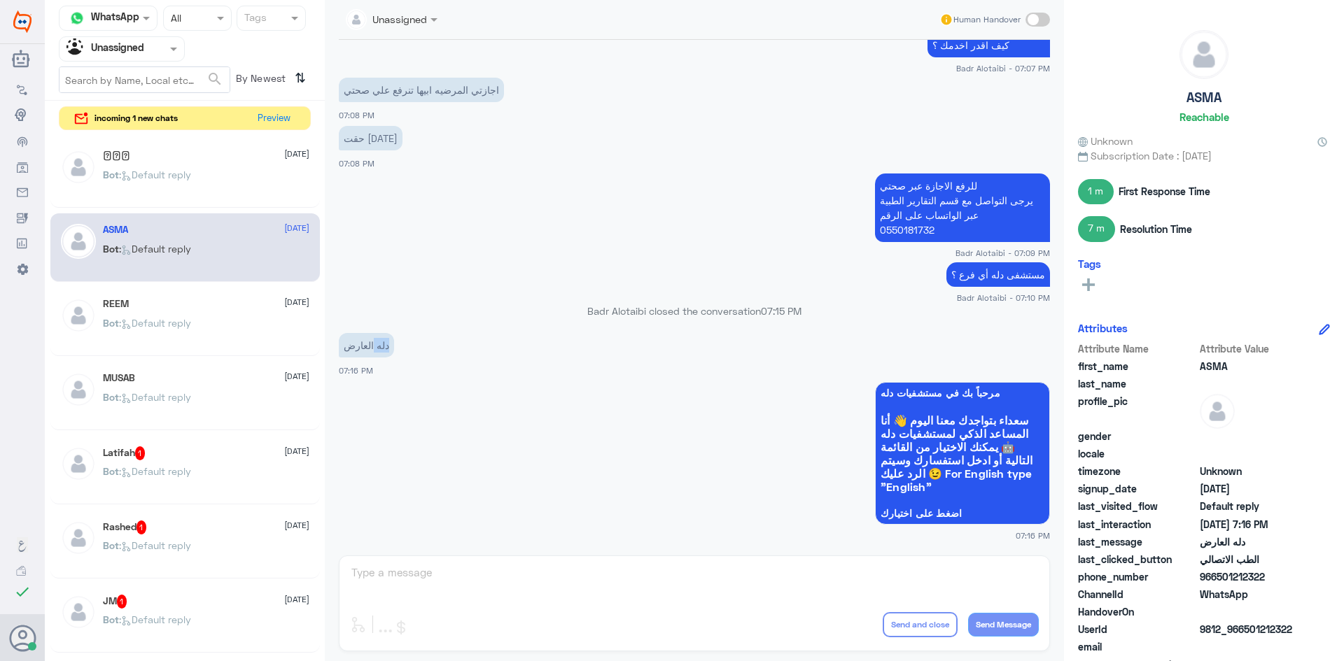
click at [379, 343] on p "دله العارض" at bounding box center [366, 345] width 55 height 24
click at [379, 346] on p "دله العارض" at bounding box center [366, 345] width 55 height 24
click at [365, 343] on p "دله العارض" at bounding box center [366, 345] width 55 height 24
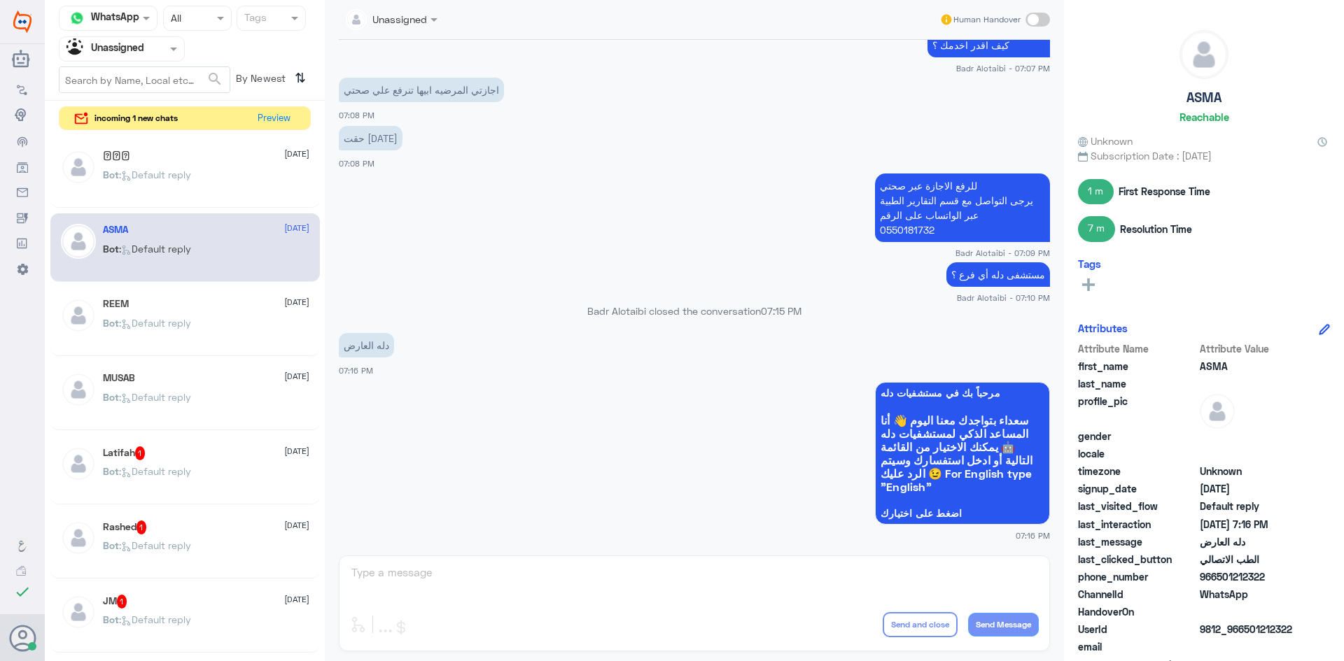
click at [141, 41] on input "text" at bounding box center [104, 49] width 77 height 16
click at [139, 69] on div "All" at bounding box center [122, 82] width 126 height 26
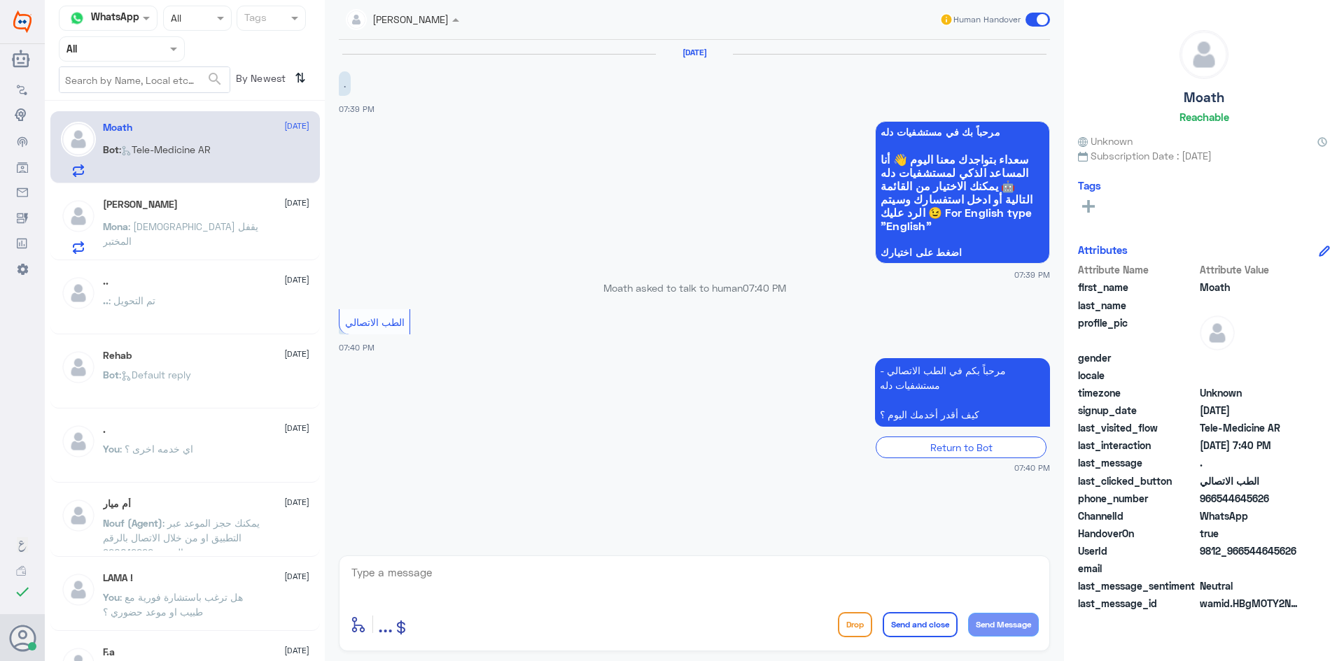
click at [437, 17] on div at bounding box center [402, 18] width 127 height 16
click at [421, 87] on div "عبدالكريم الموسى" at bounding box center [426, 85] width 76 height 15
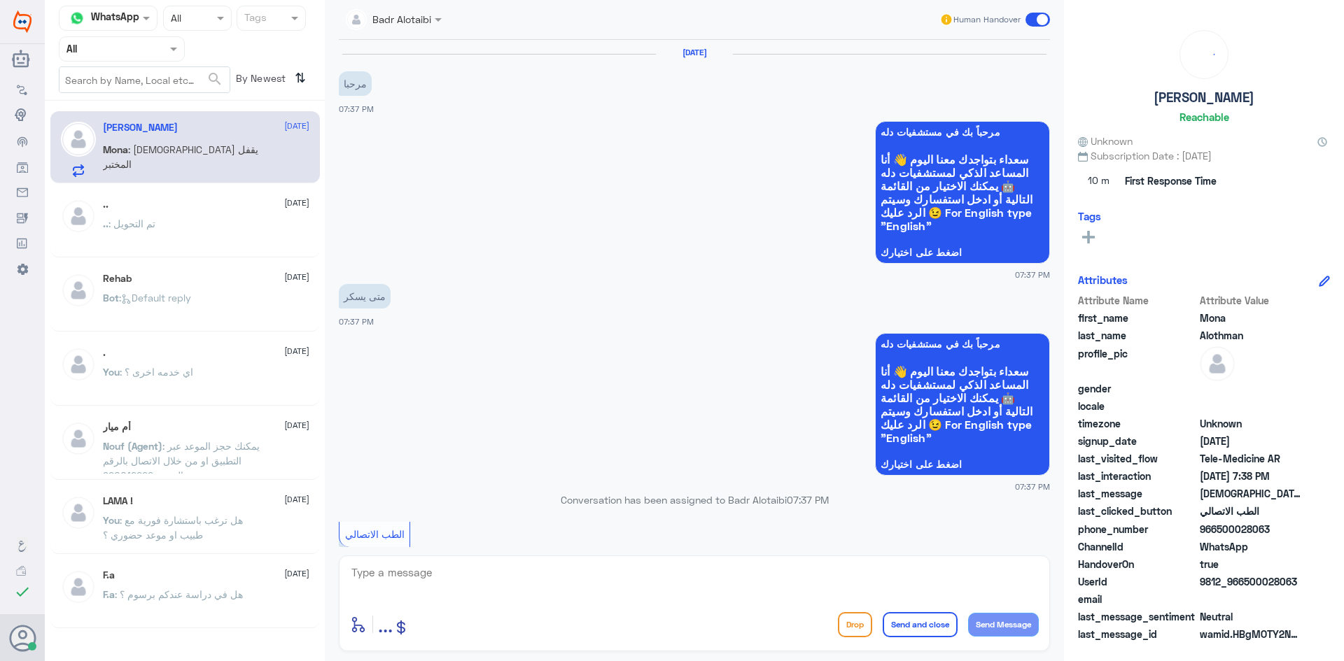
scroll to position [192, 0]
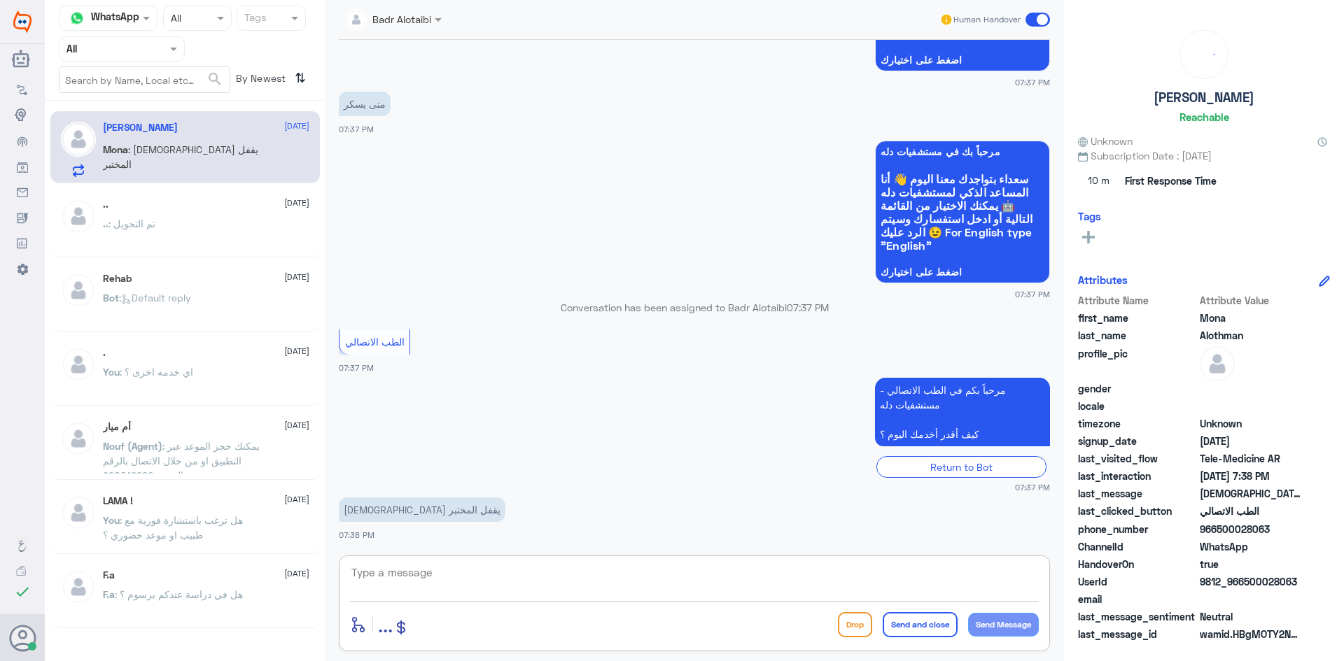
click at [490, 575] on textarea at bounding box center [694, 580] width 689 height 34
paste textarea "مرحبا معك بدر من الطب الاتصالي كيف اقدر اخدمك ؟"
type textarea "مرحبا معك بدر من الطب الاتصالي كيف اقدر اخدمك ؟"
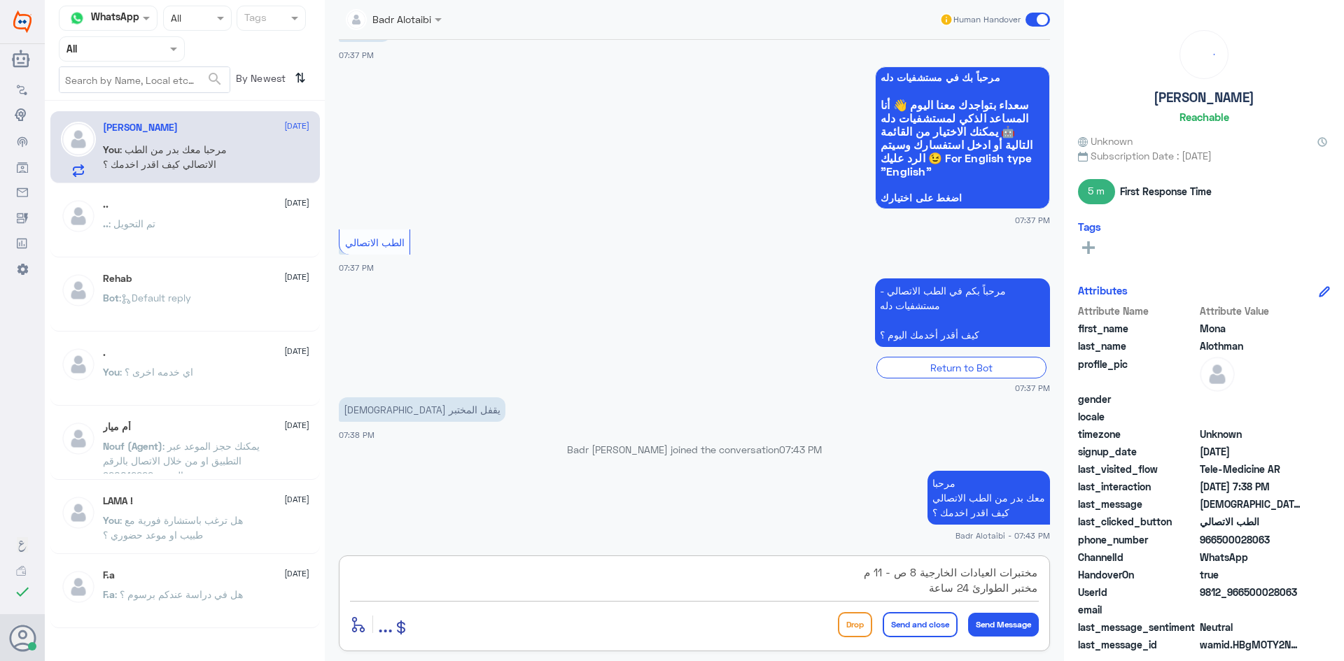
type textarea "مختبرات العيادات الخارجية 8 ص - 11 م مختبر الطوارئ 24 ساعة"
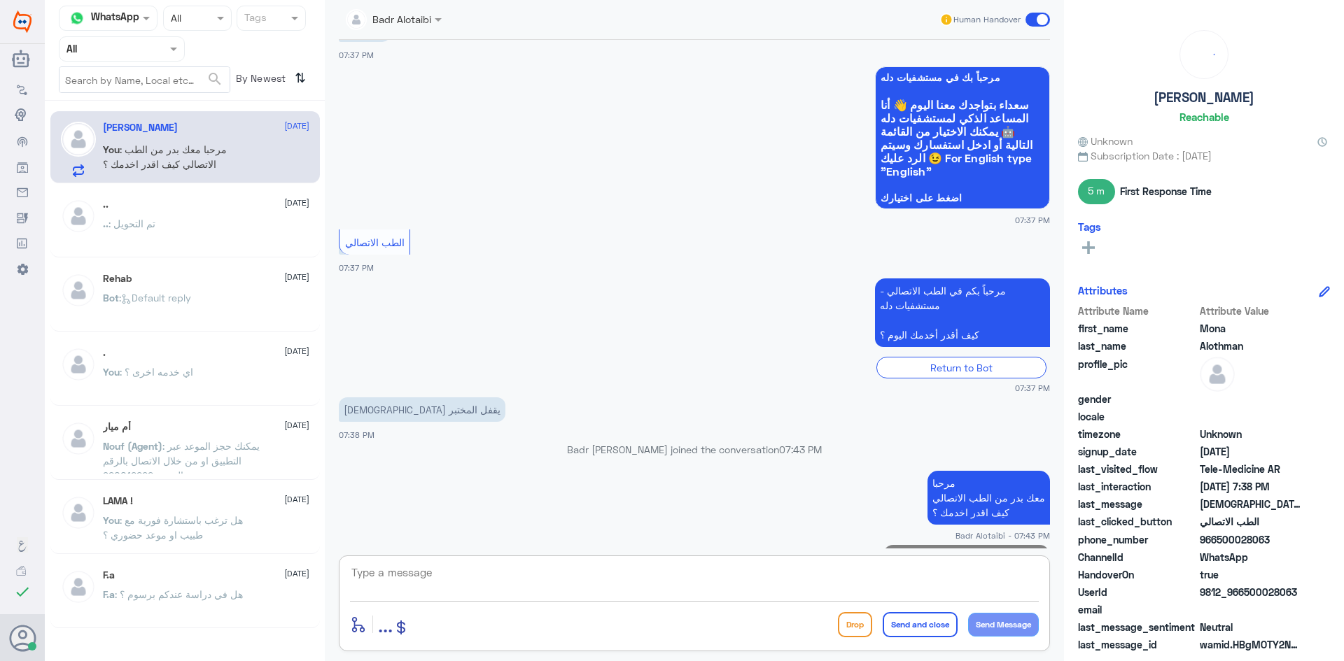
scroll to position [326, 0]
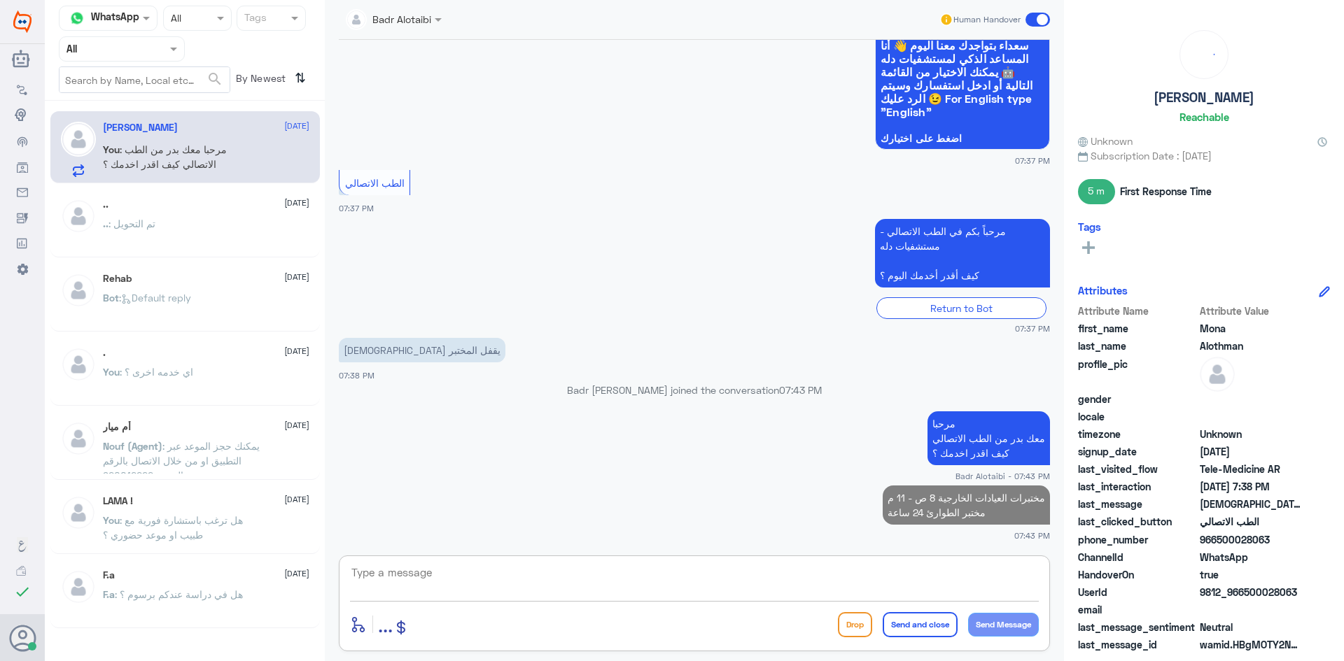
click at [663, 563] on textarea at bounding box center [694, 580] width 689 height 34
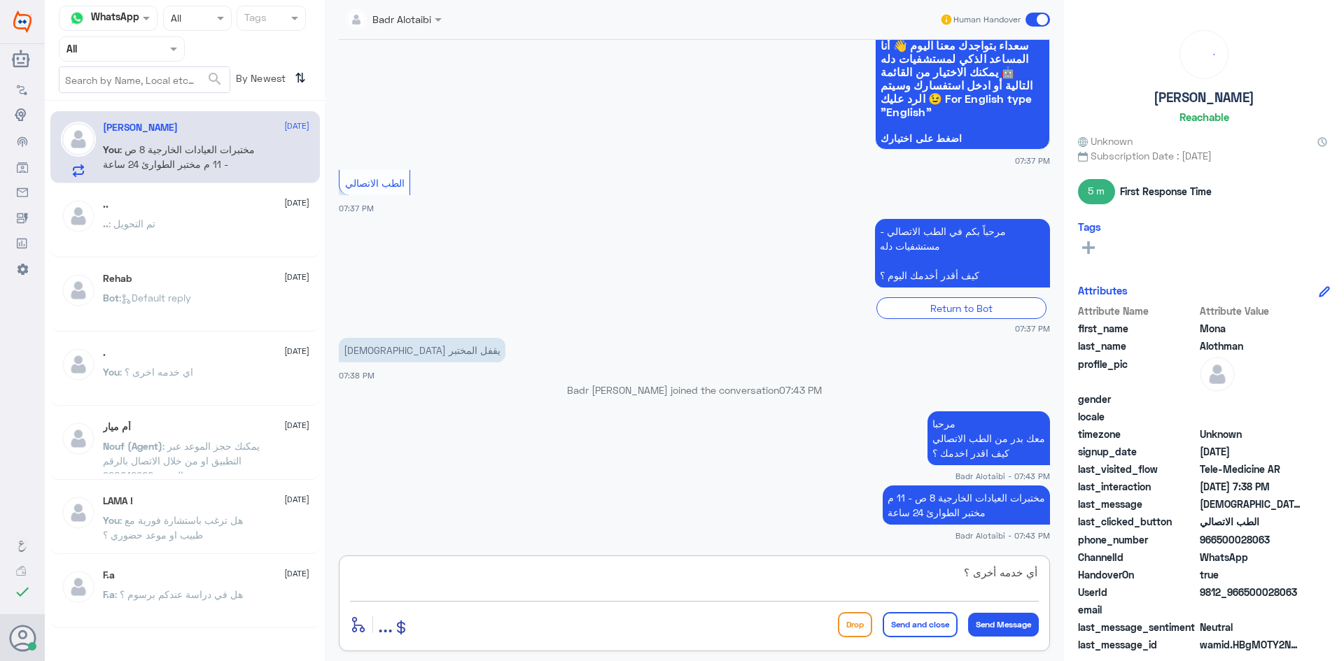
type textarea "أي خدمه أخرى ؟"
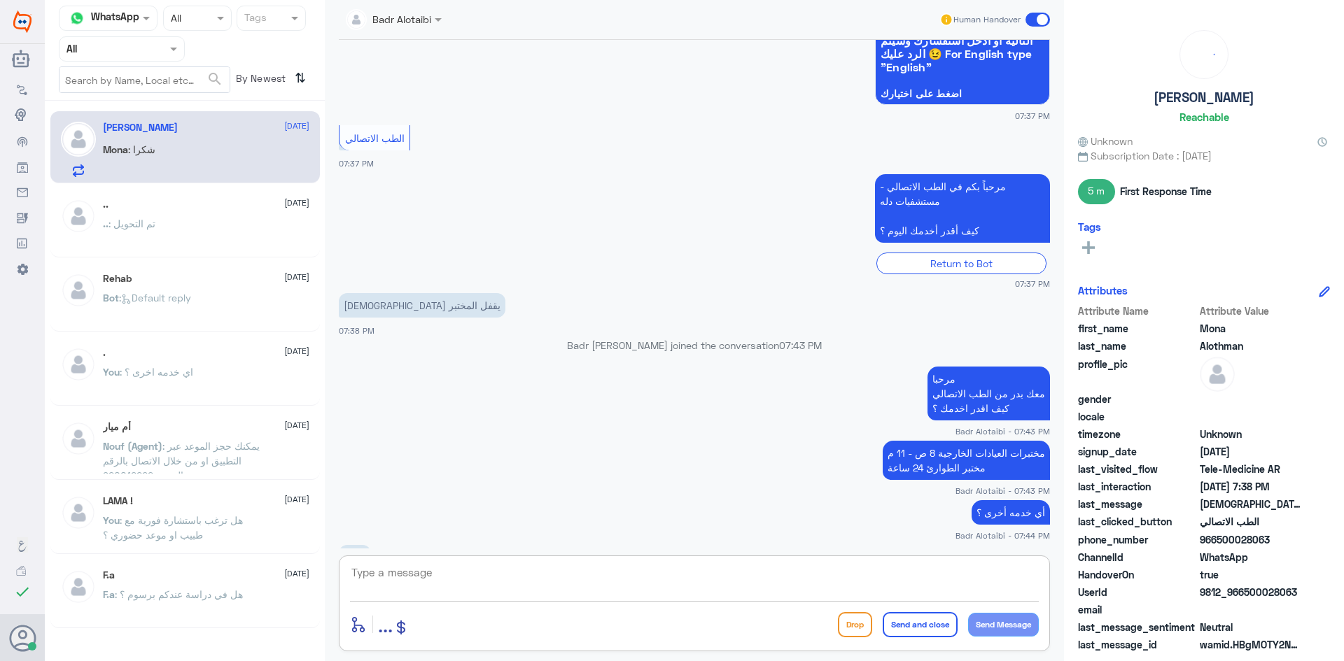
scroll to position [419, 0]
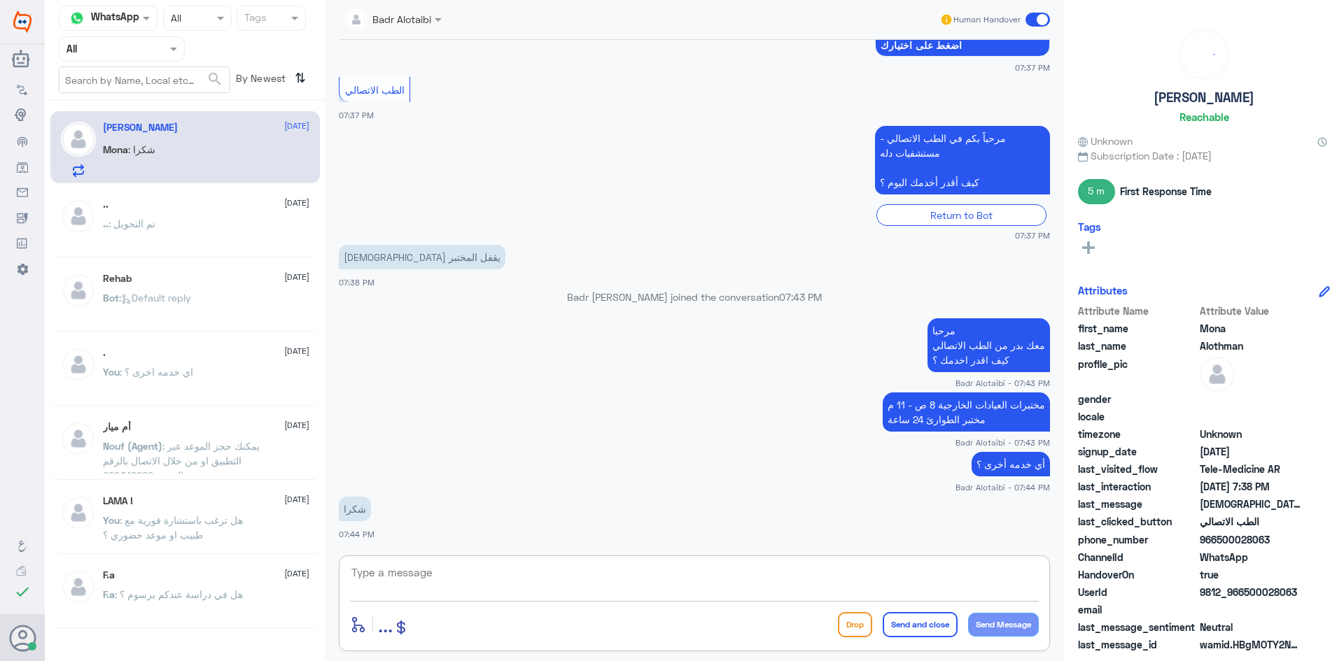
click at [578, 591] on textarea at bounding box center [694, 580] width 689 height 34
type textarea "العفو سعدنا بخدمتك"
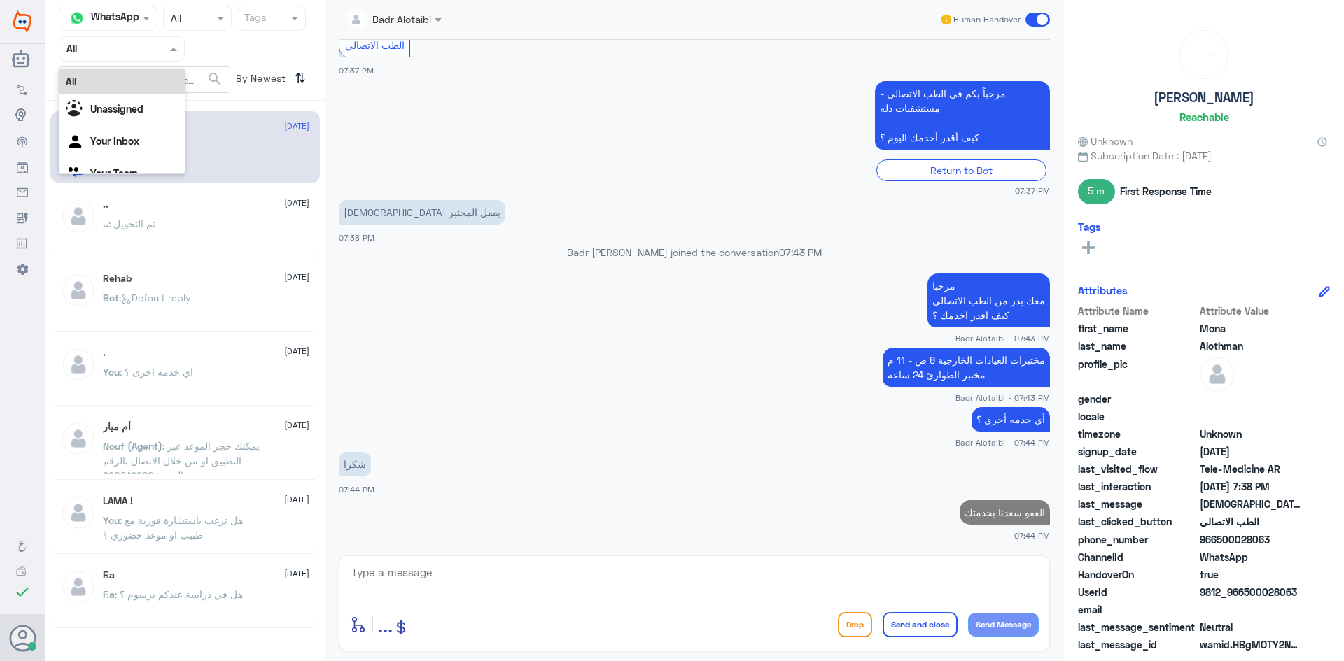
click at [162, 56] on div at bounding box center [121, 49] width 125 height 16
click at [136, 112] on b "Unassigned" at bounding box center [116, 109] width 53 height 12
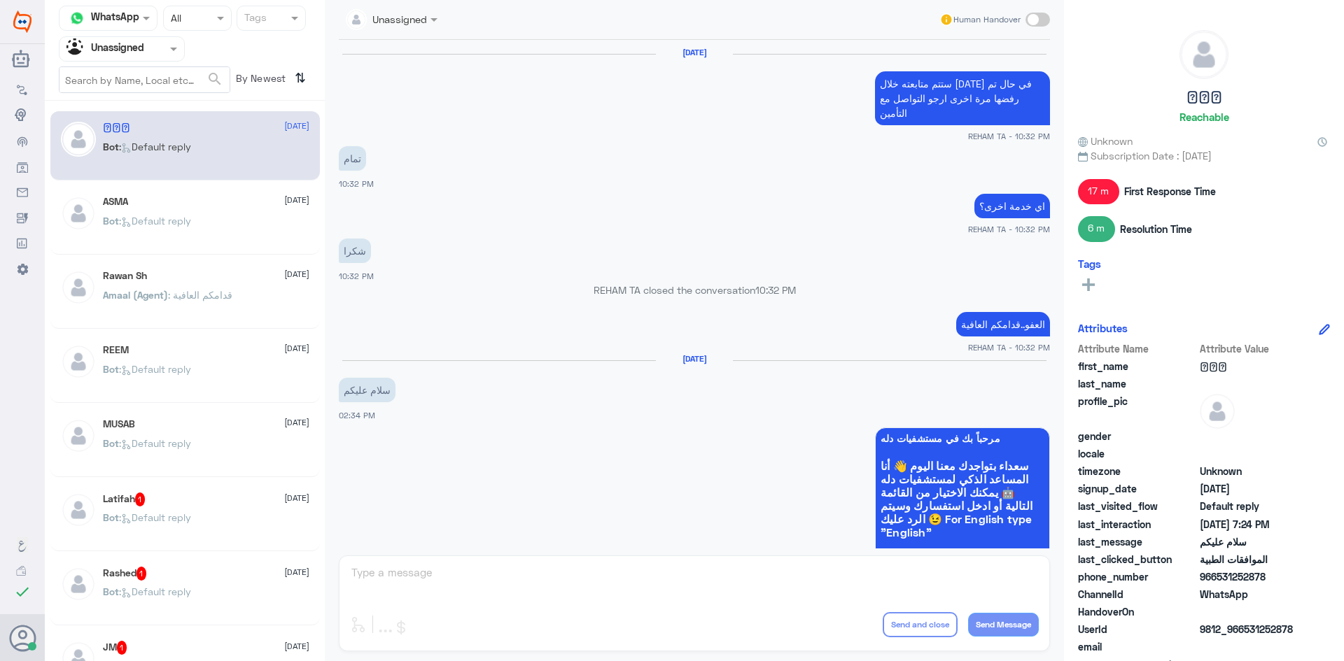
scroll to position [1362, 0]
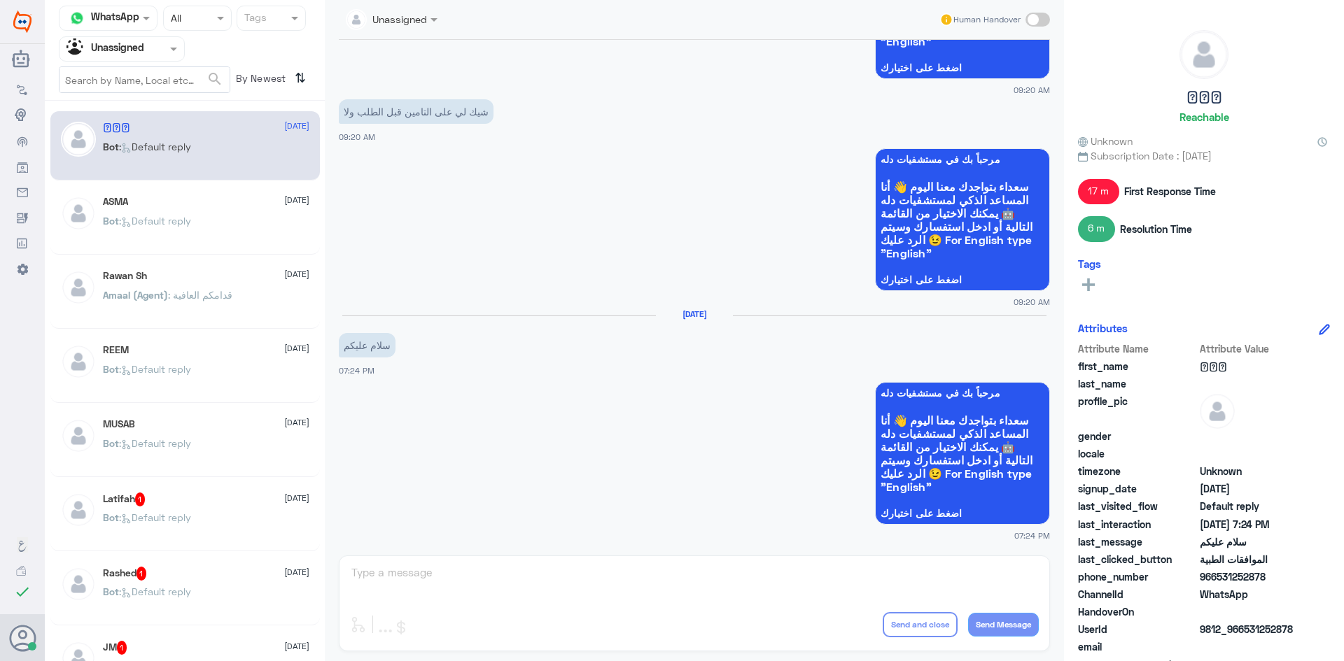
click at [188, 225] on span ": Default reply" at bounding box center [155, 221] width 72 height 12
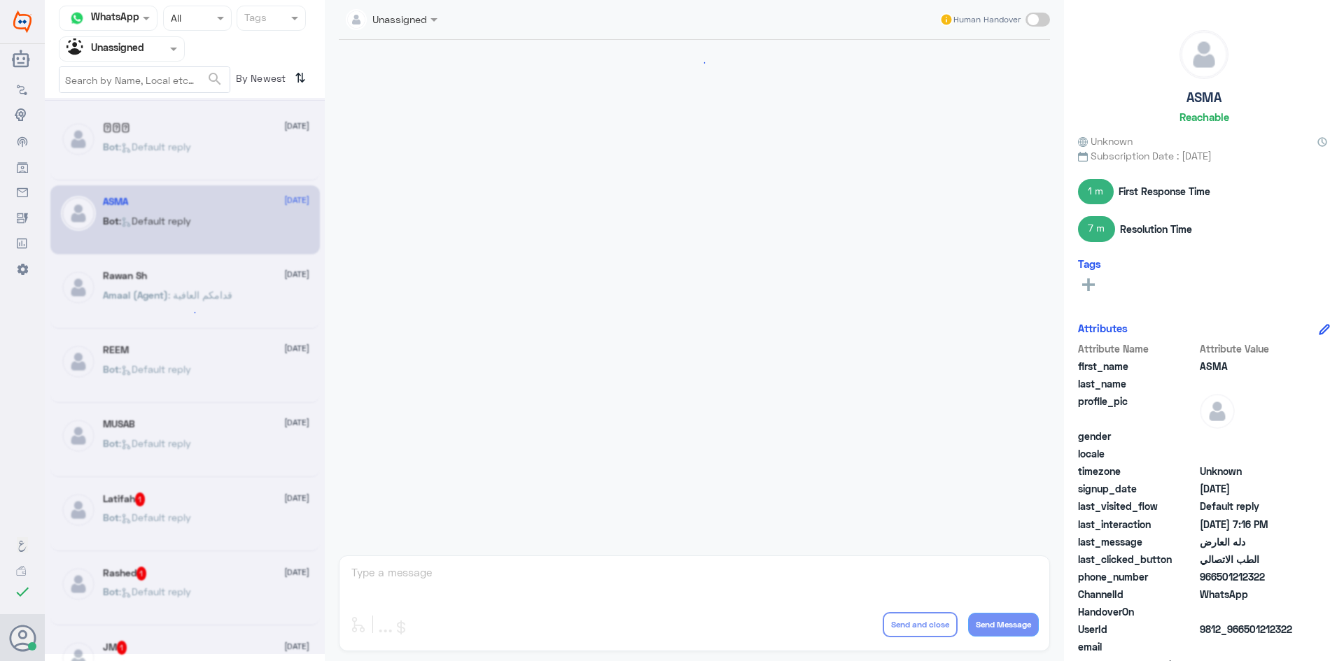
scroll to position [869, 0]
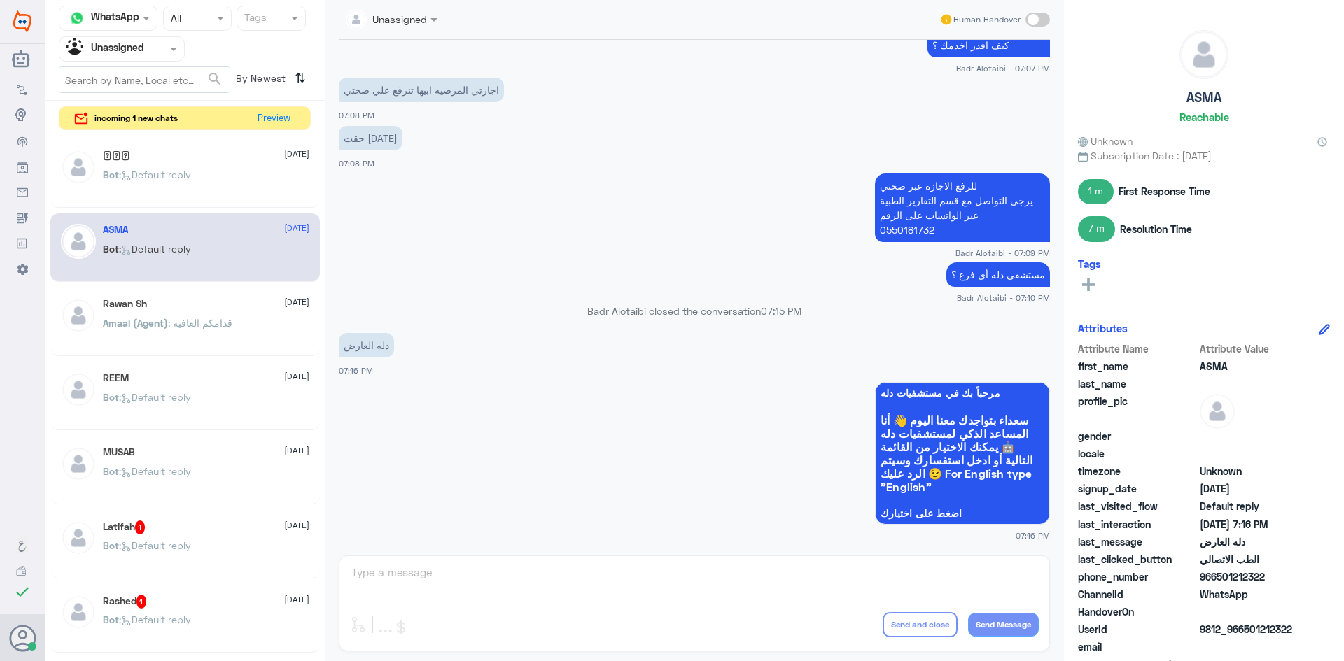
click at [589, 594] on div "Unassigned Human Handover 31 Jul 2025 عبدالكريم الموسى closed the conversation …" at bounding box center [694, 333] width 739 height 666
click at [1023, 17] on div "Human Handover" at bounding box center [994, 19] width 111 height 25
click at [1031, 19] on span at bounding box center [1037, 20] width 24 height 14
click at [0, 0] on input "checkbox" at bounding box center [0, 0] width 0 height 0
click at [763, 595] on textarea at bounding box center [694, 580] width 689 height 34
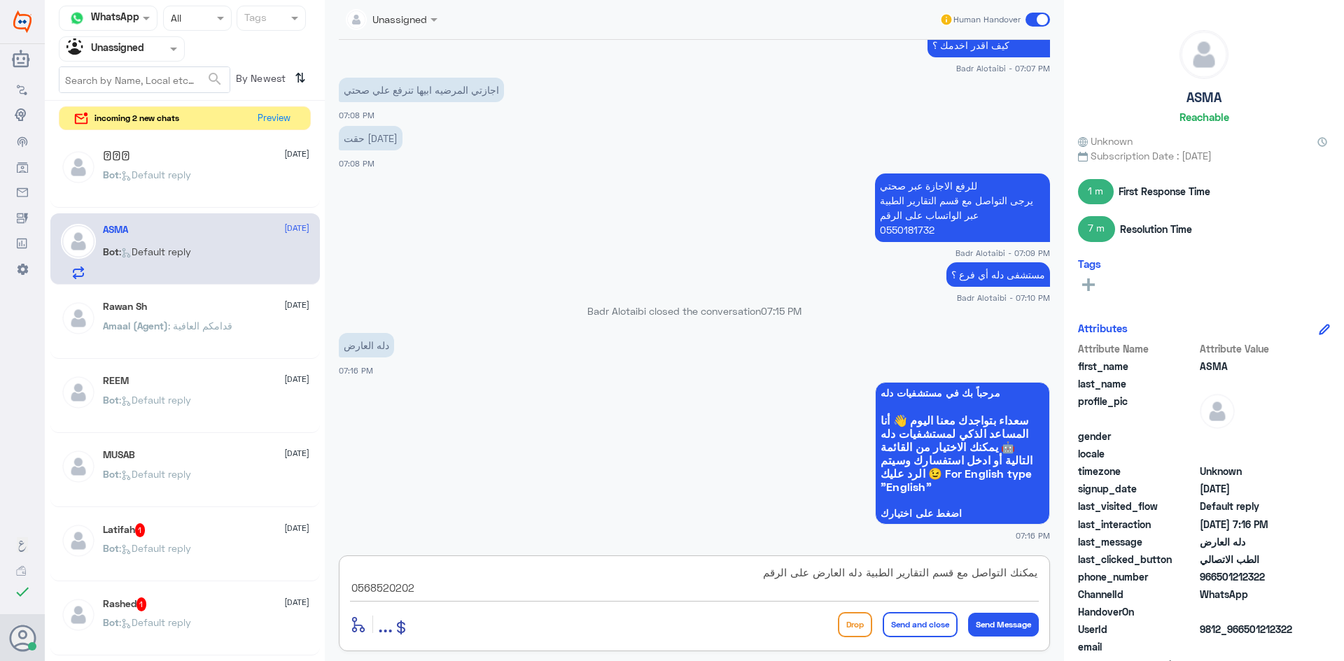
click at [816, 577] on textarea "يمكنك التواصل مع قسم التقارير الطبية دله العارض على الرقم 0568520202" at bounding box center [694, 580] width 689 height 34
click at [819, 575] on textarea "يمكنك التواصل مع قسم التقارير الطبية دله العارض على الرقم 0568520202" at bounding box center [694, 580] width 689 height 34
click at [1018, 590] on textarea "يمكنك التواصل مع قسم التقارير الطبية دله العارض عبر الواتساب على الرقم 05685202…" at bounding box center [694, 580] width 689 height 34
type textarea "يمكنك التواصل مع قسم التقارير الطبية دله العارض عبر الواتساب على الرقم 05685202…"
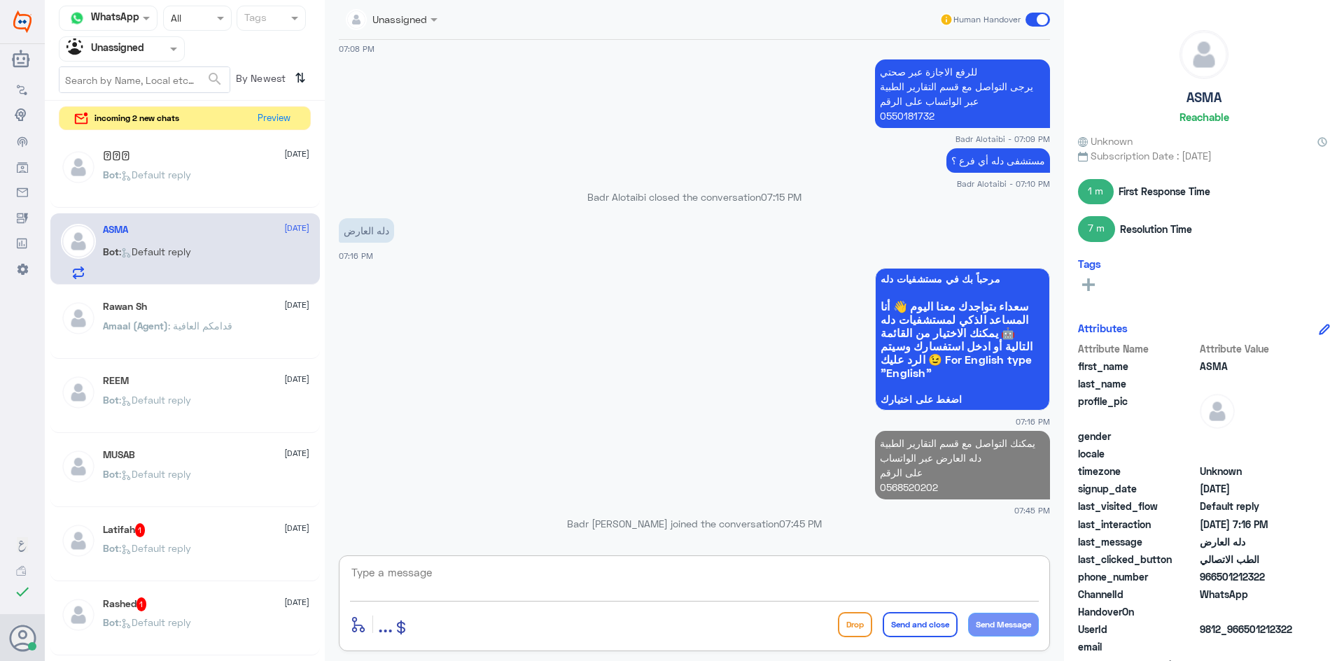
scroll to position [955, 0]
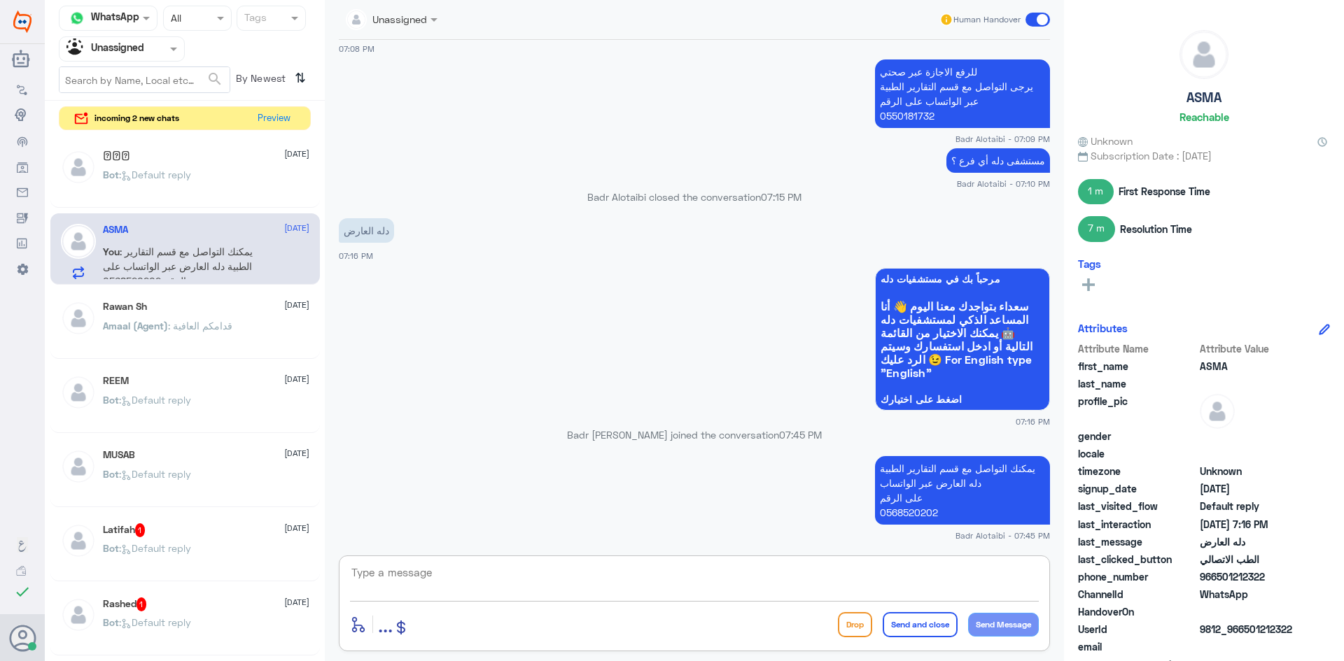
click at [927, 584] on textarea at bounding box center [694, 580] width 689 height 34
click at [167, 57] on div "Agent Filter Unassigned" at bounding box center [122, 48] width 126 height 25
click at [148, 79] on div "All" at bounding box center [122, 82] width 126 height 26
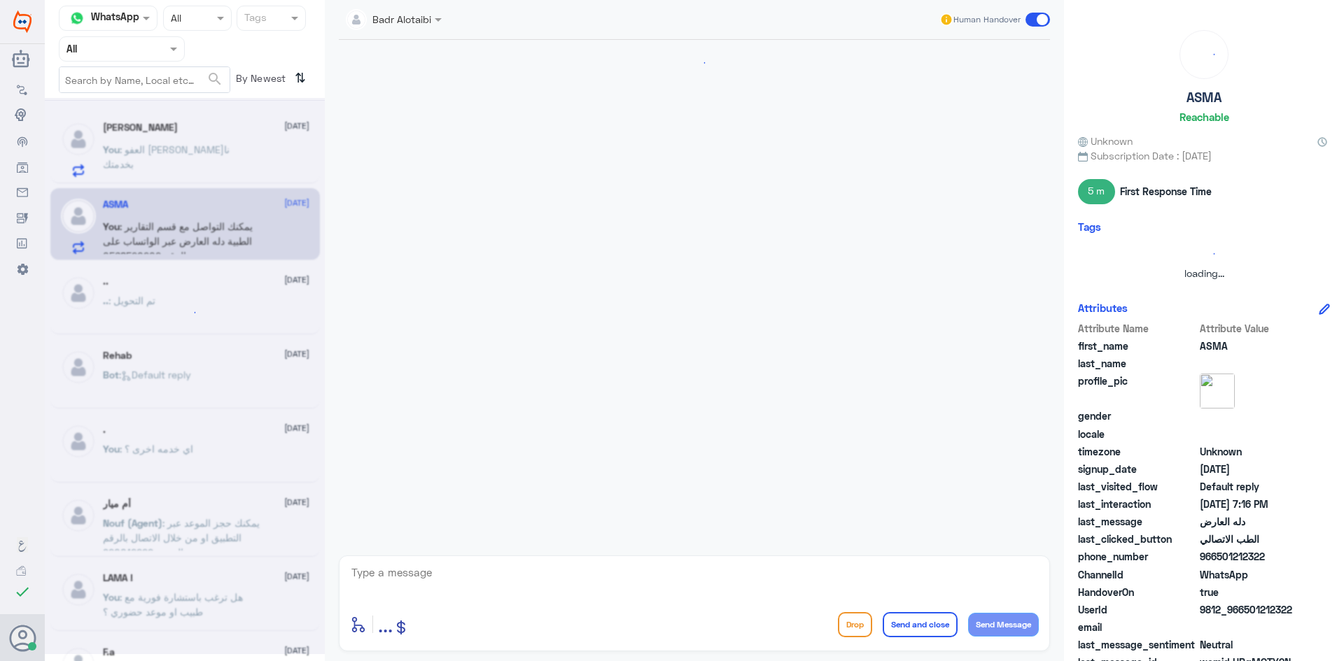
scroll to position [489, 0]
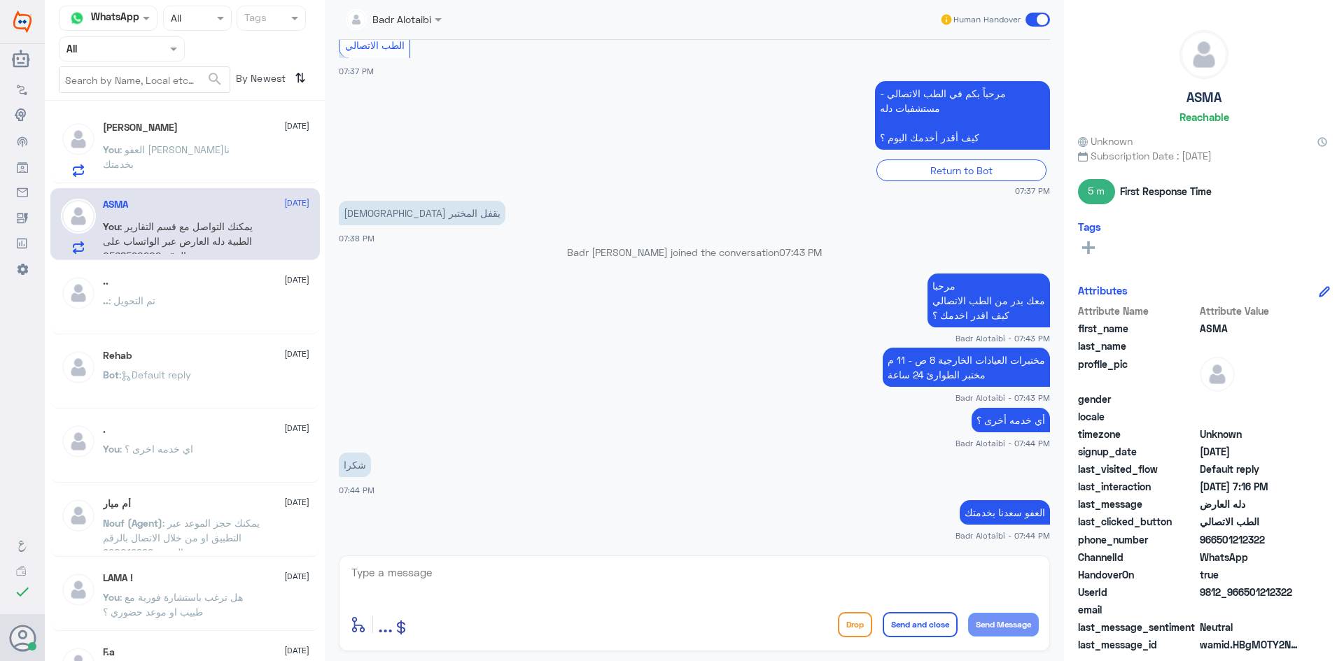
click at [1046, 22] on span at bounding box center [1037, 20] width 24 height 14
click at [0, 0] on input "checkbox" at bounding box center [0, 0] width 0 height 0
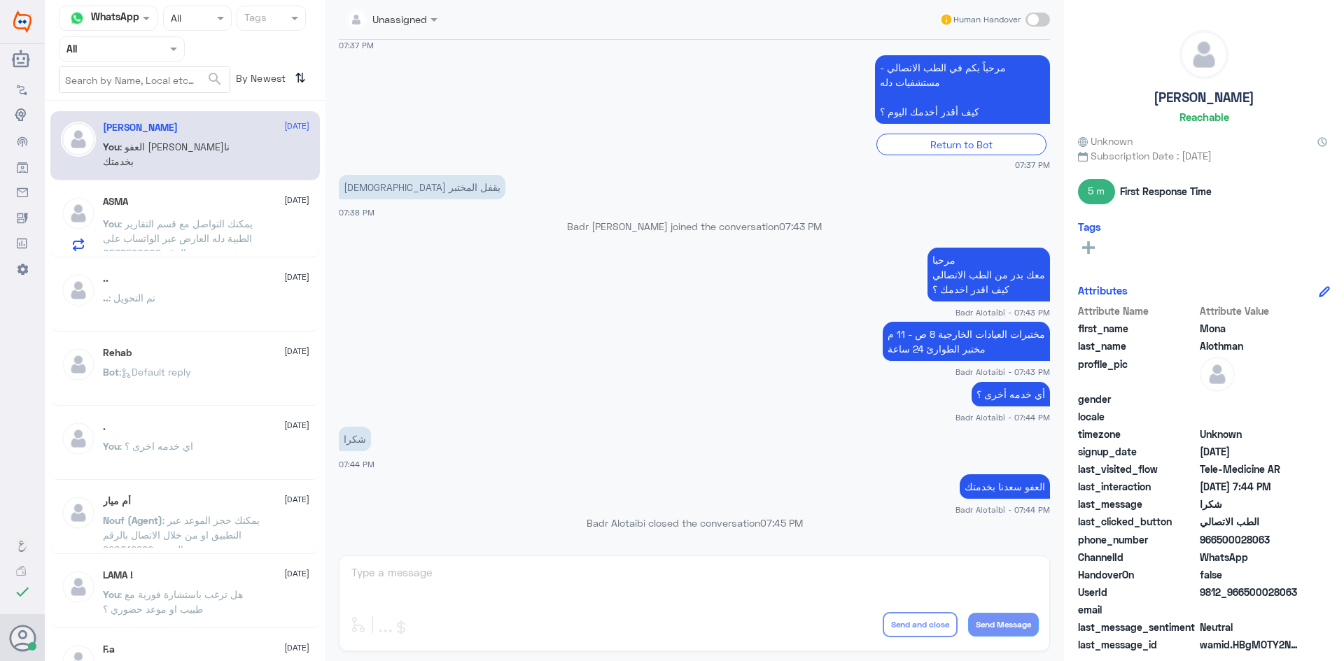
click at [201, 222] on span ": يمكنك التواصل مع قسم التقارير الطبية دله العارض عبر الواتساب على الرقم 056852…" at bounding box center [178, 238] width 150 height 41
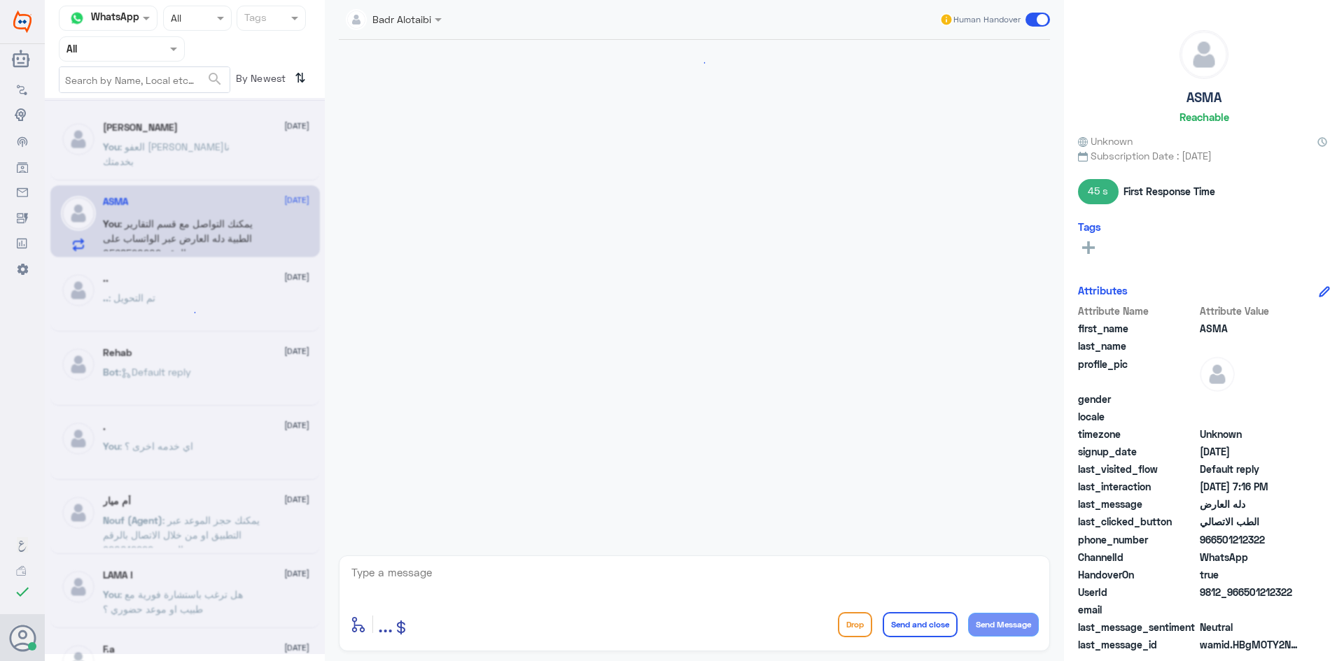
scroll to position [874, 0]
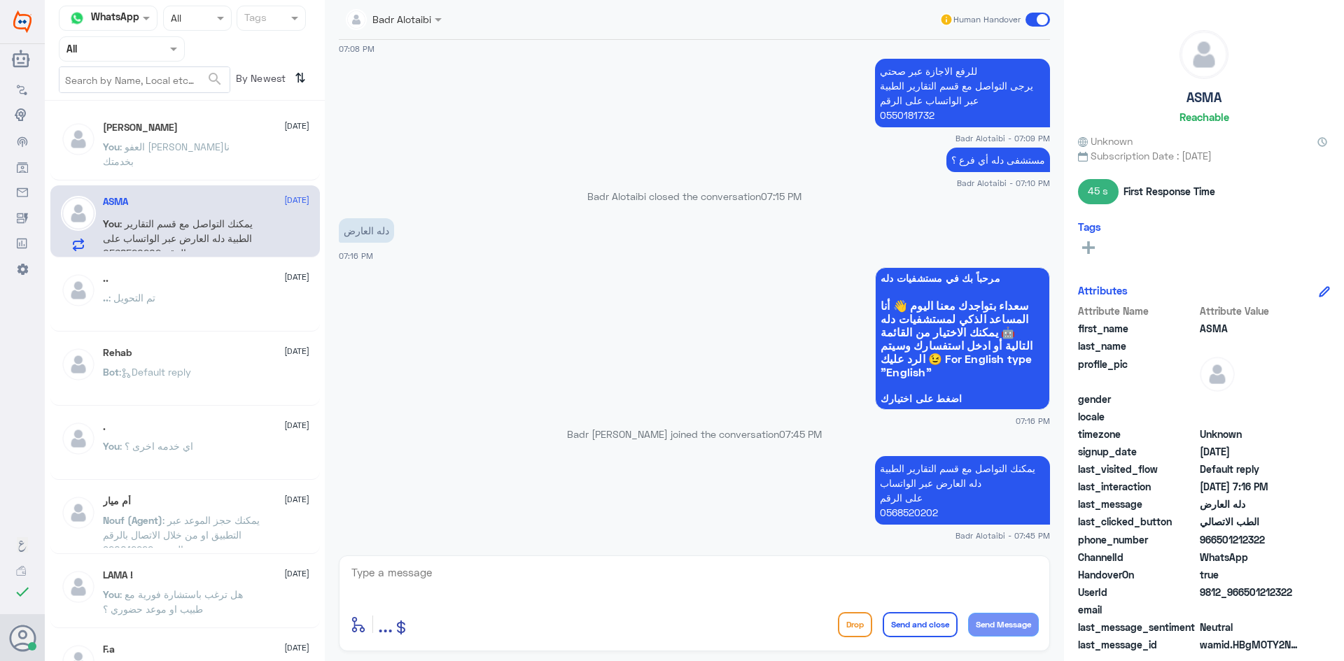
click at [1043, 20] on span at bounding box center [1037, 20] width 24 height 14
click at [0, 0] on input "checkbox" at bounding box center [0, 0] width 0 height 0
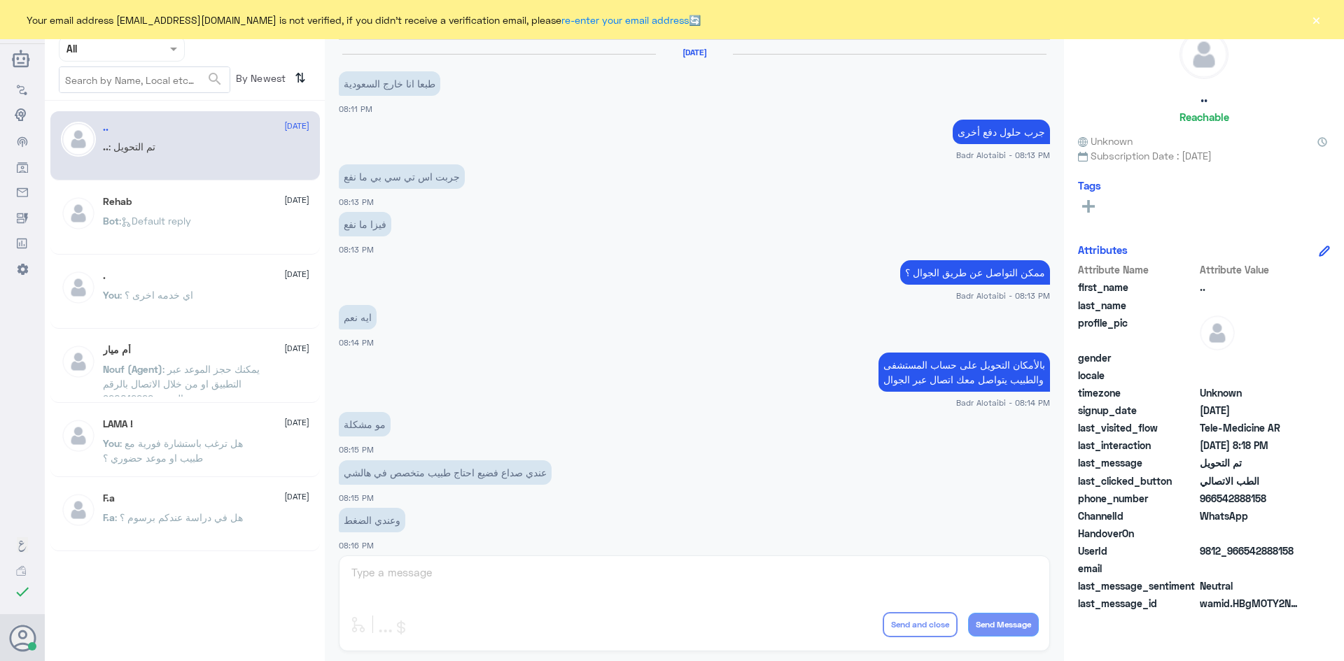
scroll to position [459, 0]
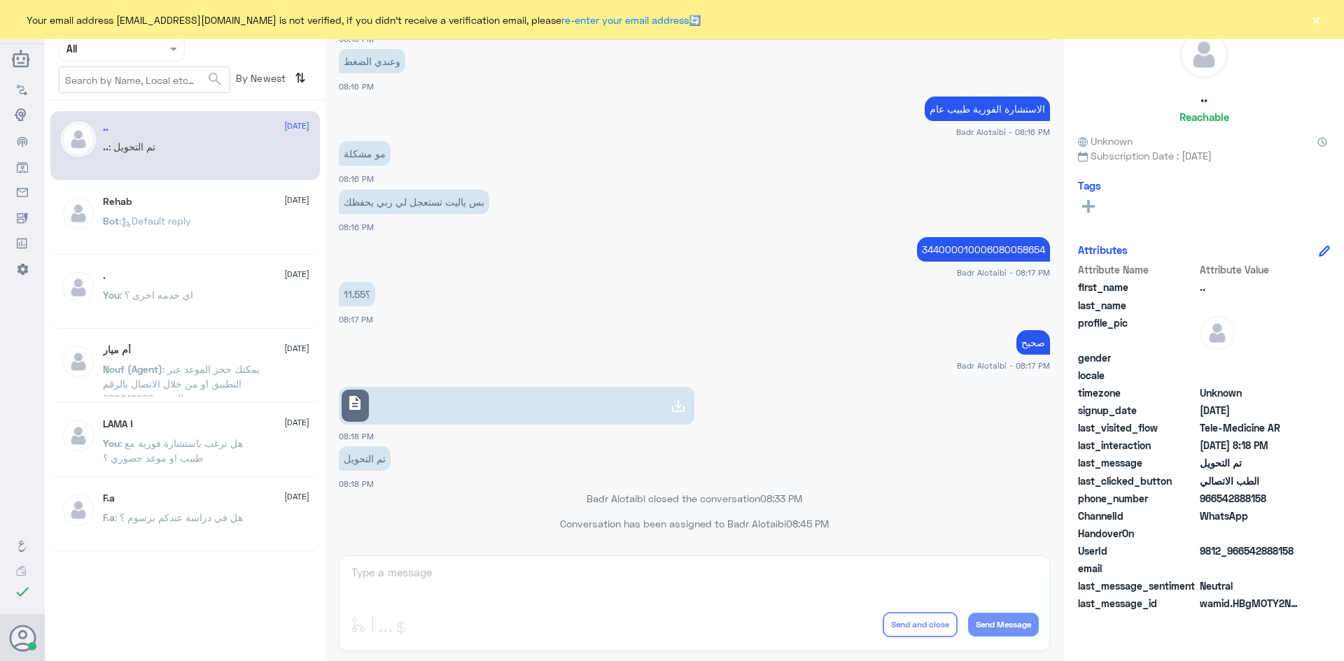
click at [150, 36] on div "Your email address [EMAIL_ADDRESS][DOMAIN_NAME] is not verified, if you didn't …" at bounding box center [672, 19] width 1344 height 39
click at [160, 46] on div at bounding box center [121, 49] width 125 height 16
click at [160, 104] on div "Unassigned" at bounding box center [122, 110] width 126 height 32
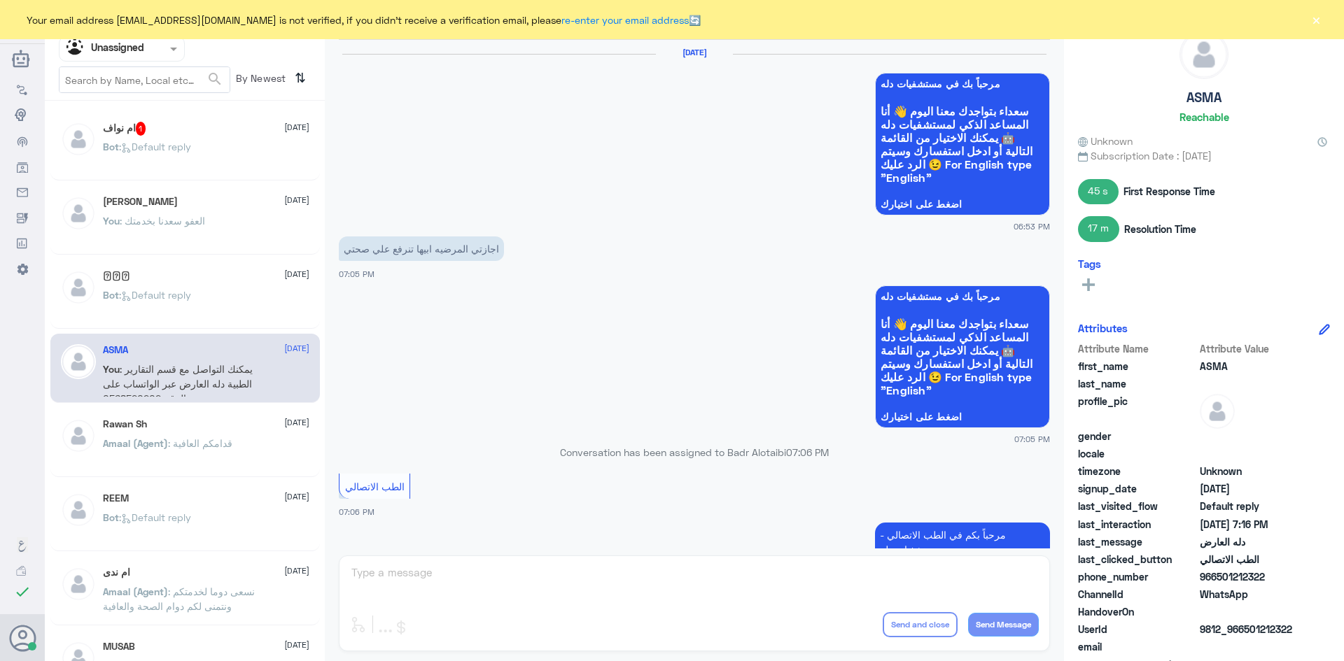
scroll to position [852, 0]
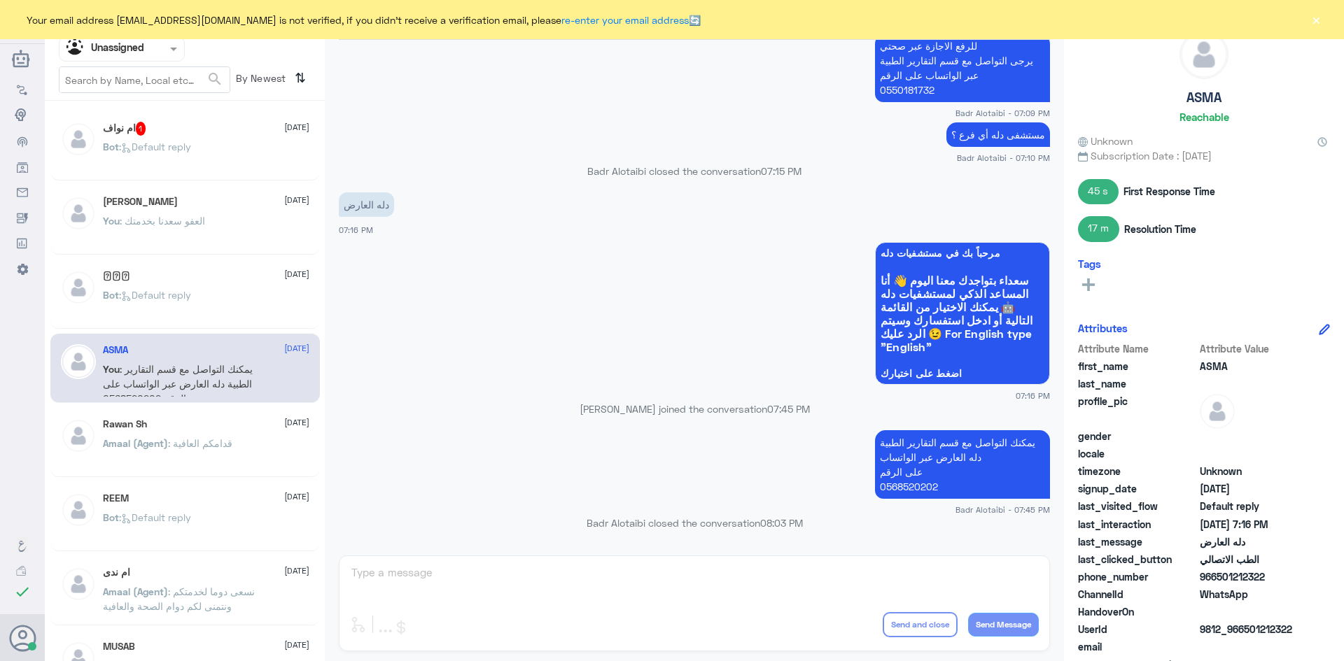
click at [217, 269] on div "𓆩𝑯𓆪 [DATE] Bot : Default reply" at bounding box center [184, 294] width 269 height 69
click at [223, 286] on div "𓆩𝑯𓆪 [DATE] Bot : Default reply" at bounding box center [206, 296] width 206 height 52
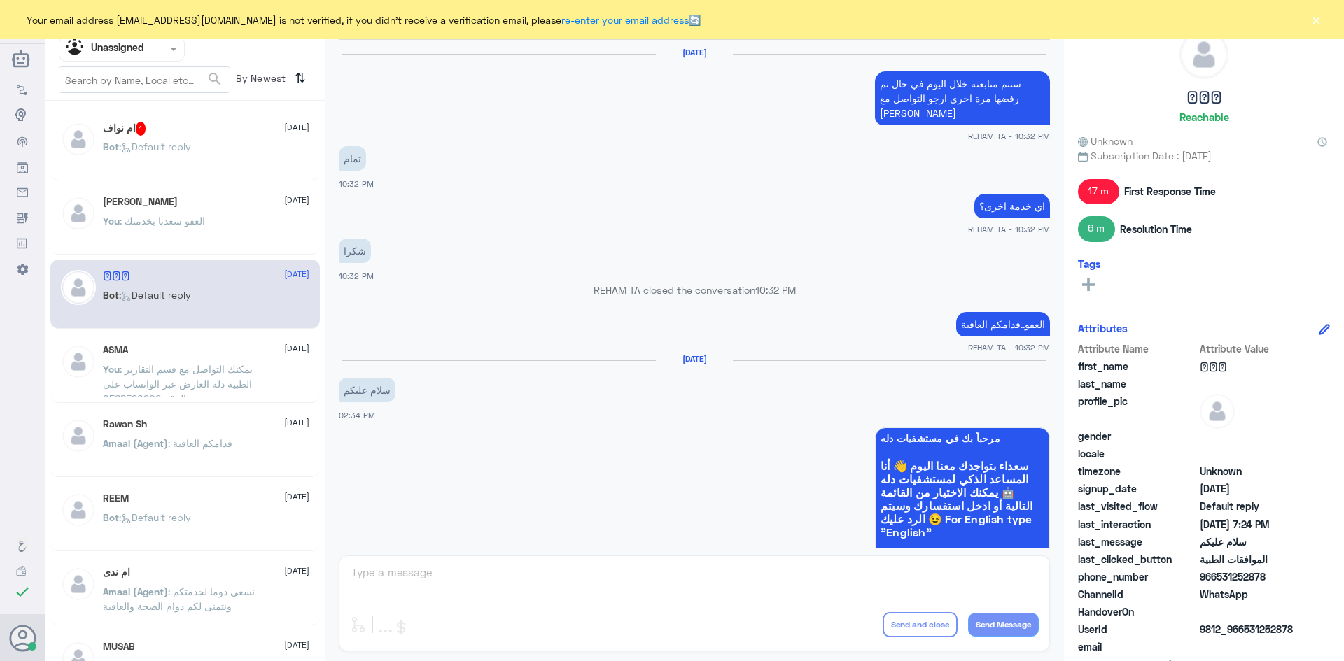
scroll to position [1362, 0]
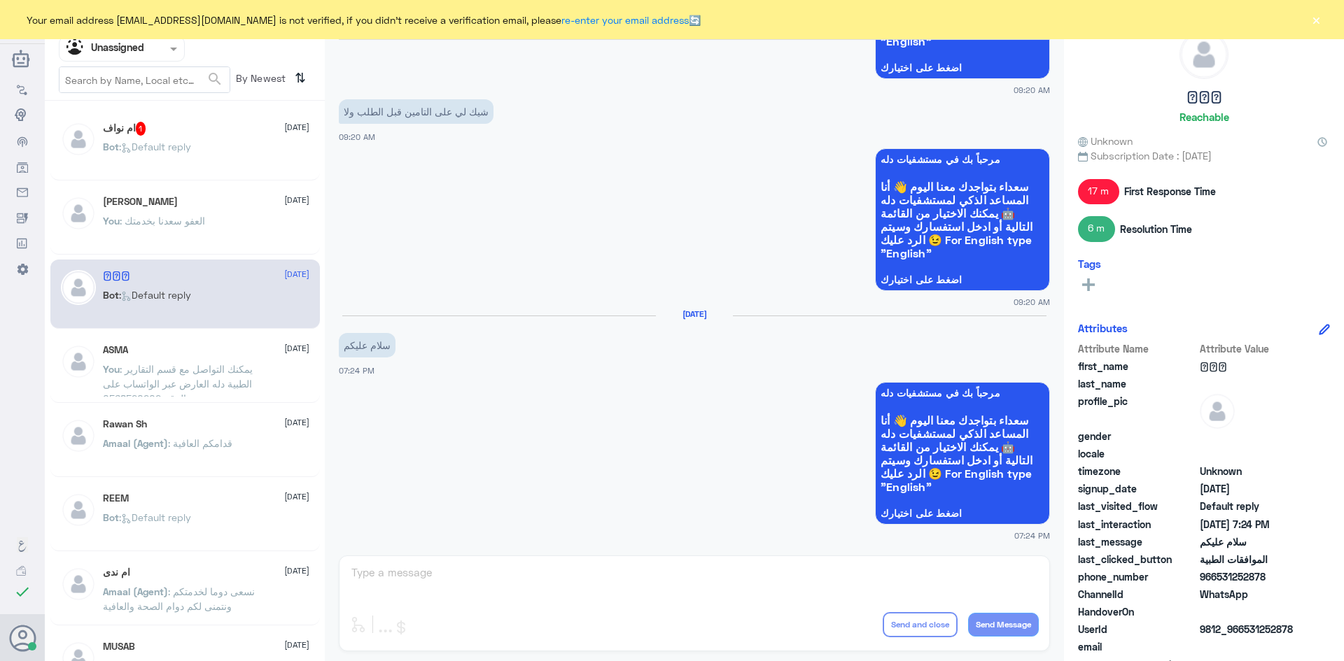
click at [224, 227] on div "You : العفو سعدنا بخدمتك" at bounding box center [206, 232] width 206 height 31
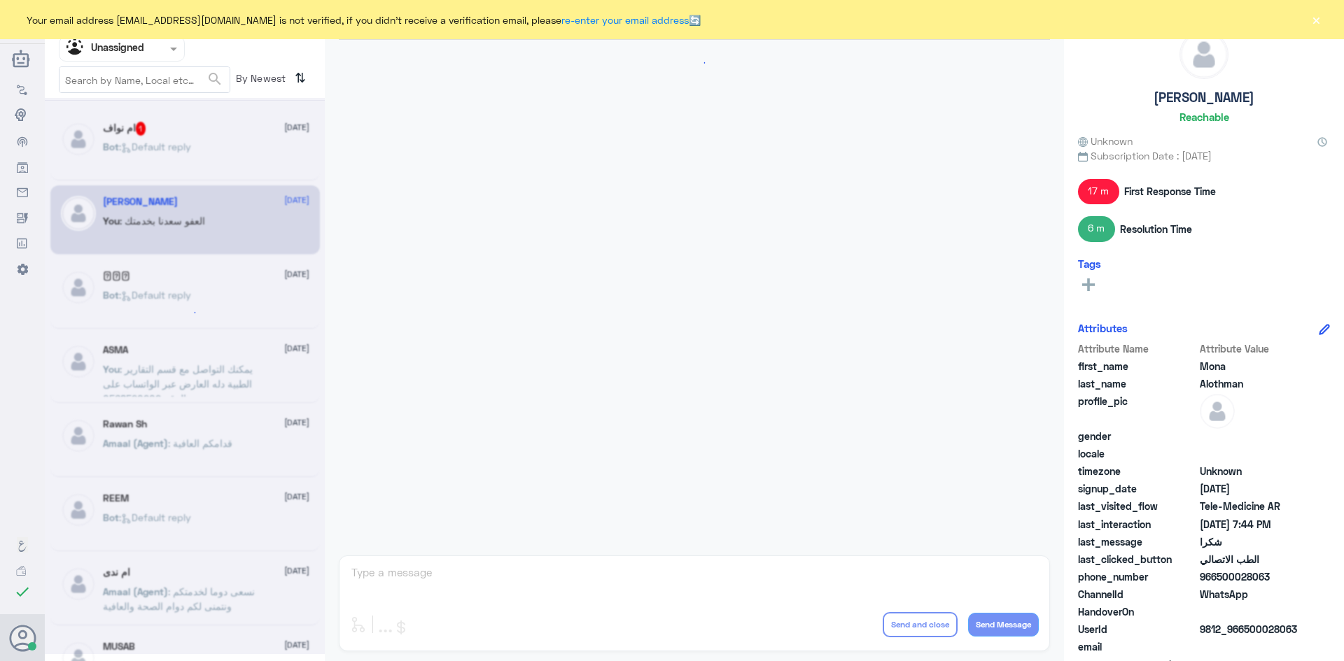
scroll to position [515, 0]
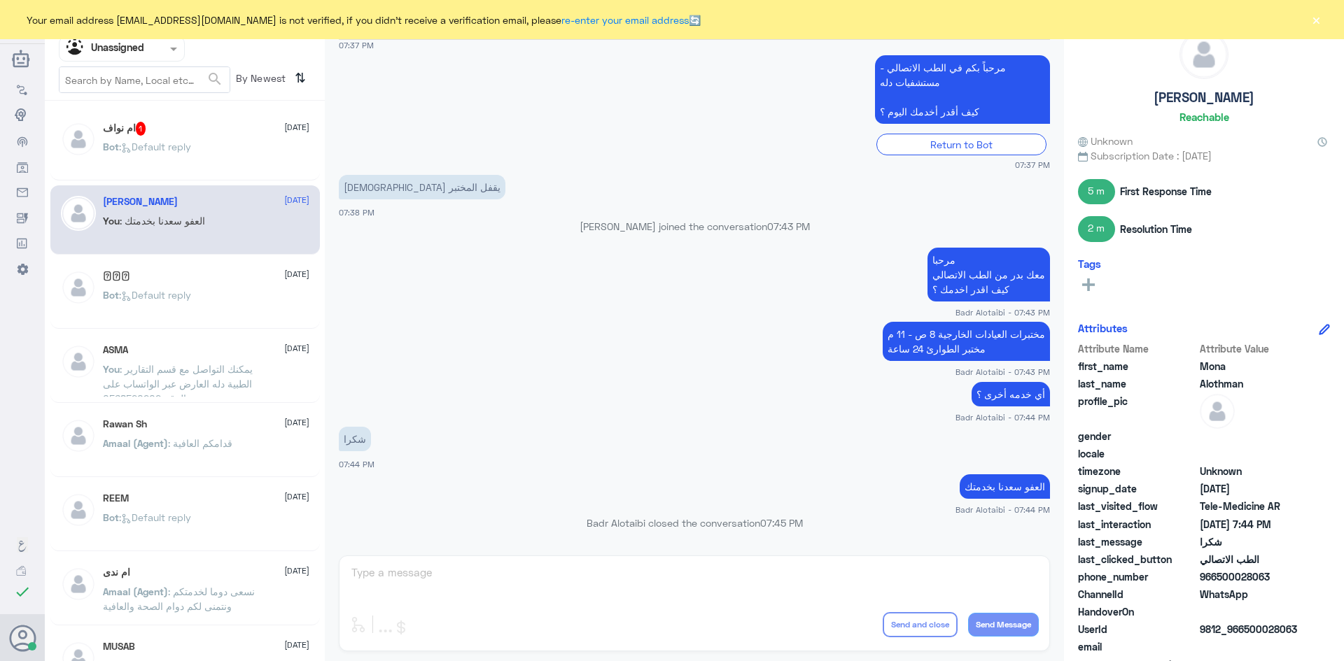
click at [205, 169] on div "Bot : Default reply" at bounding box center [206, 158] width 206 height 31
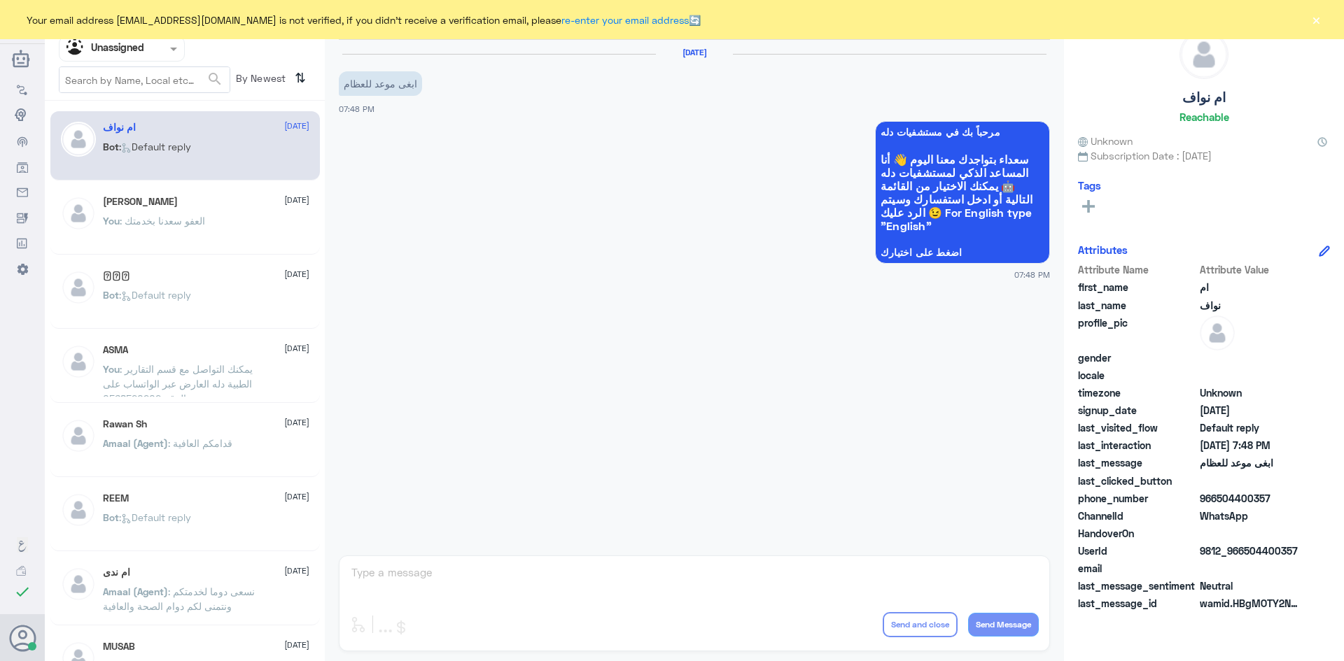
click at [149, 47] on div at bounding box center [121, 49] width 125 height 16
click at [132, 95] on div "Unassigned" at bounding box center [122, 110] width 126 height 32
click at [128, 87] on input "text" at bounding box center [144, 79] width 170 height 25
click at [126, 71] on input "text" at bounding box center [144, 79] width 170 height 25
click at [124, 53] on input "text" at bounding box center [104, 49] width 77 height 16
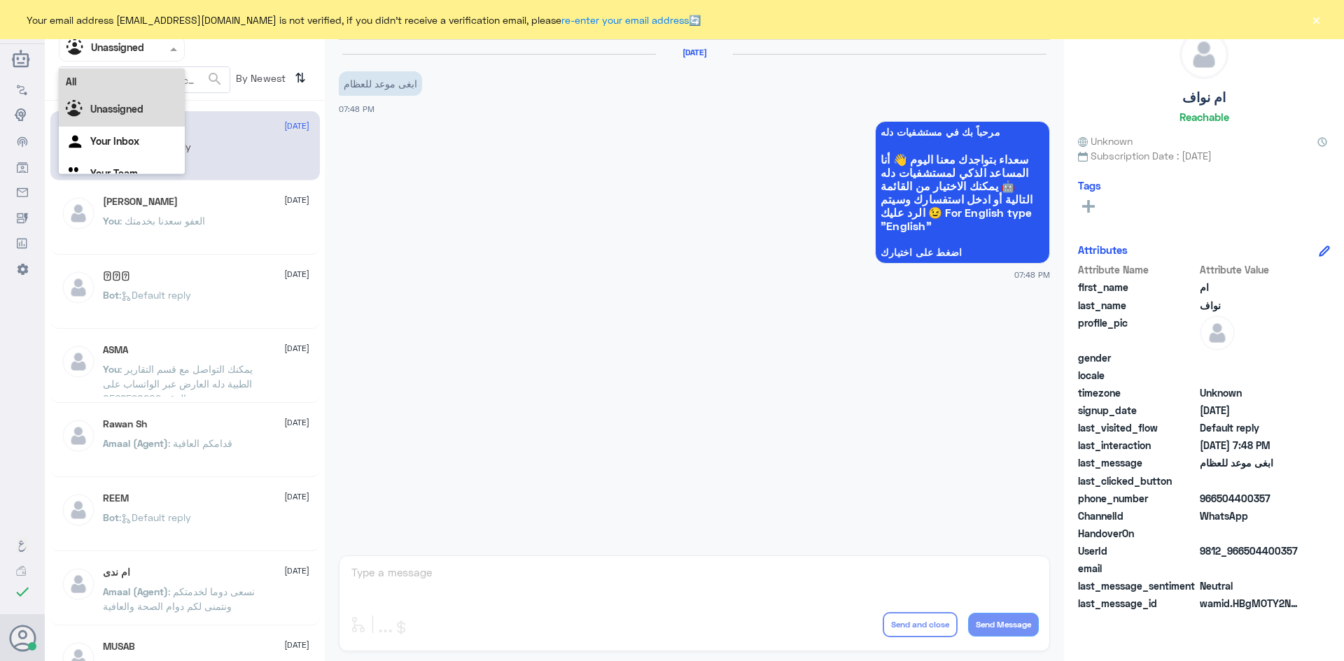
click at [125, 72] on div "All" at bounding box center [122, 82] width 126 height 26
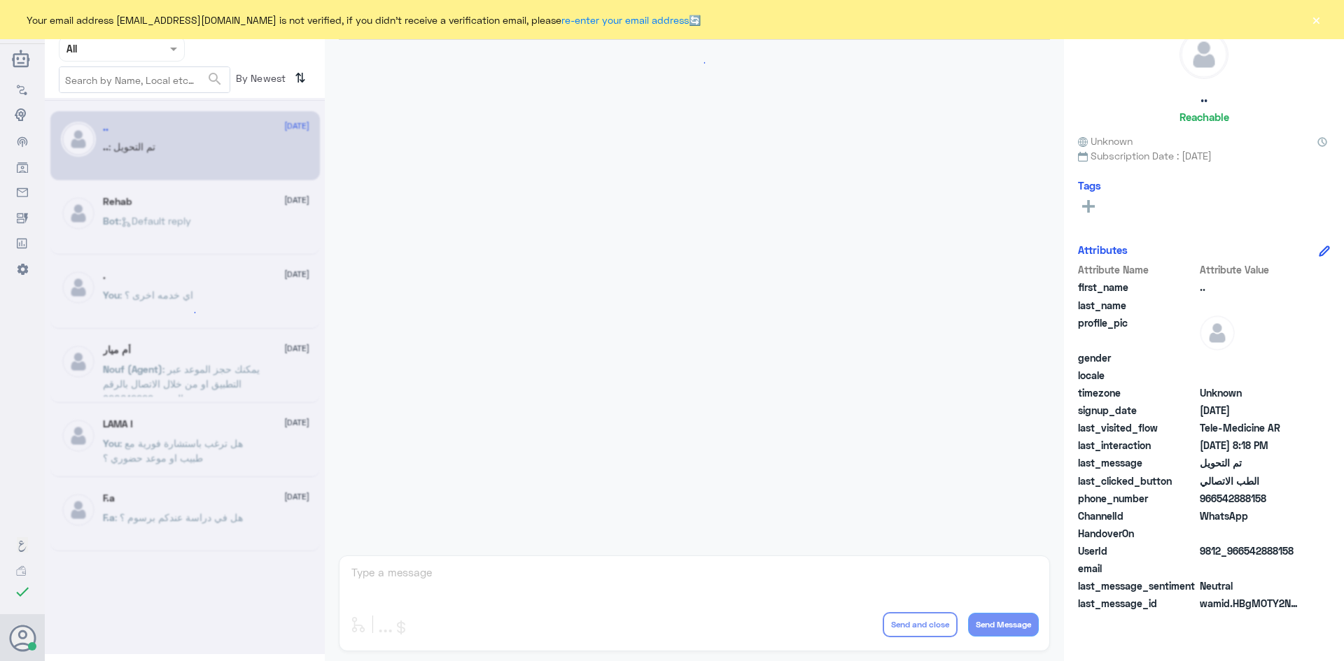
scroll to position [459, 0]
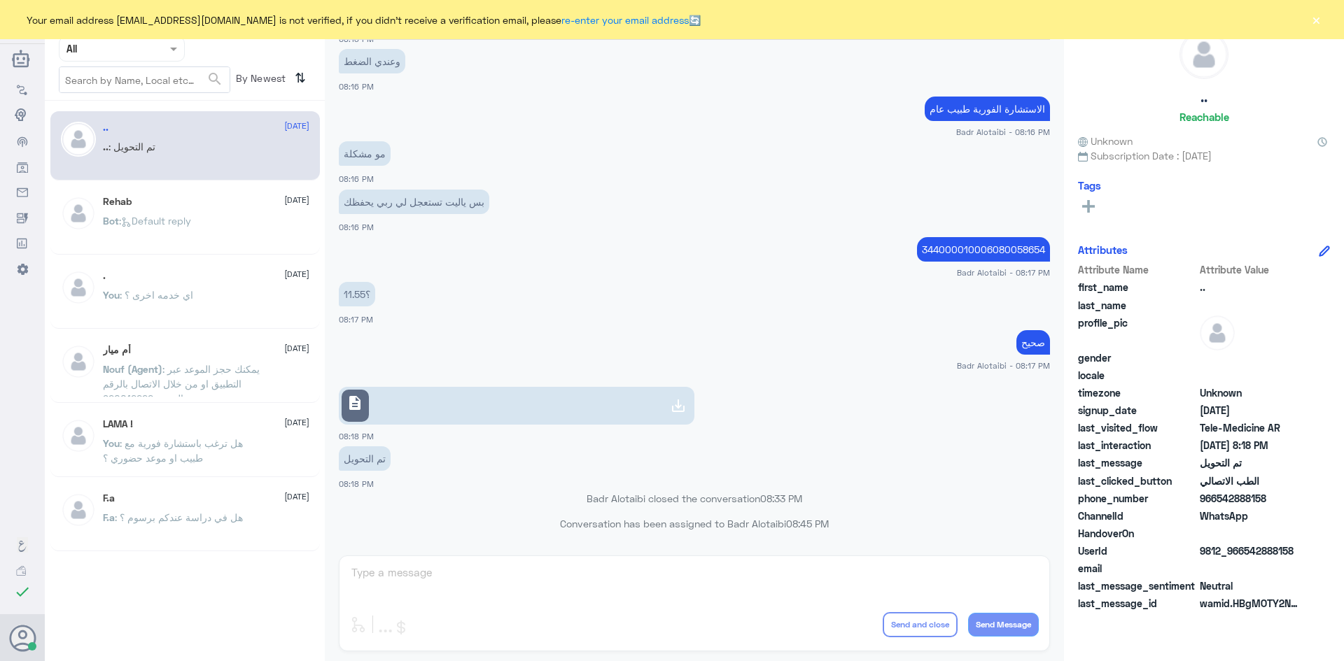
click at [1308, 22] on div "Your email address [EMAIL_ADDRESS][DOMAIN_NAME] is not verified, if you didn't …" at bounding box center [672, 19] width 1344 height 39
click at [1310, 21] on button "×" at bounding box center [1316, 20] width 14 height 14
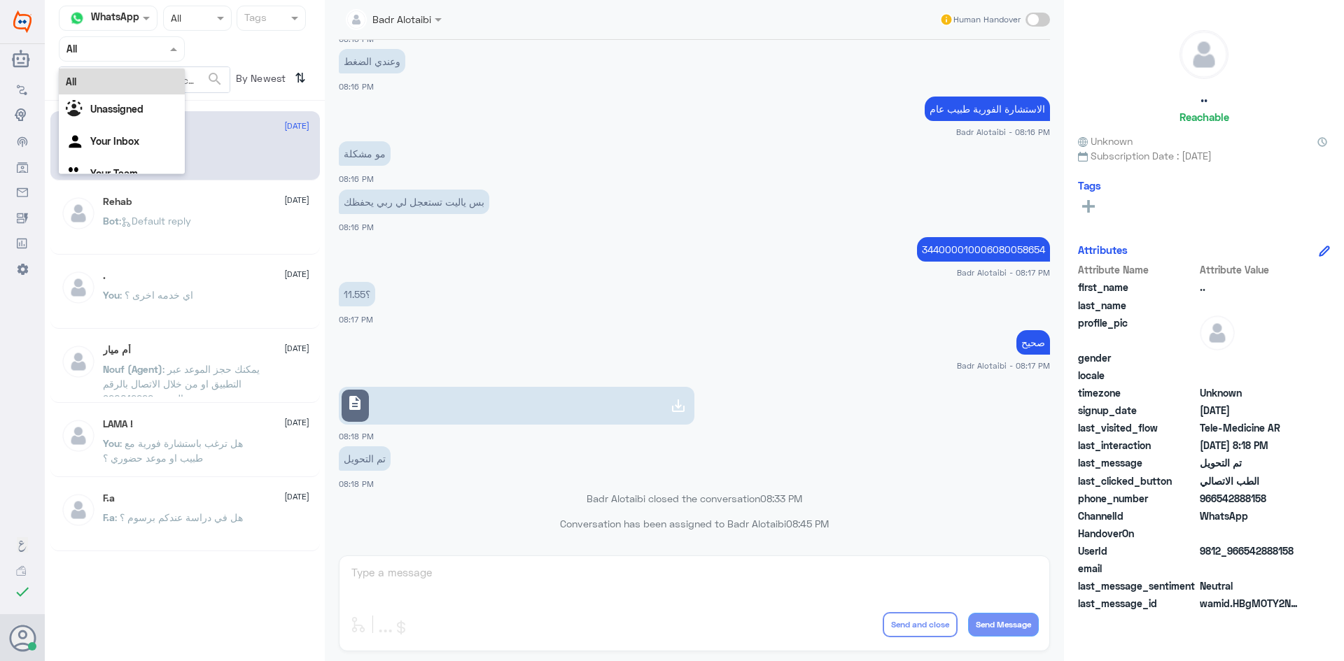
click at [174, 55] on span at bounding box center [175, 48] width 17 height 15
click at [147, 135] on div "Your Inbox" at bounding box center [122, 143] width 126 height 32
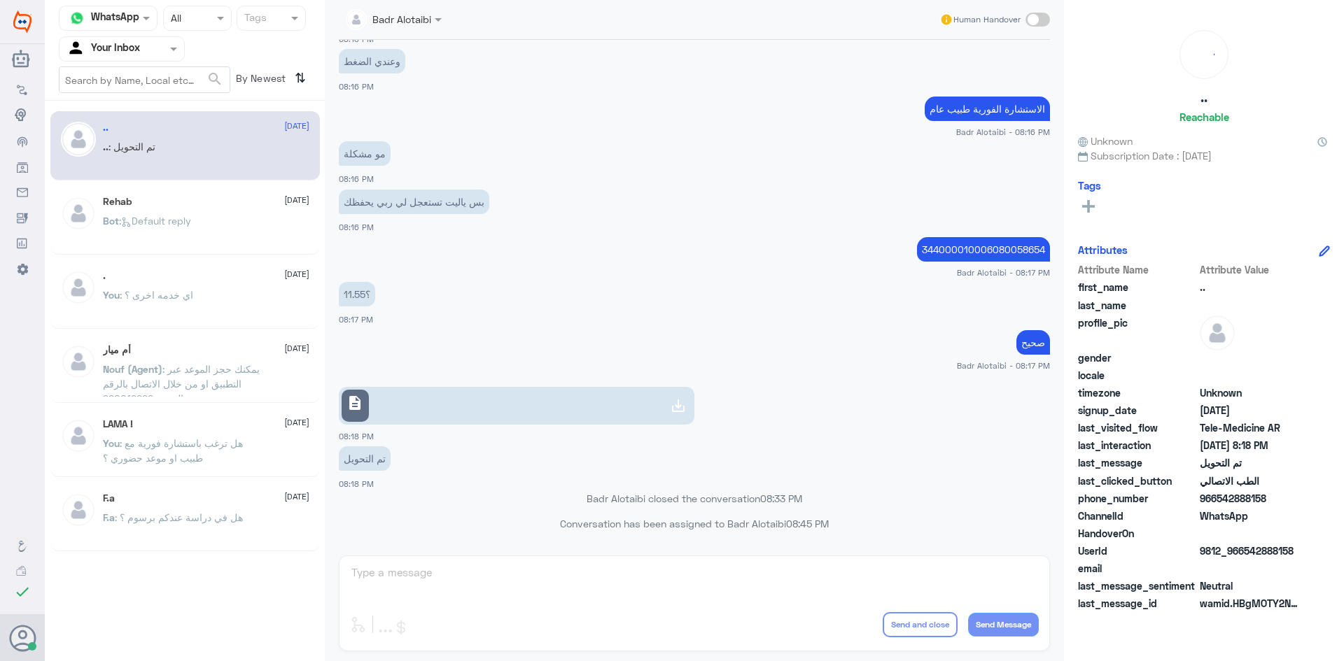
click at [150, 51] on div at bounding box center [121, 49] width 125 height 16
click at [120, 73] on div "All" at bounding box center [122, 82] width 126 height 26
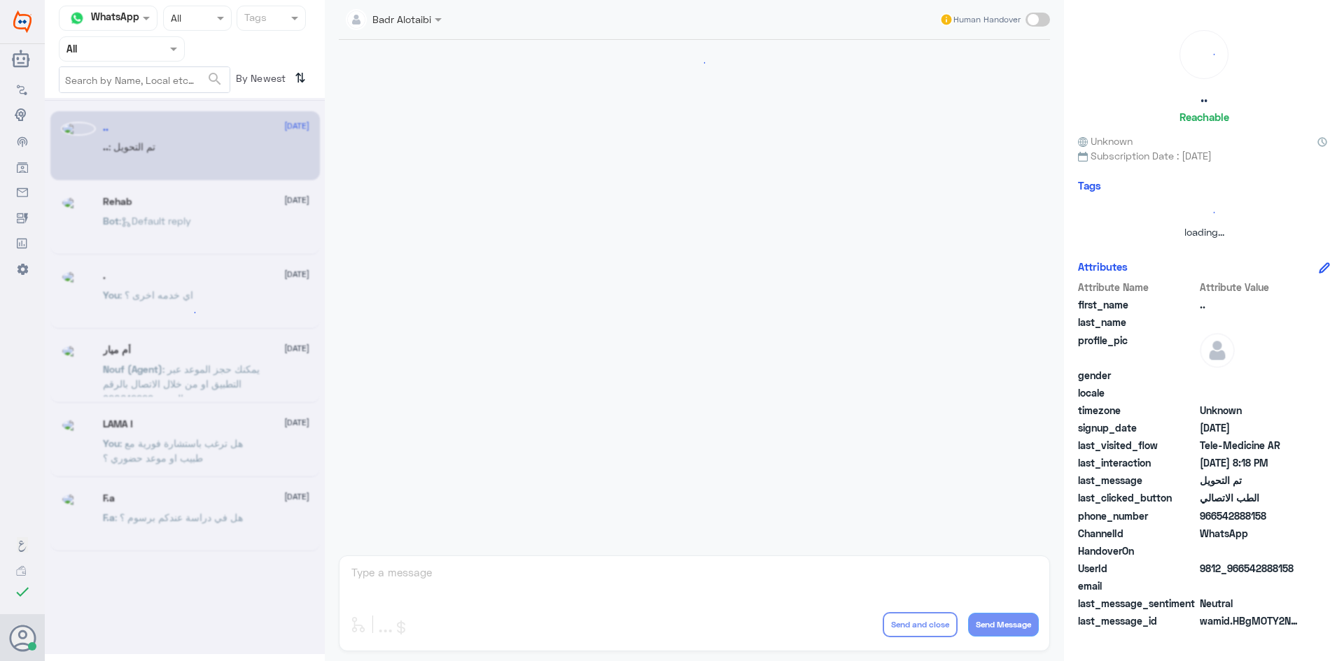
scroll to position [459, 0]
